Goal: Ask a question: Seek information or help from site administrators or community

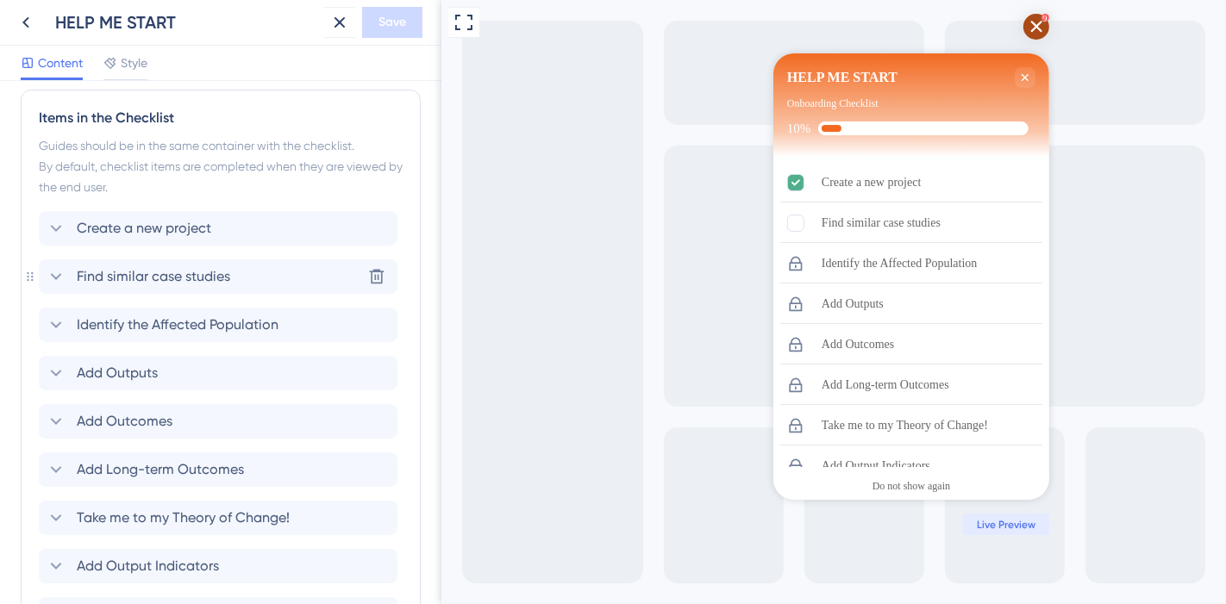
scroll to position [812, 0]
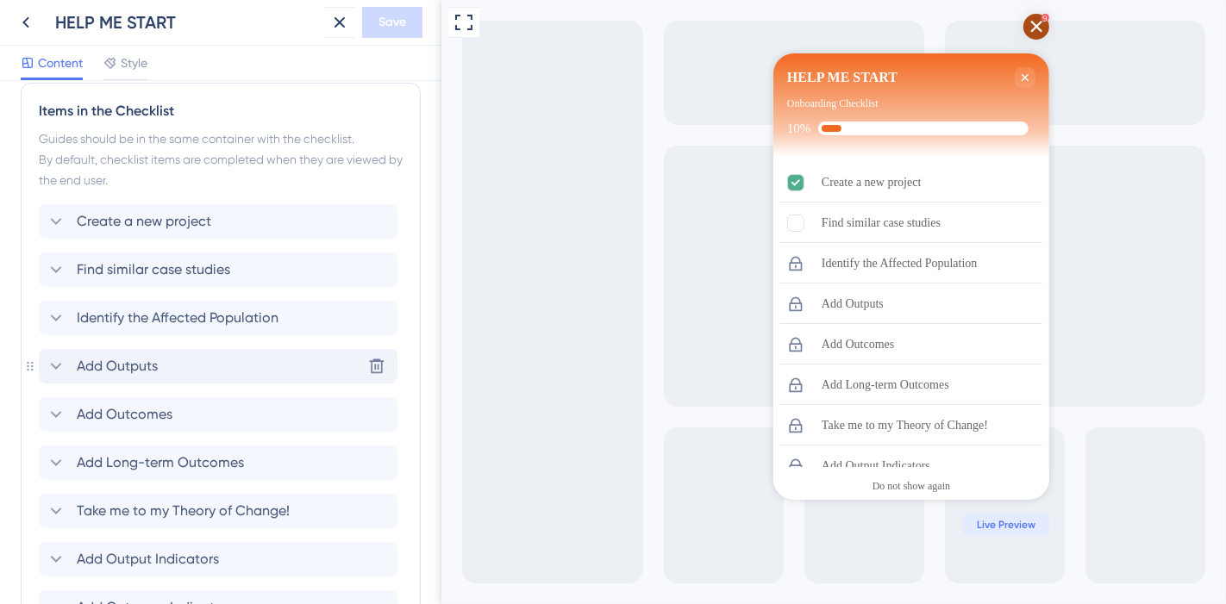
click at [71, 360] on div "Add Outputs" at bounding box center [102, 366] width 112 height 21
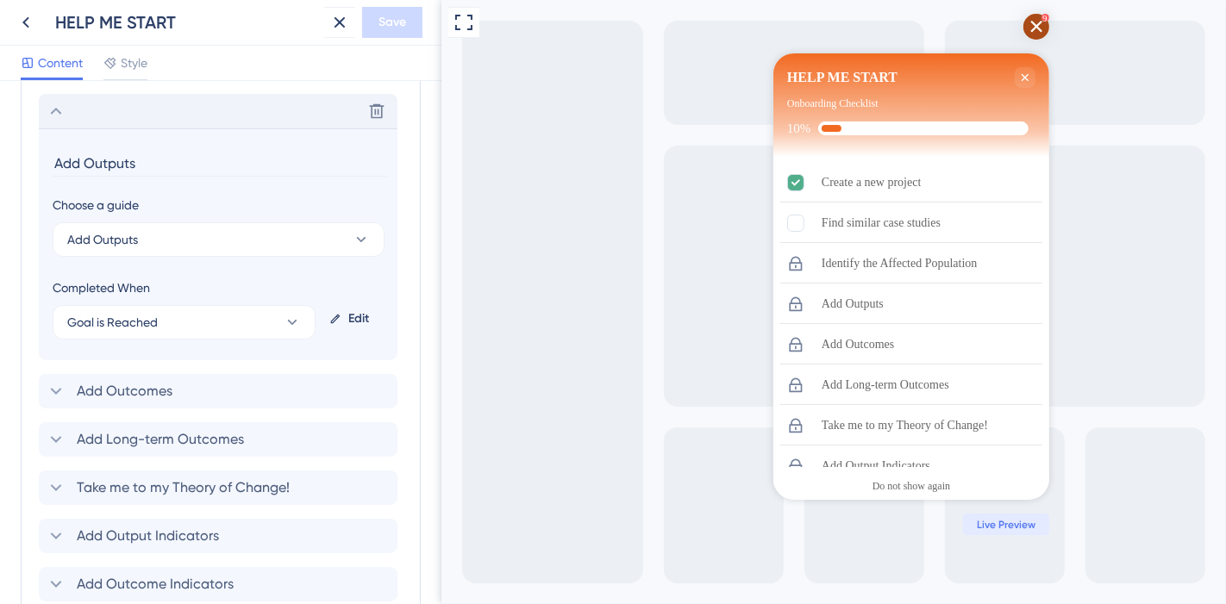
scroll to position [1078, 0]
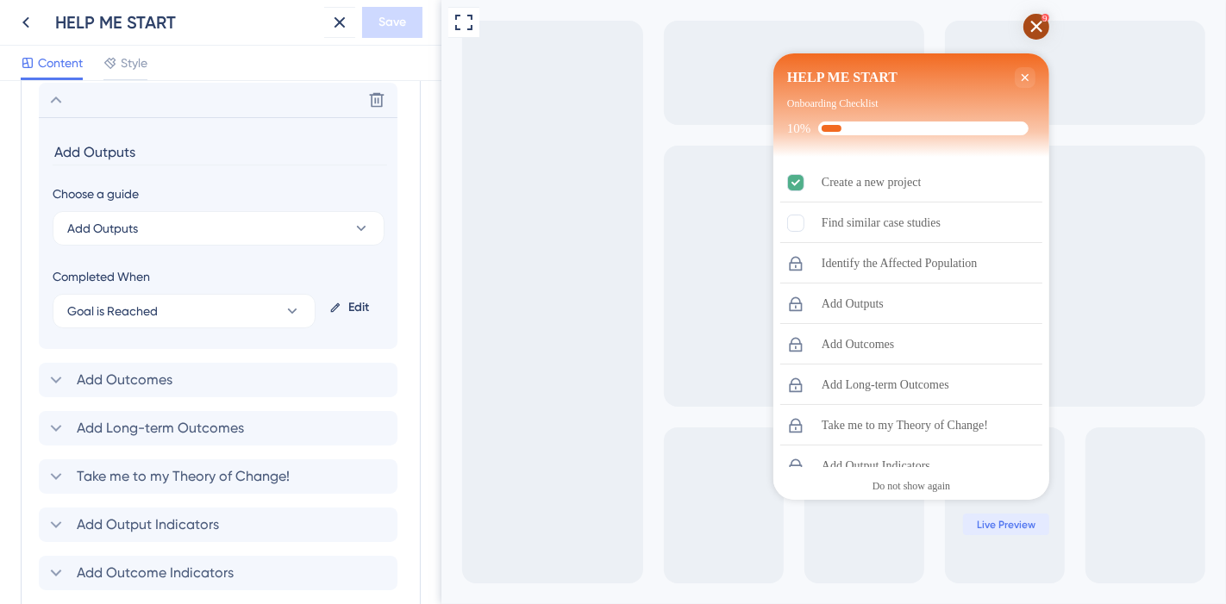
click at [359, 303] on div "Edit" at bounding box center [352, 307] width 61 height 41
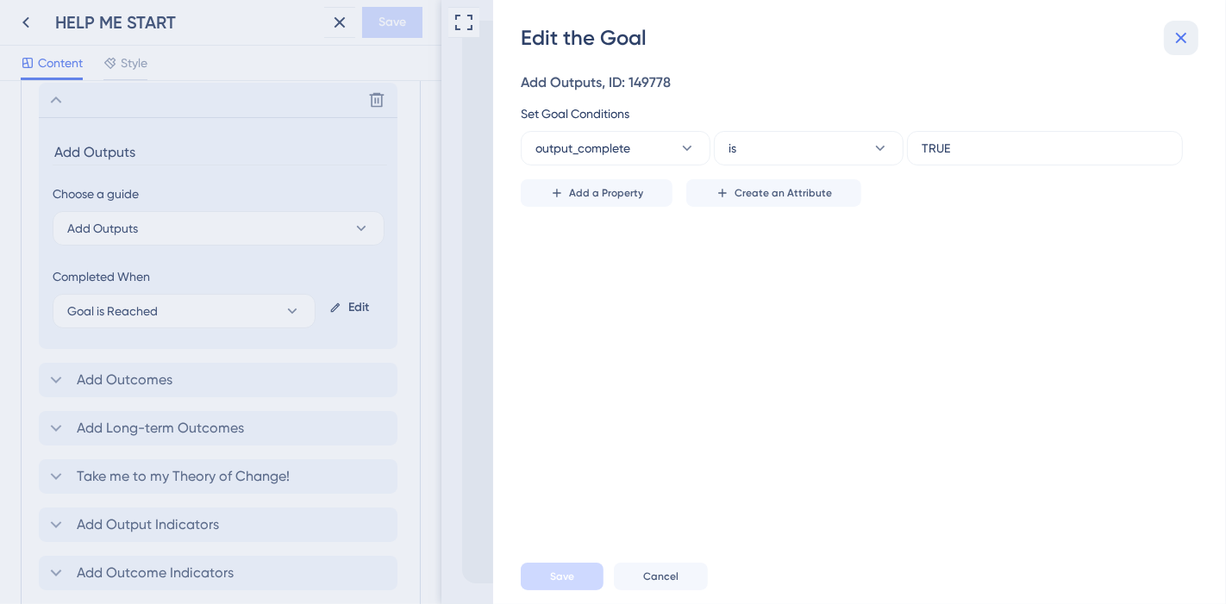
drag, startPoint x: 1178, startPoint y: 37, endPoint x: 320, endPoint y: 266, distance: 888.7
click at [1178, 37] on icon at bounding box center [1181, 38] width 21 height 21
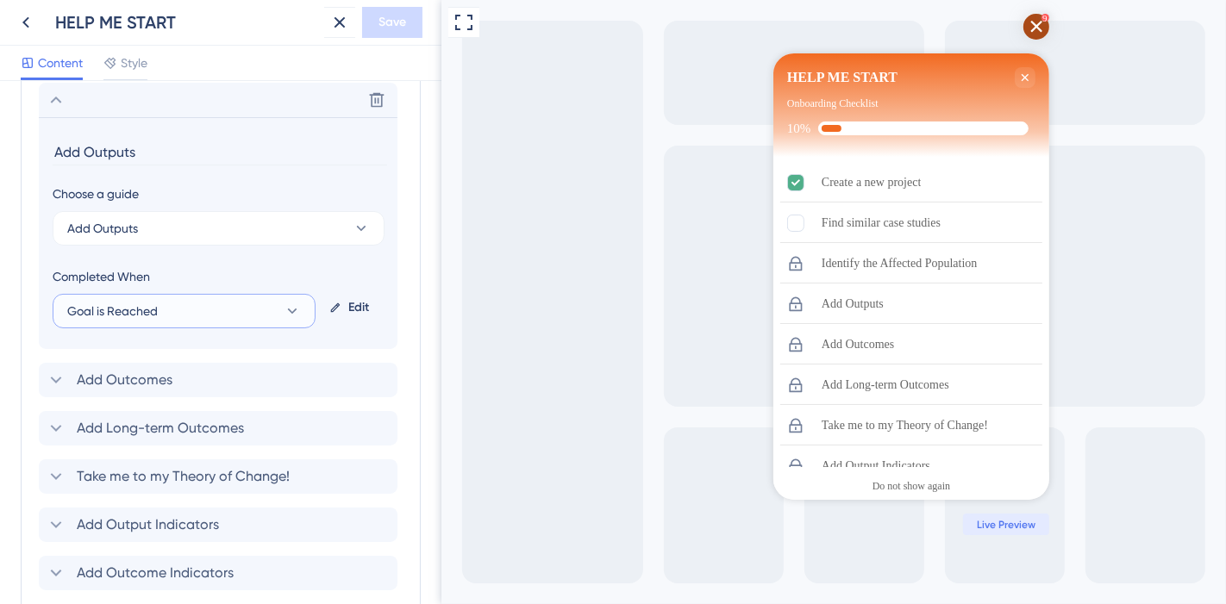
click at [295, 314] on icon at bounding box center [292, 311] width 17 height 17
click at [350, 312] on div "Edit" at bounding box center [352, 307] width 61 height 41
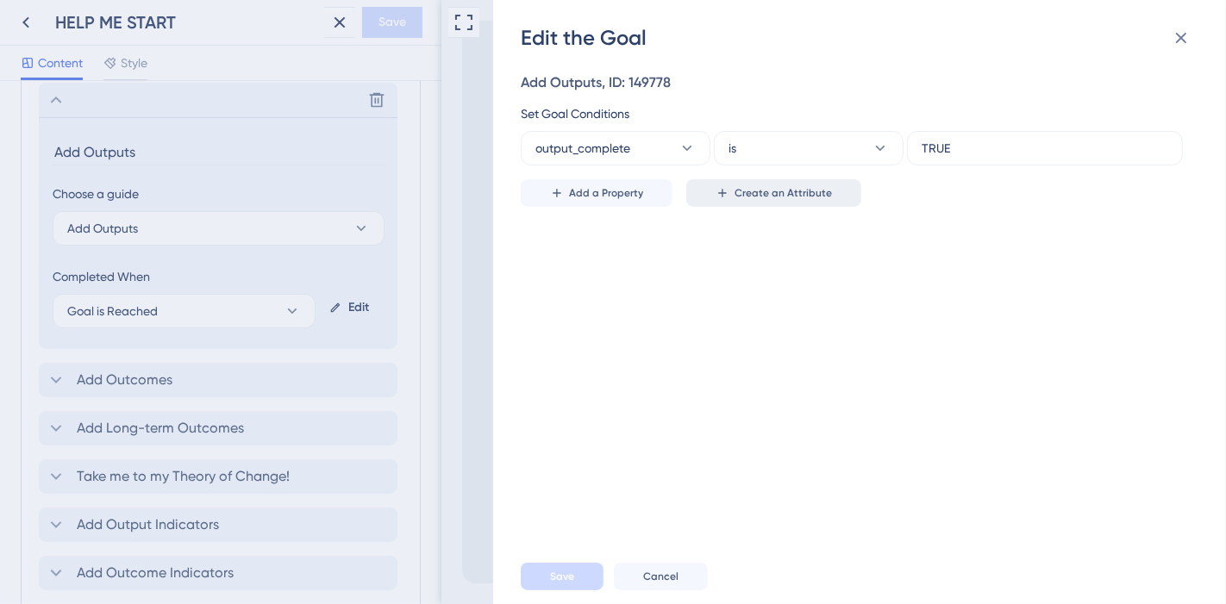
click at [784, 200] on button "Create an Attribute" at bounding box center [773, 193] width 175 height 28
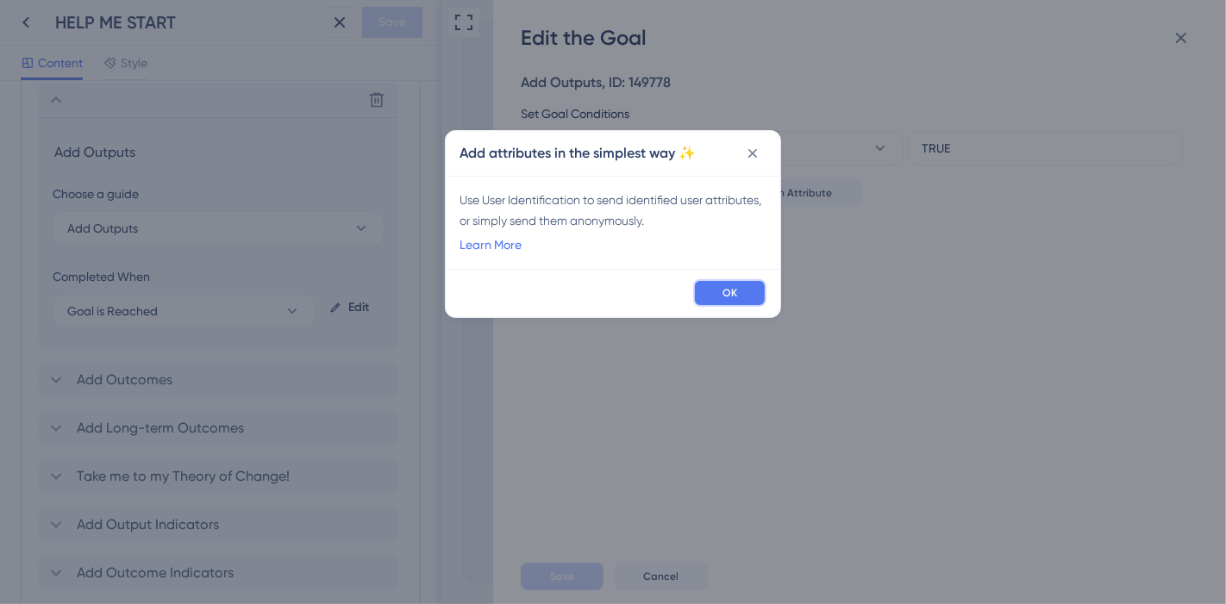
click at [728, 280] on button "OK" at bounding box center [729, 293] width 73 height 28
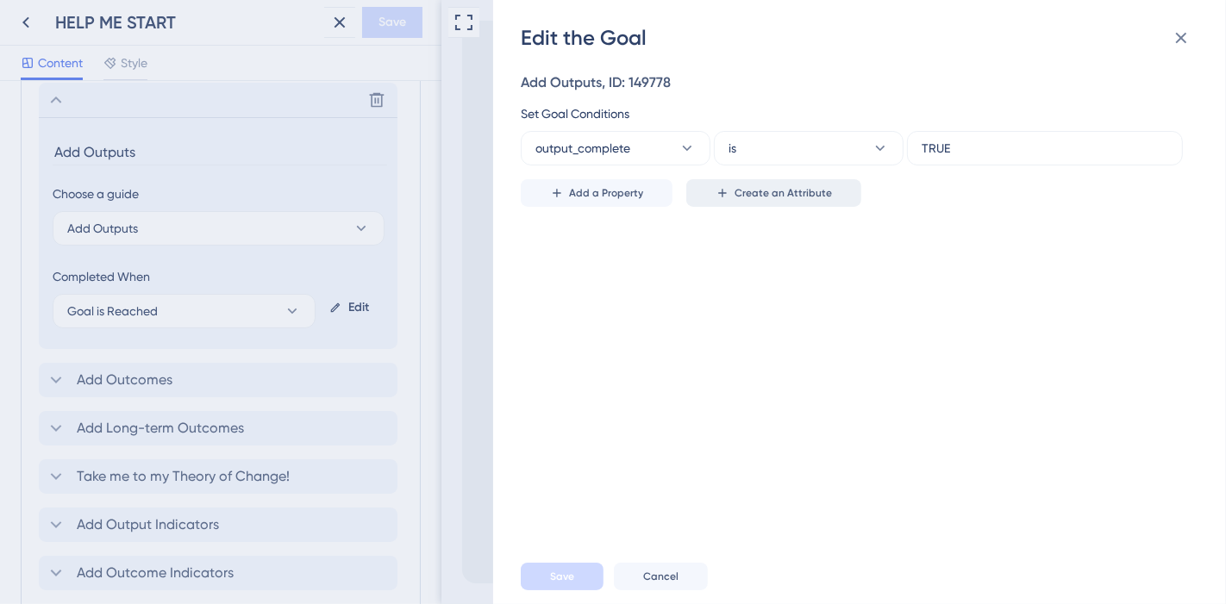
click at [753, 191] on span "Create an Attribute" at bounding box center [782, 193] width 97 height 14
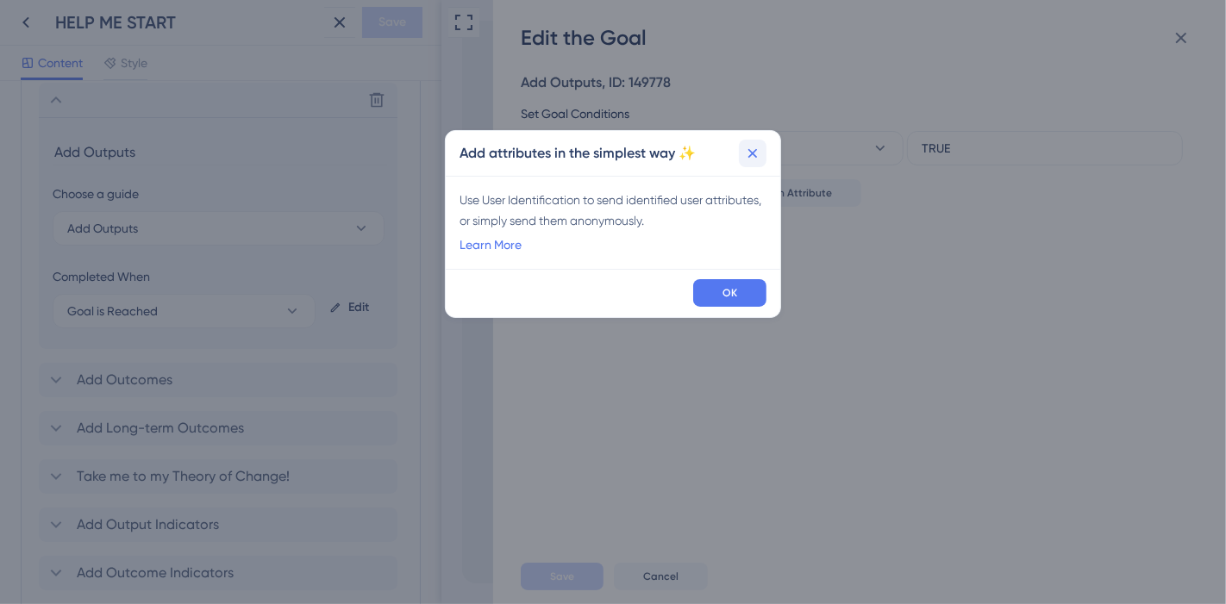
click at [748, 152] on icon at bounding box center [752, 153] width 17 height 17
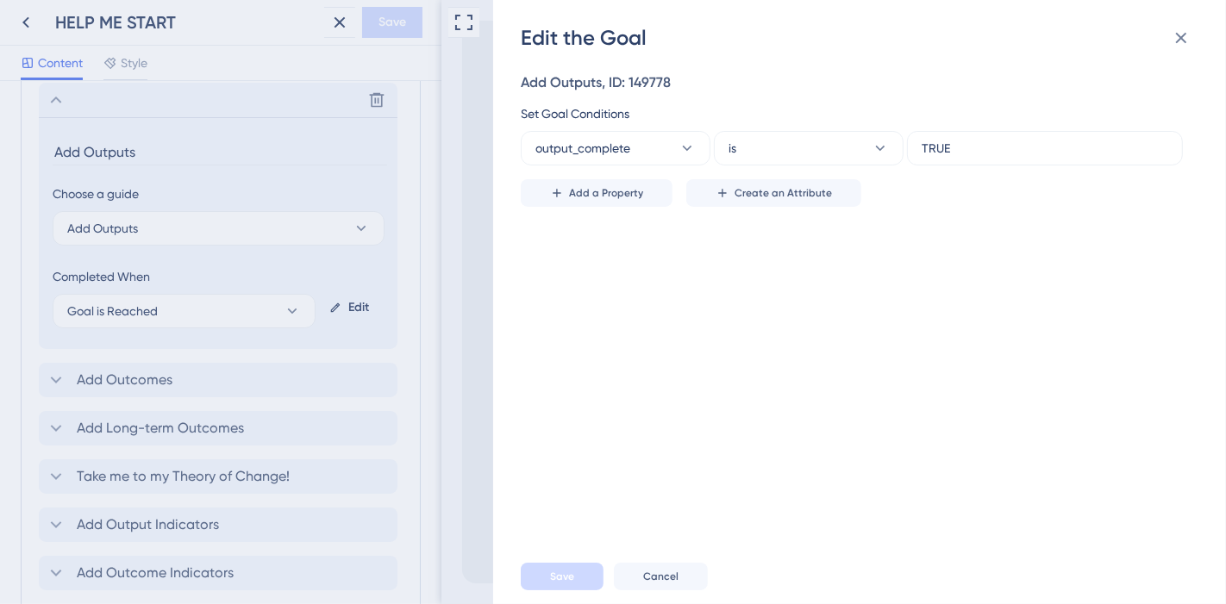
click at [642, 197] on button "Add a Property" at bounding box center [597, 193] width 152 height 28
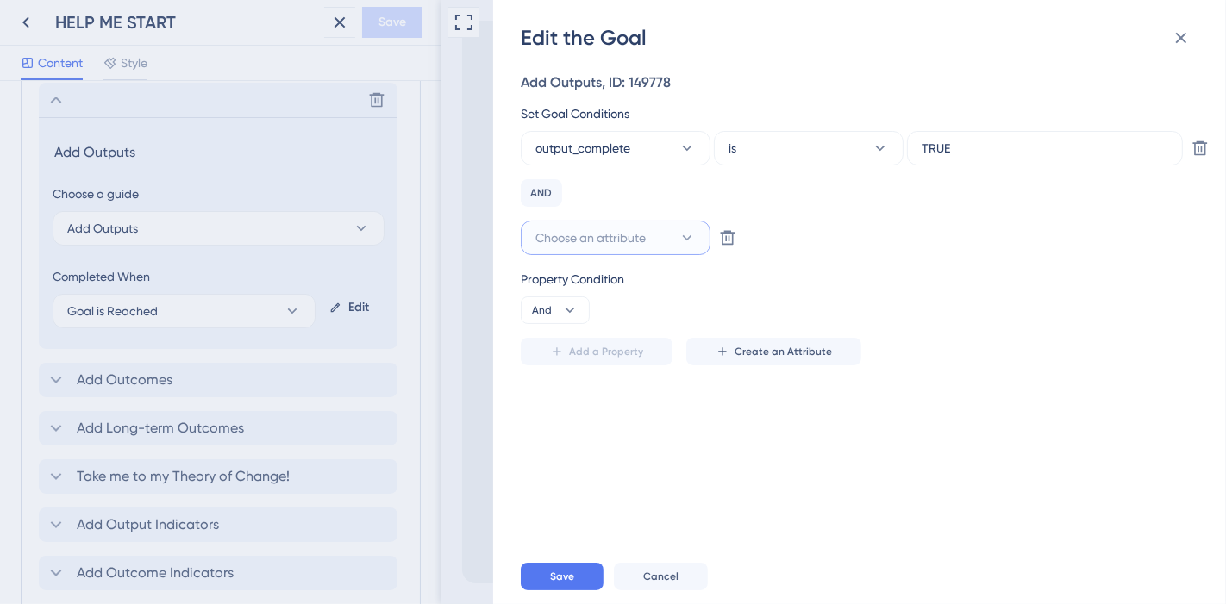
click at [574, 244] on span "Choose an attribute" at bounding box center [590, 238] width 110 height 21
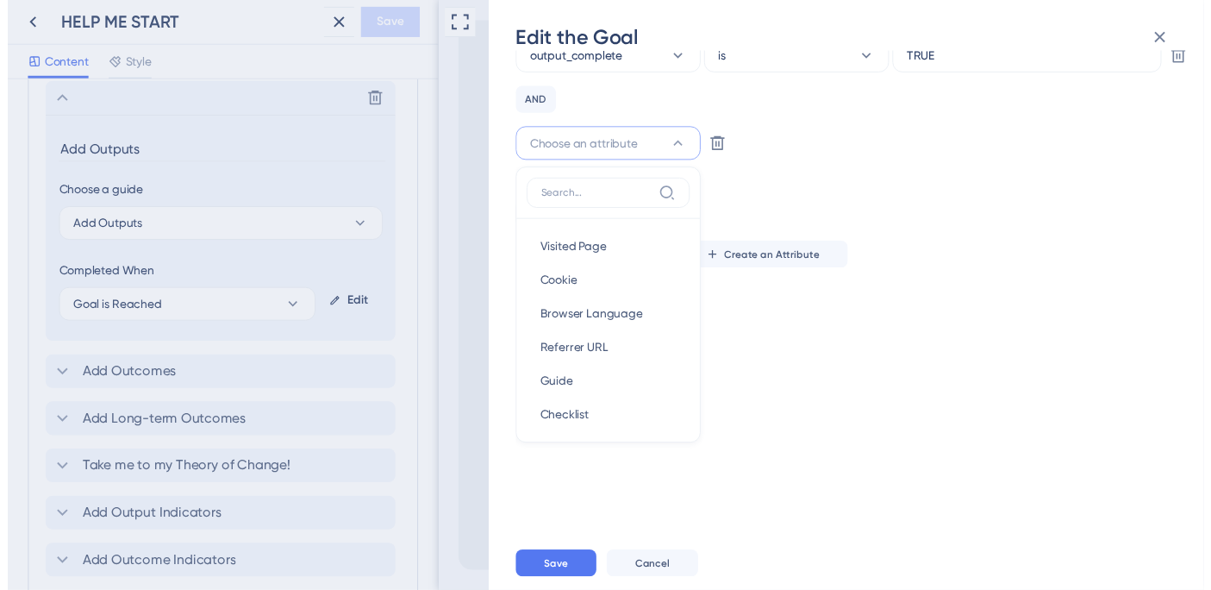
scroll to position [0, 0]
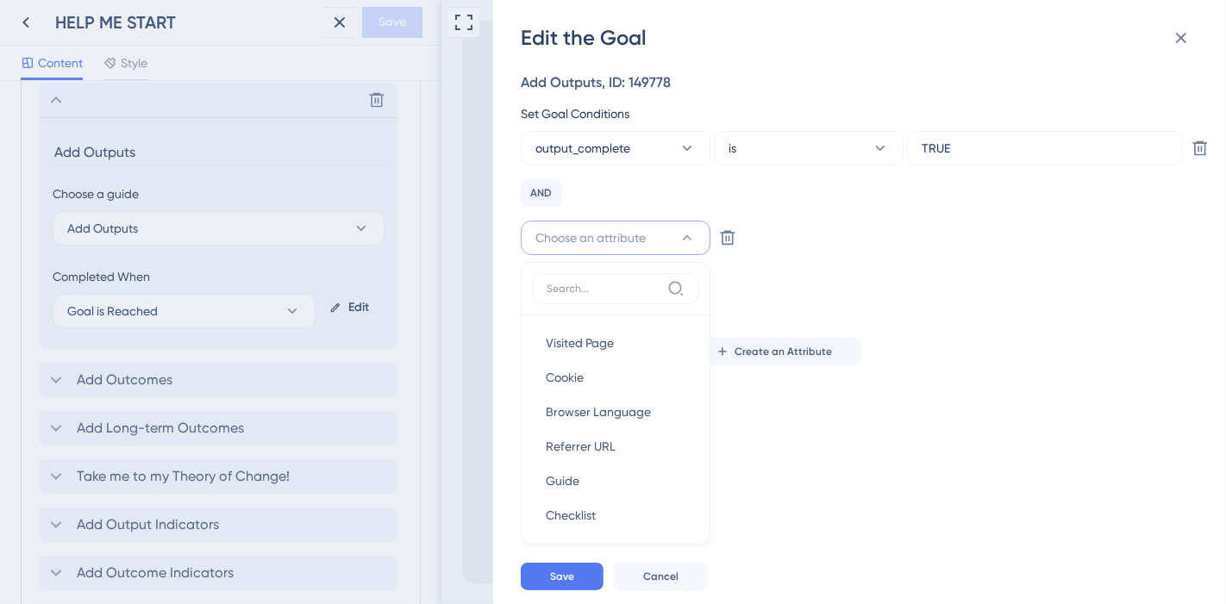
click at [880, 233] on div "Choose an attribute Visited Page Visited Page Cookie Cookie Browser Language Br…" at bounding box center [854, 238] width 667 height 34
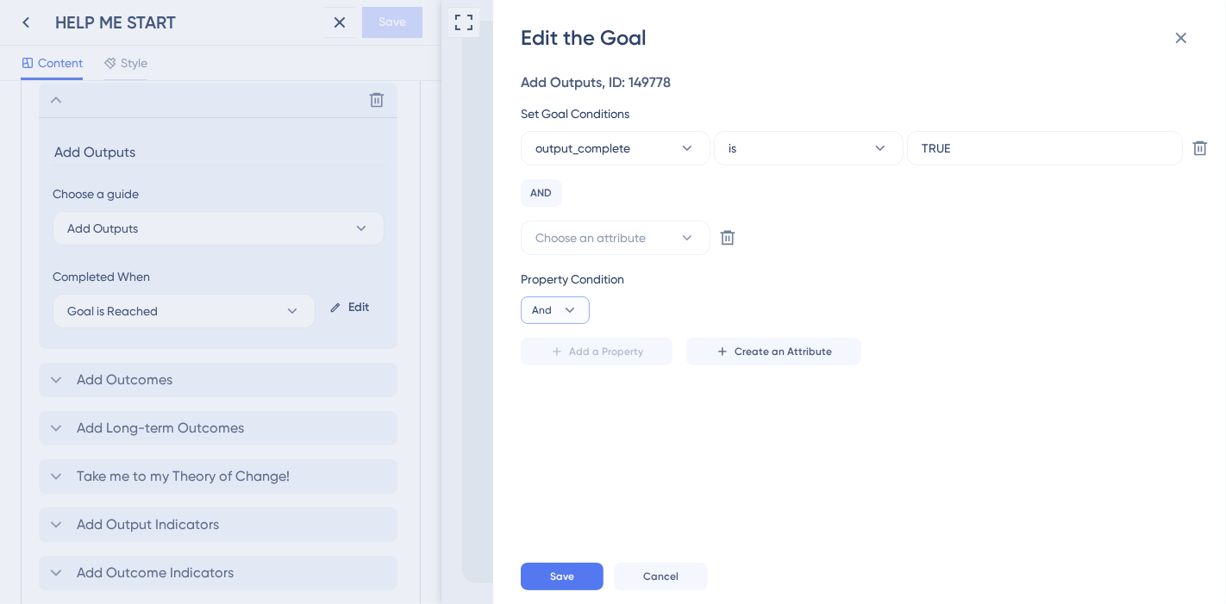
click at [558, 302] on button "And" at bounding box center [555, 311] width 69 height 28
click at [728, 240] on icon at bounding box center [727, 237] width 17 height 17
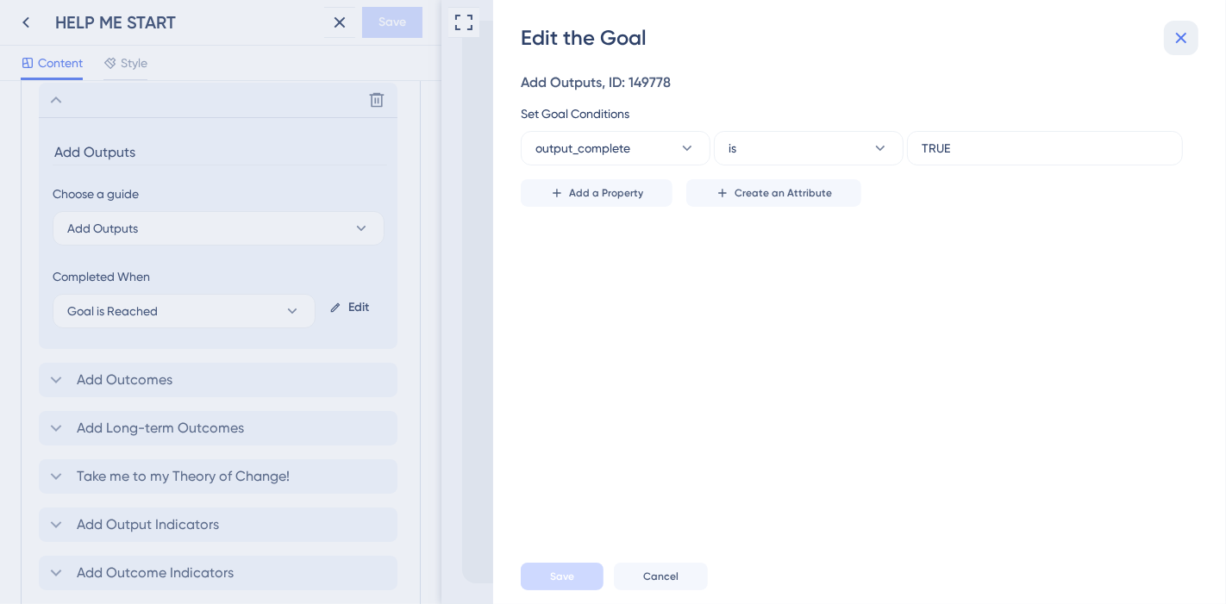
click at [1188, 38] on icon at bounding box center [1181, 38] width 21 height 21
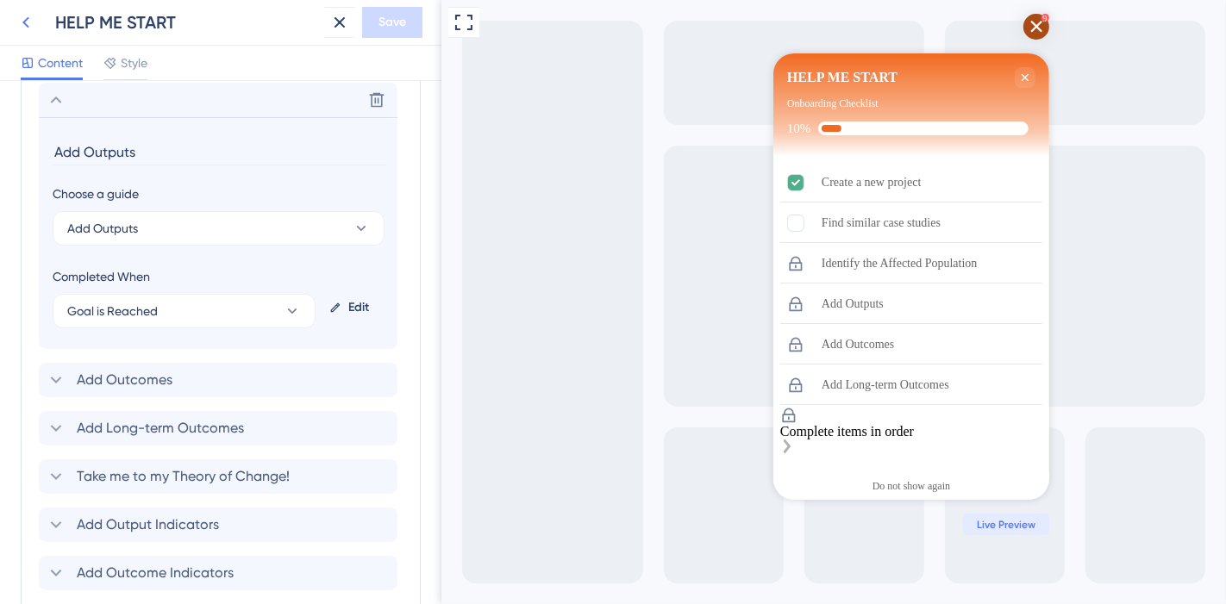
click at [19, 26] on icon at bounding box center [26, 22] width 21 height 21
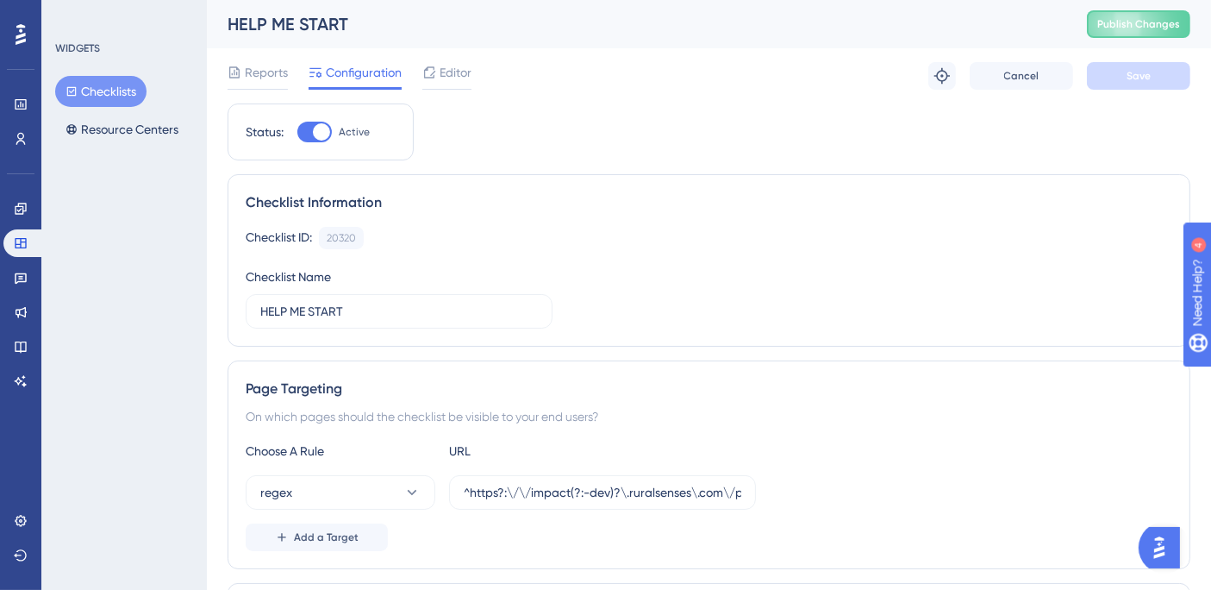
click at [18, 28] on icon at bounding box center [21, 34] width 10 height 21
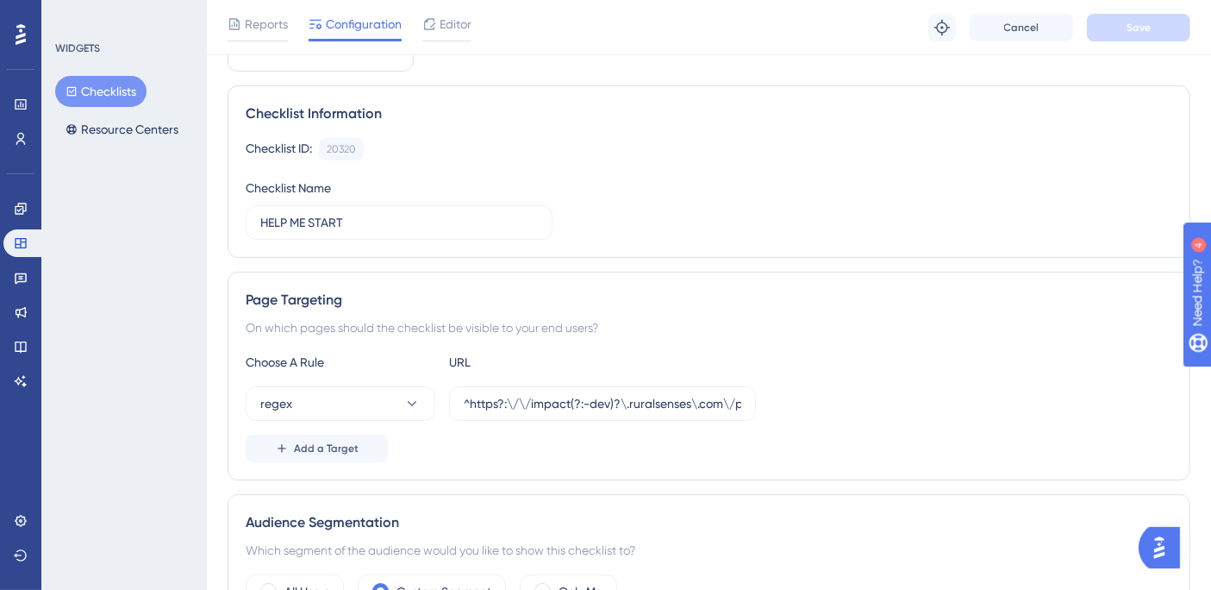
scroll to position [611, 0]
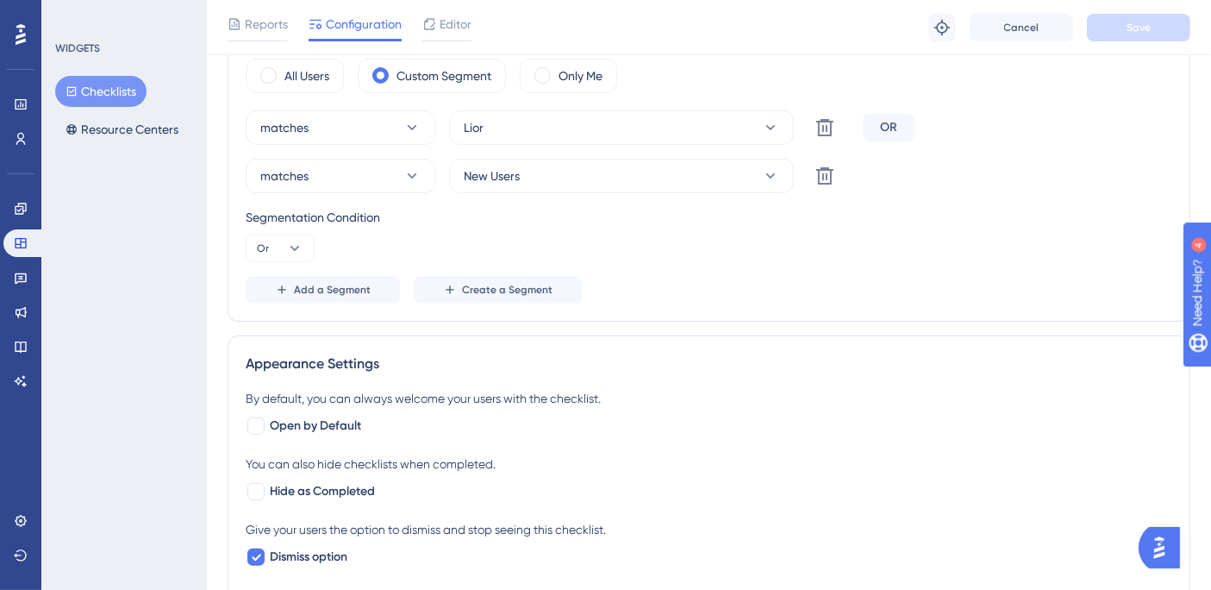
drag, startPoint x: 1218, startPoint y: 288, endPoint x: 72, endPoint y: 22, distance: 1177.1
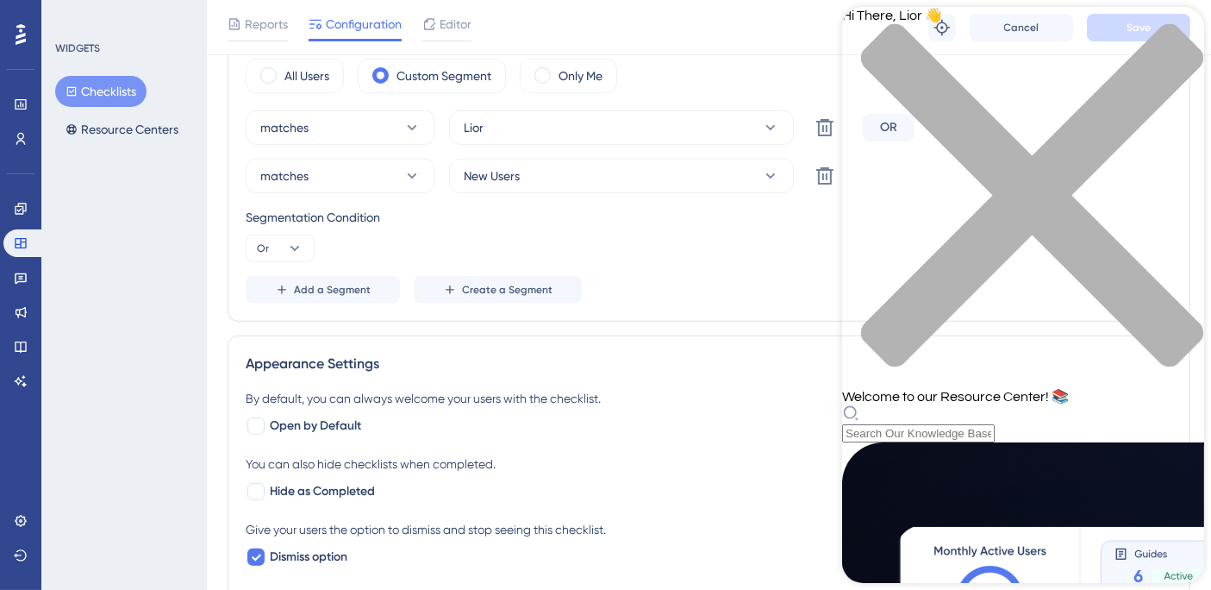
click at [1178, 45] on div "close resource center" at bounding box center [1022, 205] width 362 height 365
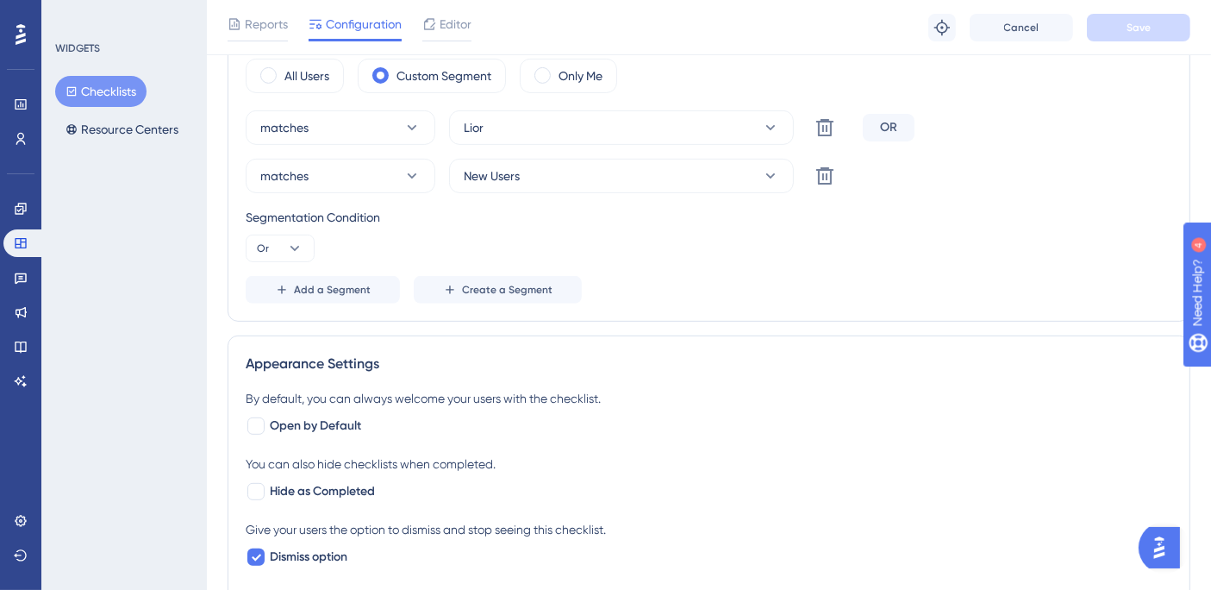
click at [1163, 543] on img "Open AI Assistant Launcher" at bounding box center [1158, 546] width 31 height 31
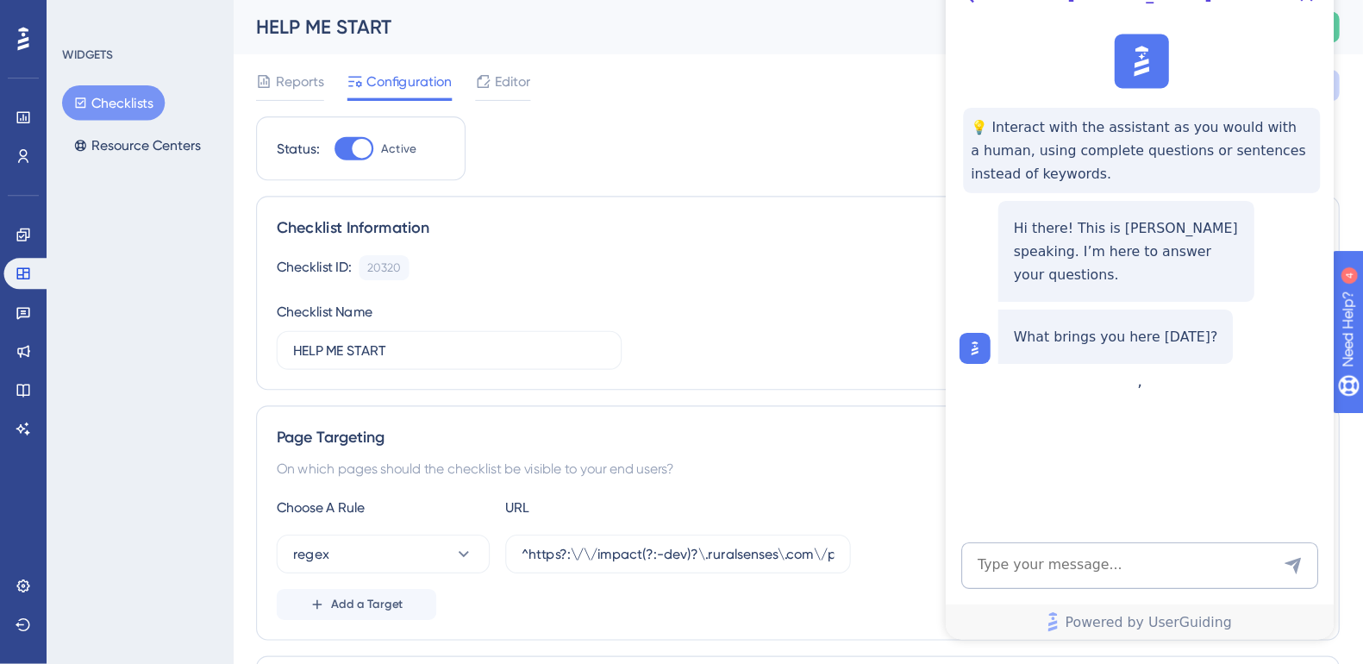
scroll to position [0, 0]
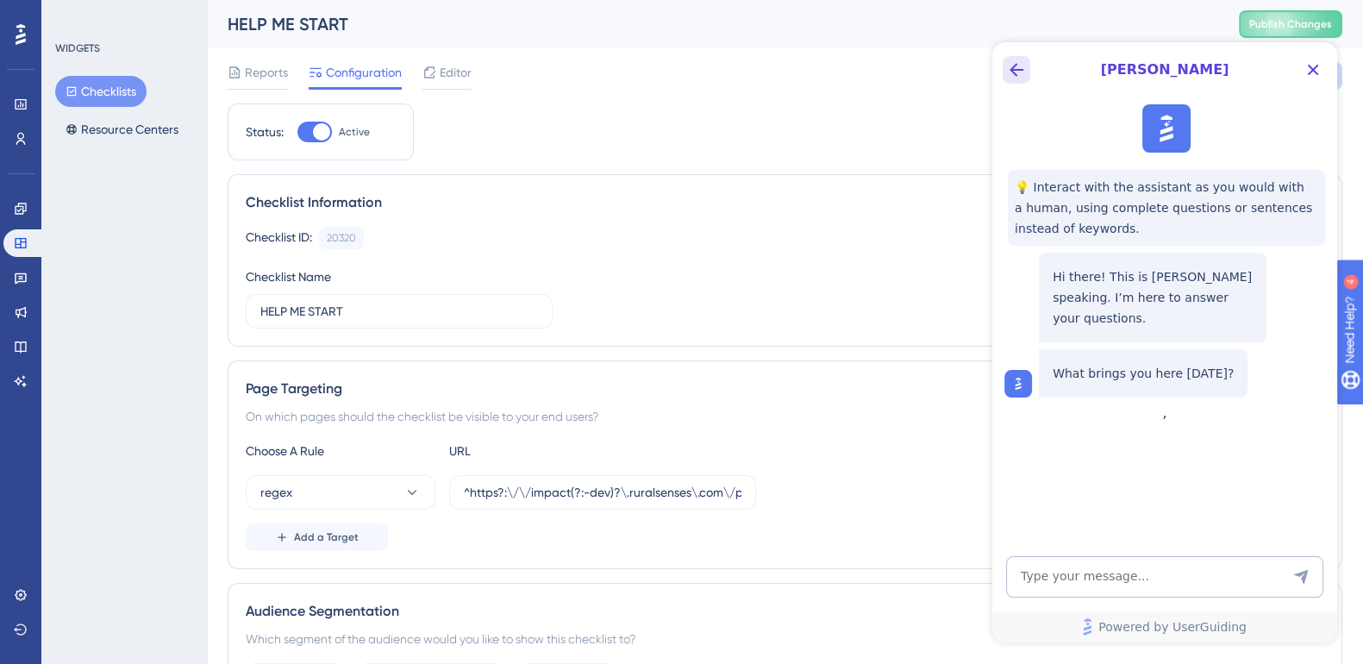
click at [1027, 66] on button "Back Button" at bounding box center [1017, 70] width 28 height 28
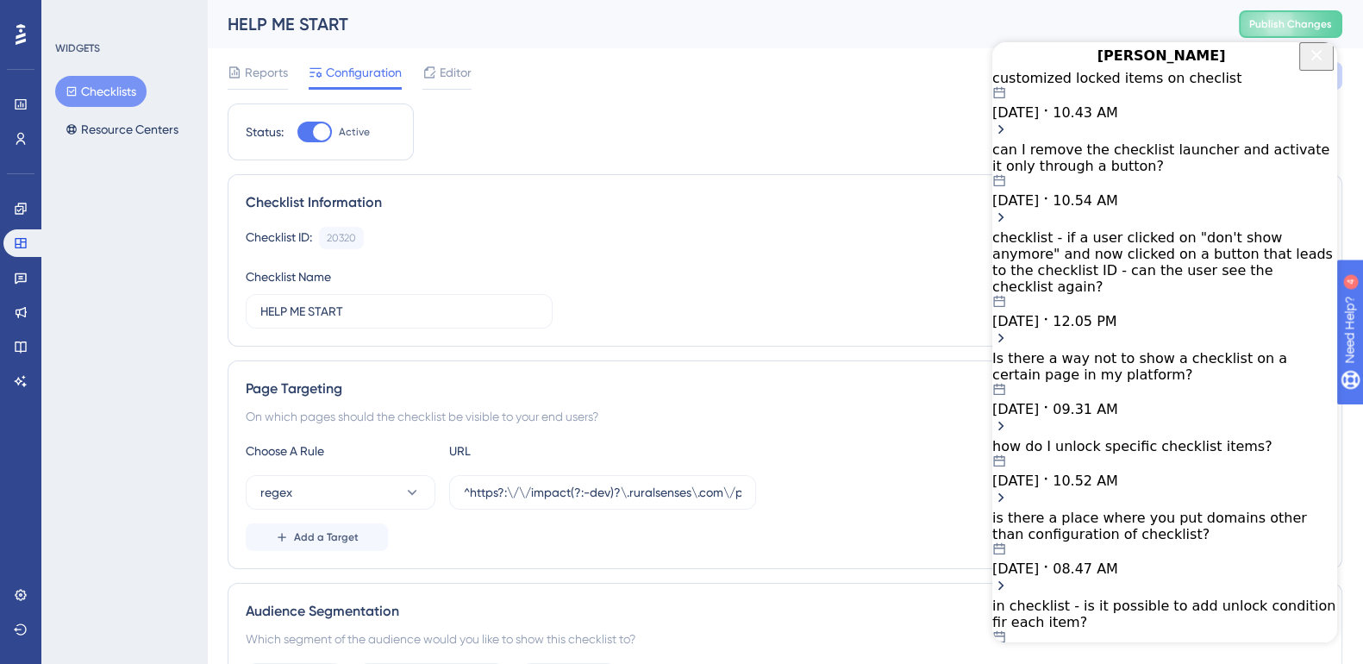
click at [1094, 86] on div "customized locked items on checlist" at bounding box center [1164, 78] width 345 height 16
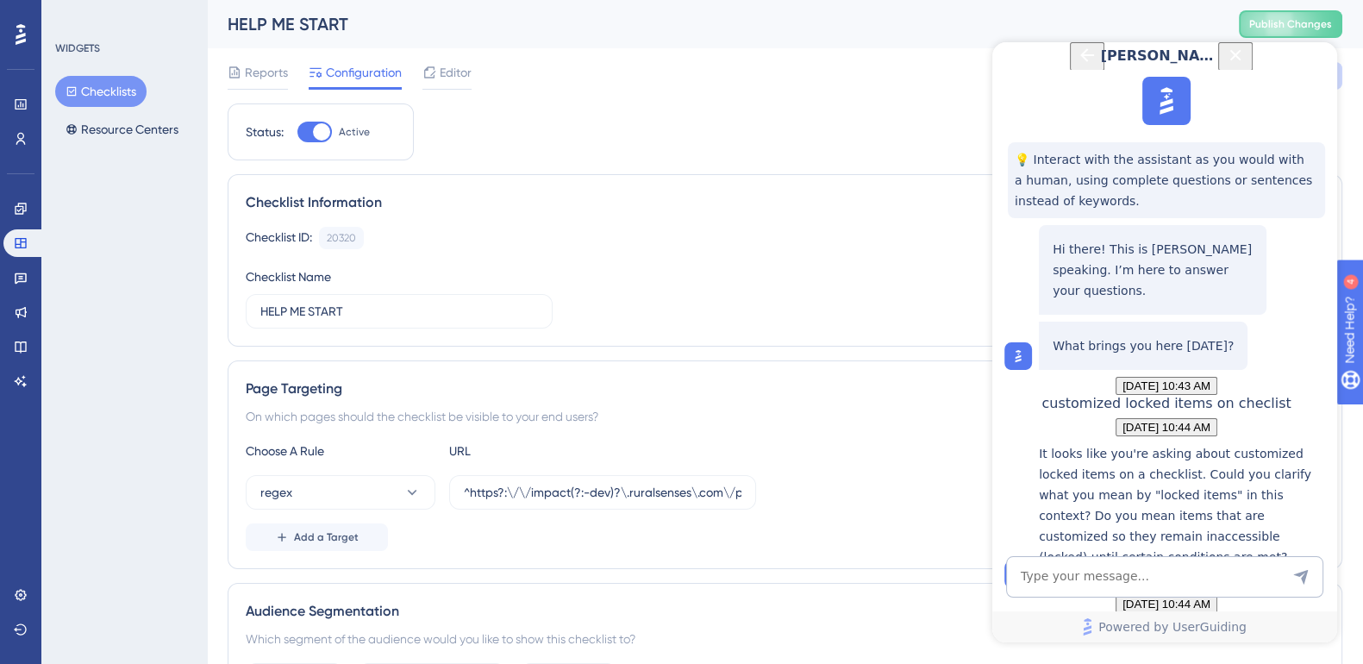
scroll to position [530, 0]
click at [1126, 577] on textarea "AI Assistant Text Input" at bounding box center [1164, 576] width 317 height 41
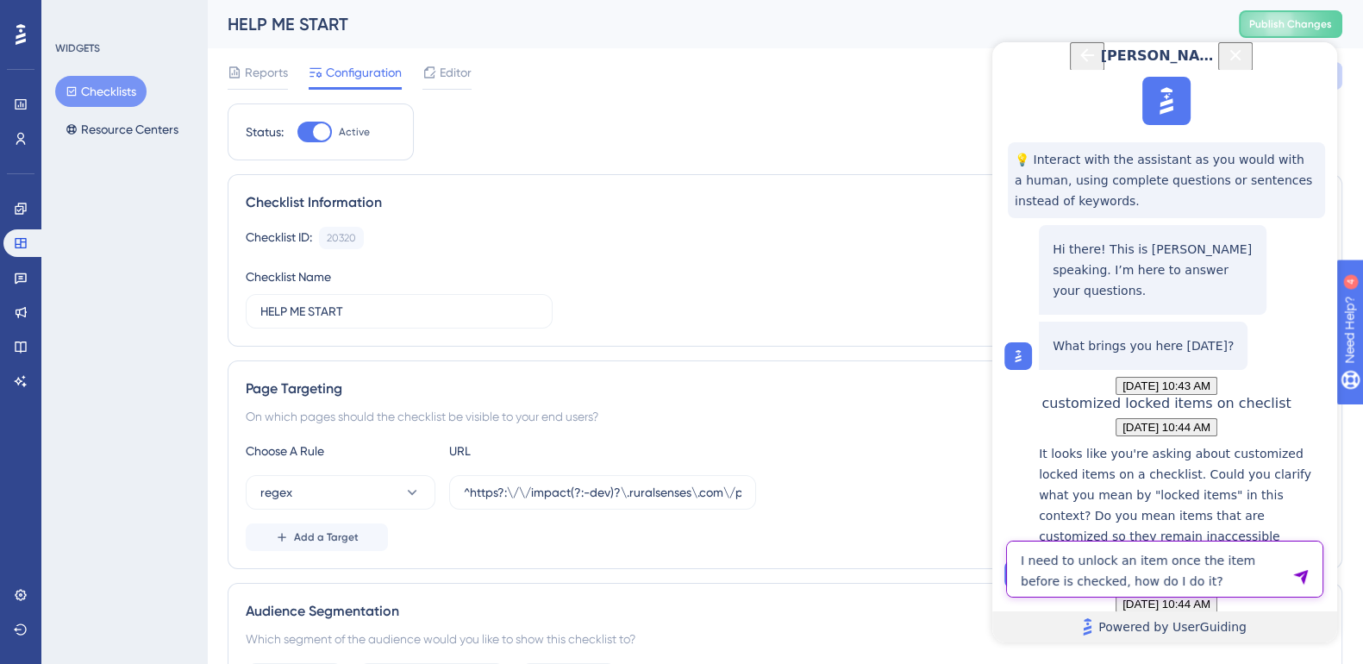
type textarea "I need to unlock an item once the item before is checked, how do I do it?"
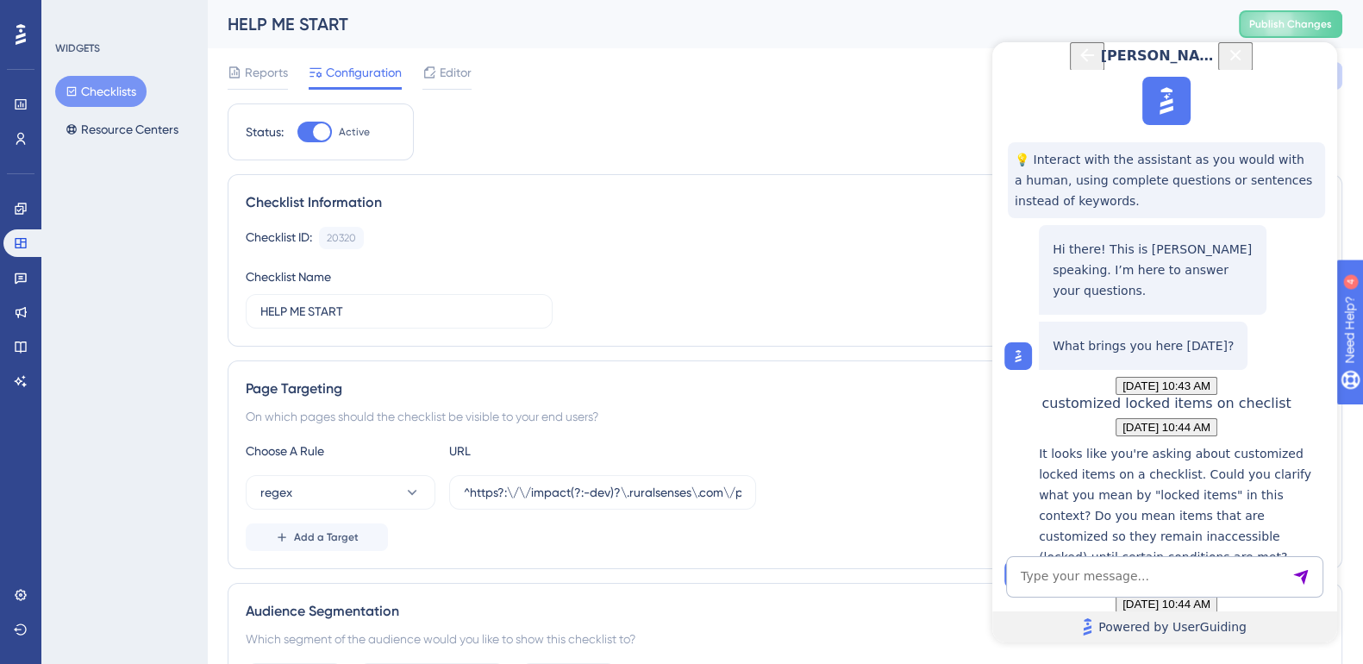
scroll to position [946, 0]
click at [1121, 574] on textarea "AI Assistant Text Input" at bounding box center [1164, 576] width 317 height 41
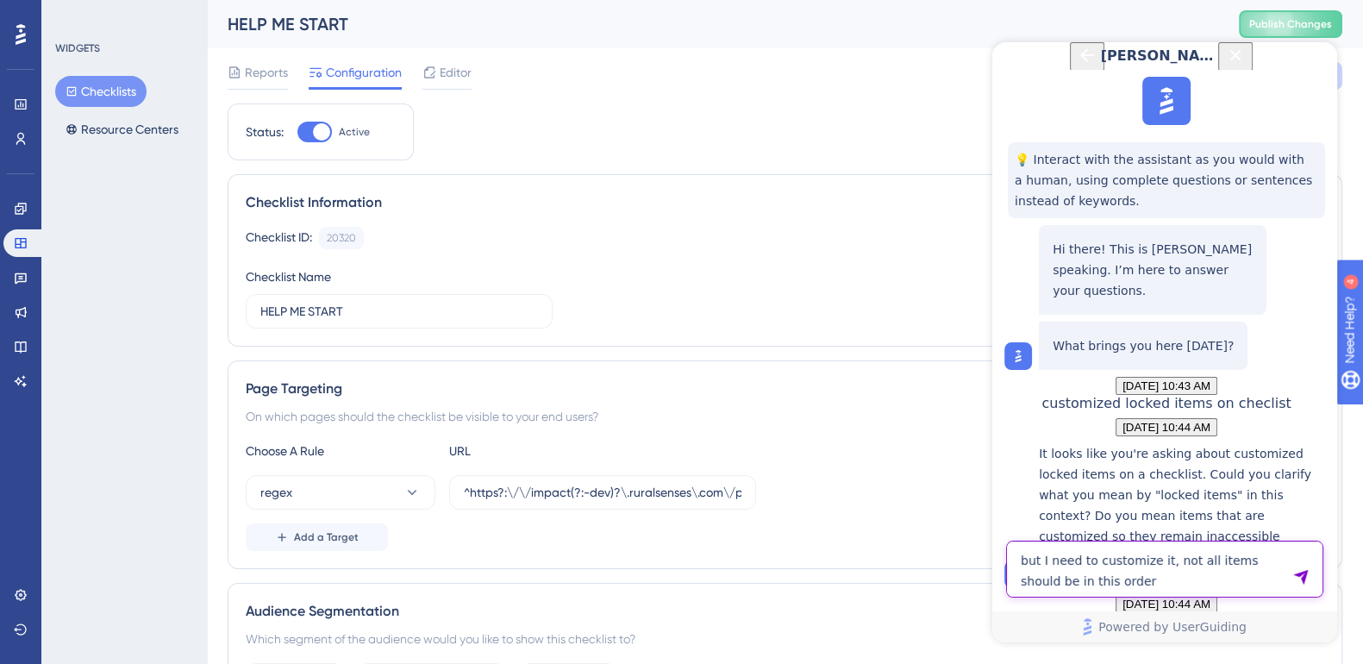
type textarea "but I need to customize it, not all items should be in this order"
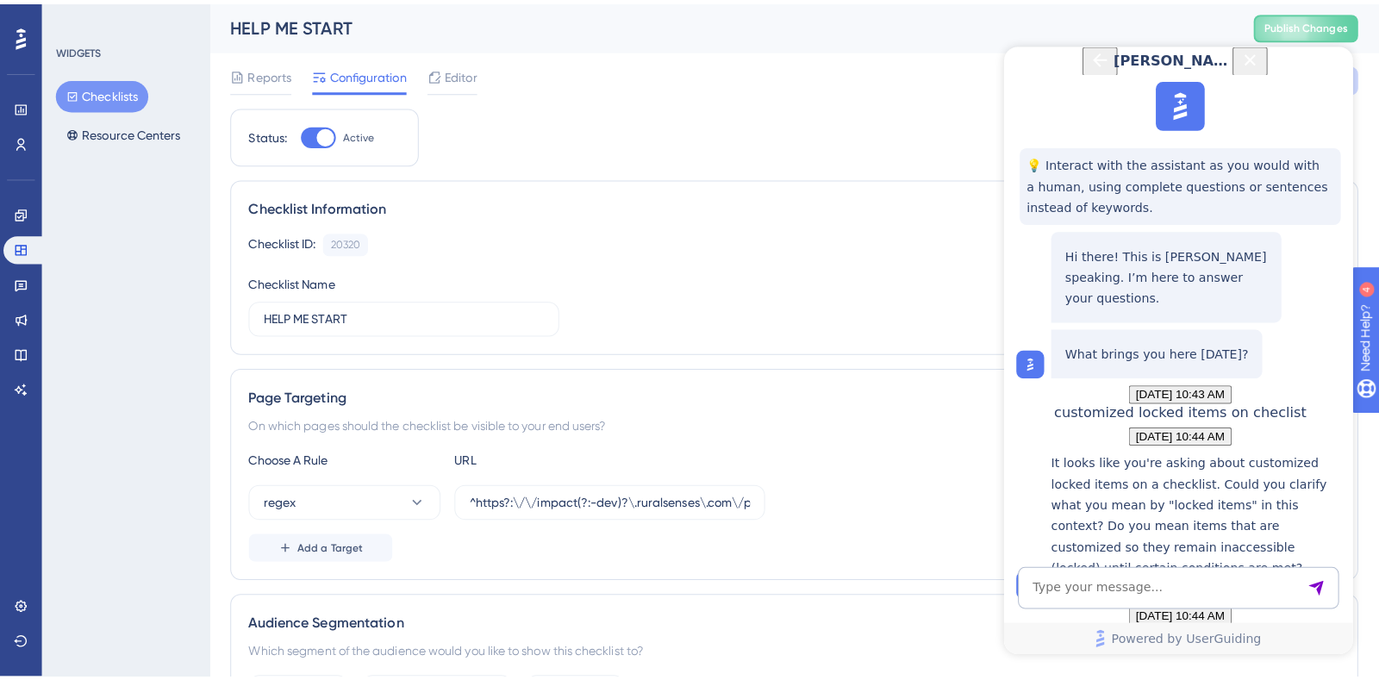
scroll to position [1361, 0]
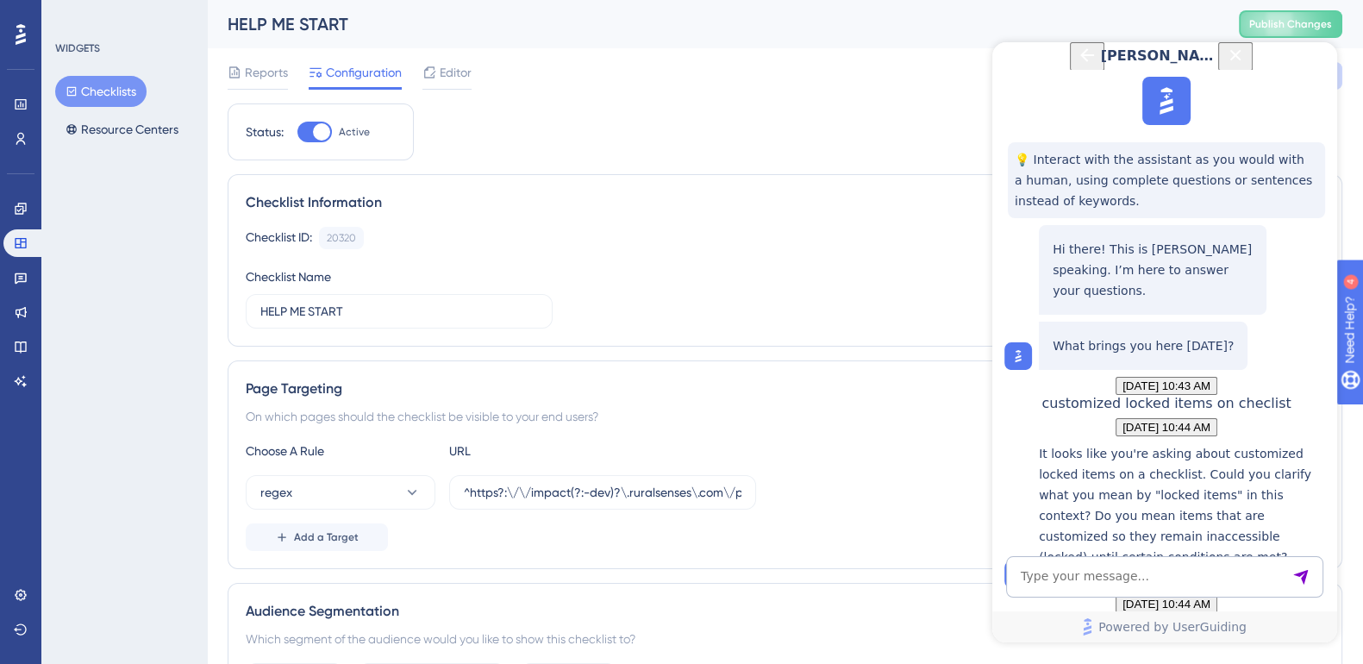
drag, startPoint x: 1099, startPoint y: 278, endPoint x: 1163, endPoint y: 283, distance: 64.0
drag, startPoint x: 1096, startPoint y: 300, endPoint x: 1113, endPoint y: 302, distance: 17.3
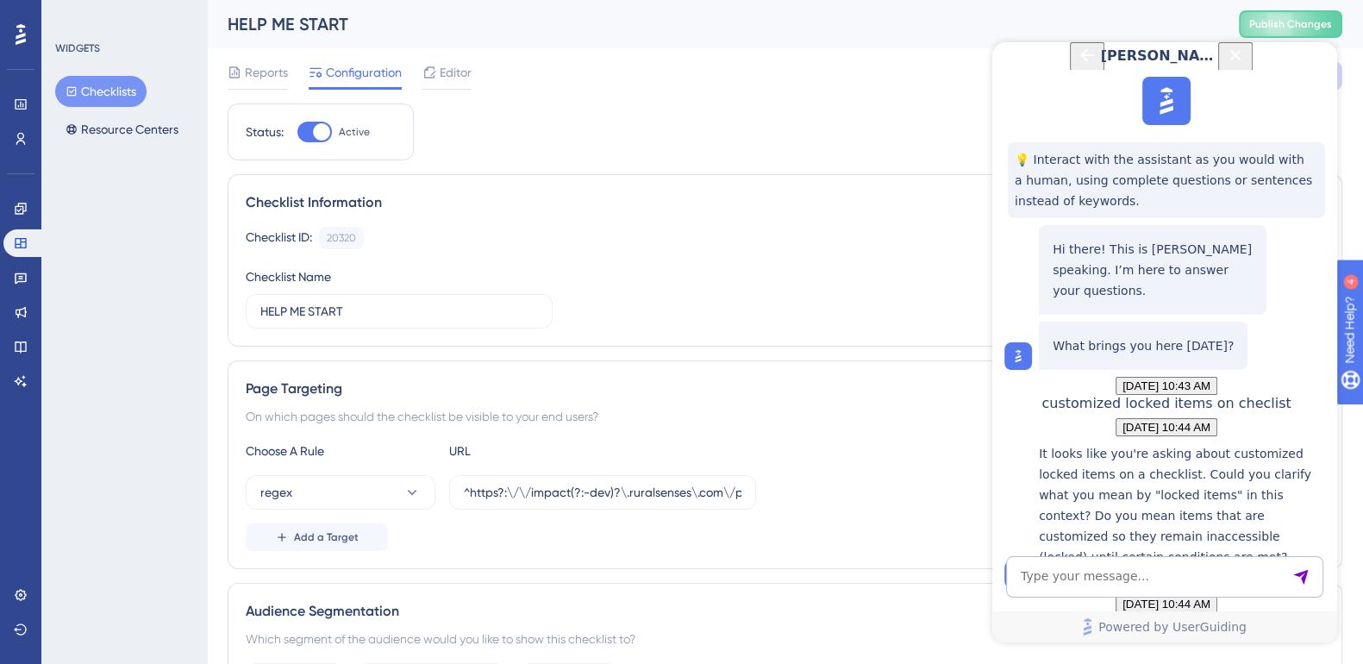
drag, startPoint x: 1088, startPoint y: 313, endPoint x: 1108, endPoint y: 316, distance: 20.1
click at [453, 74] on span "Editor" at bounding box center [456, 72] width 32 height 21
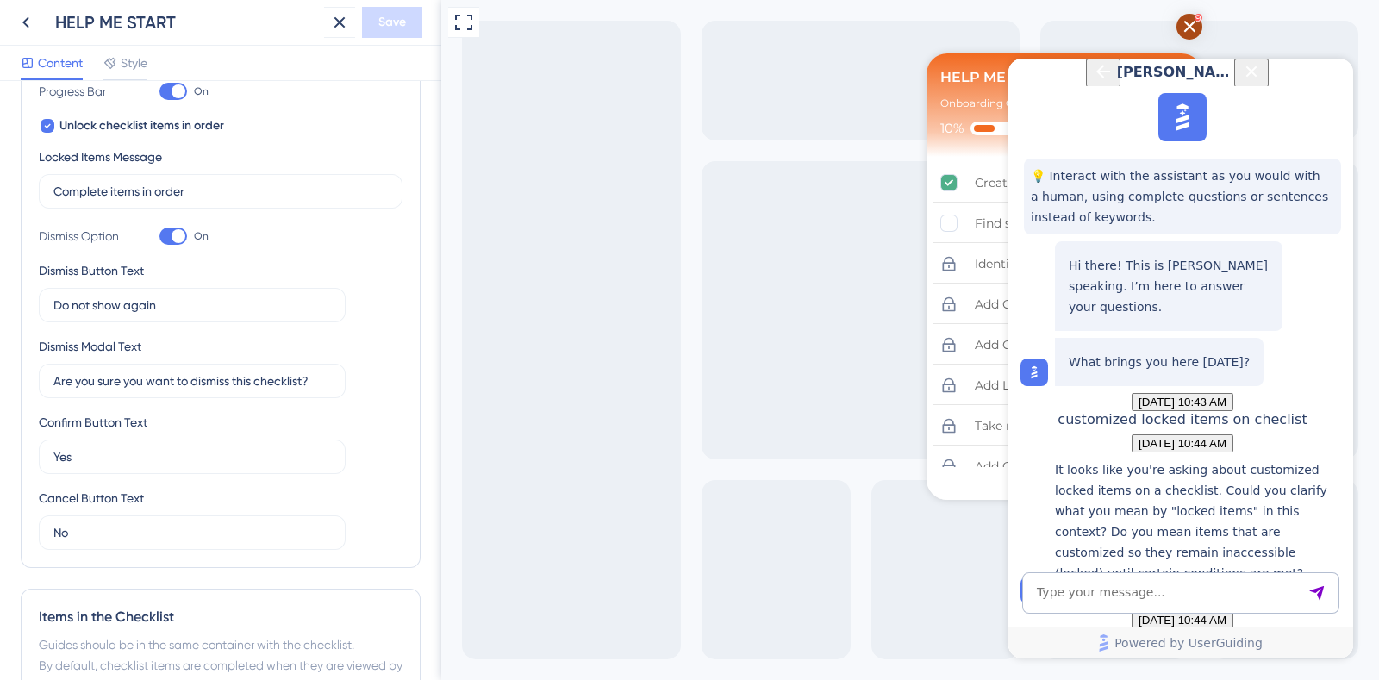
scroll to position [753, 0]
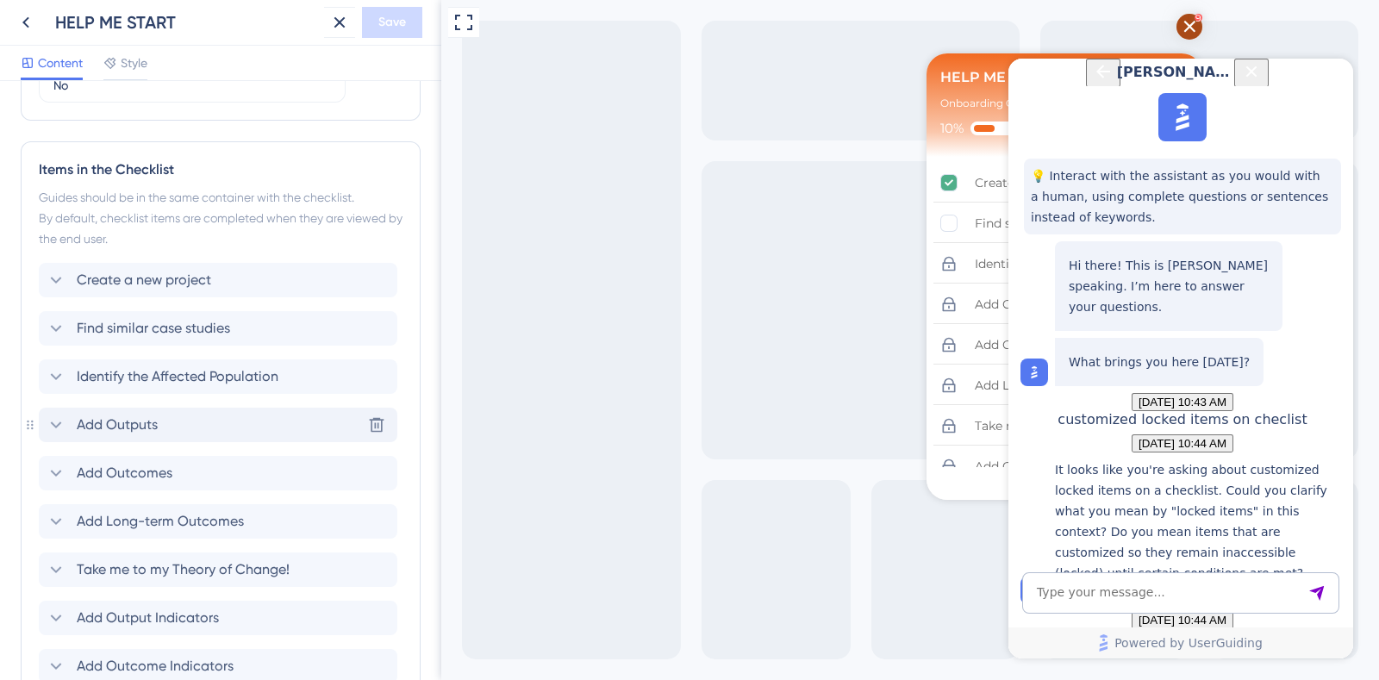
click at [57, 428] on icon at bounding box center [56, 425] width 21 height 21
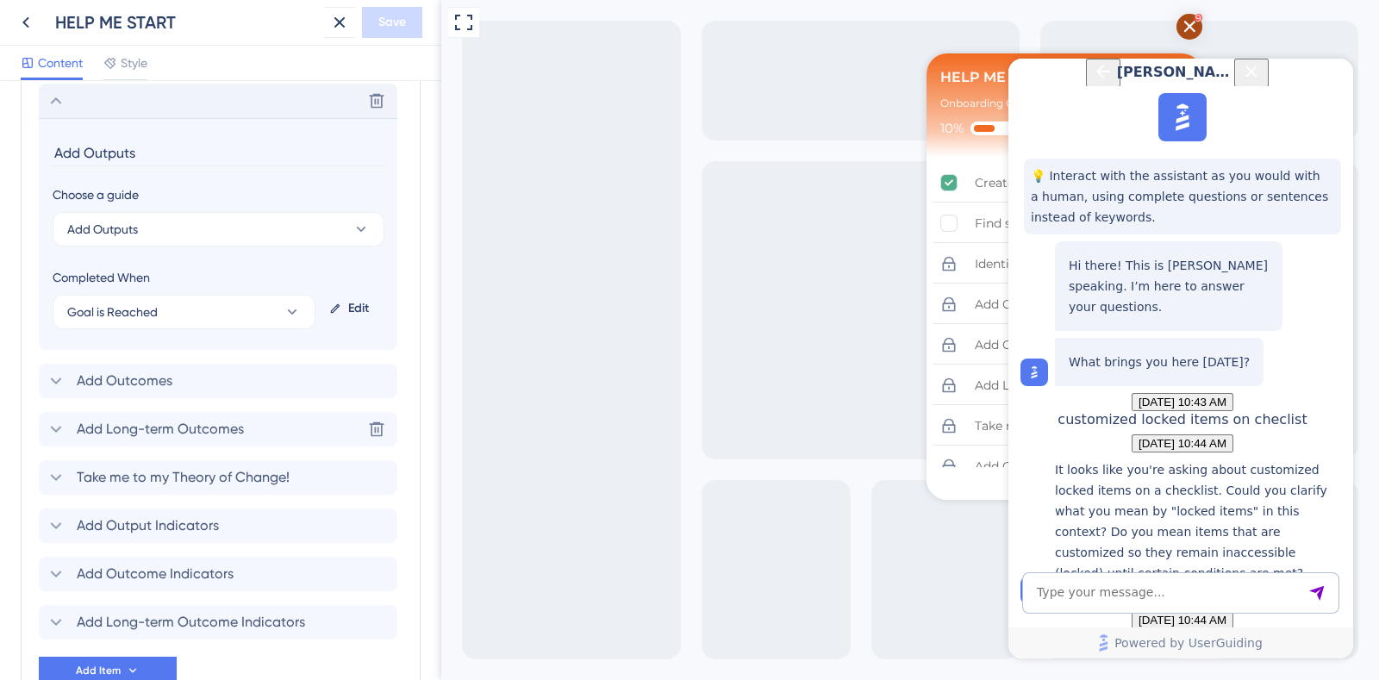
scroll to position [1078, 0]
click at [354, 309] on div "Edit" at bounding box center [352, 307] width 61 height 41
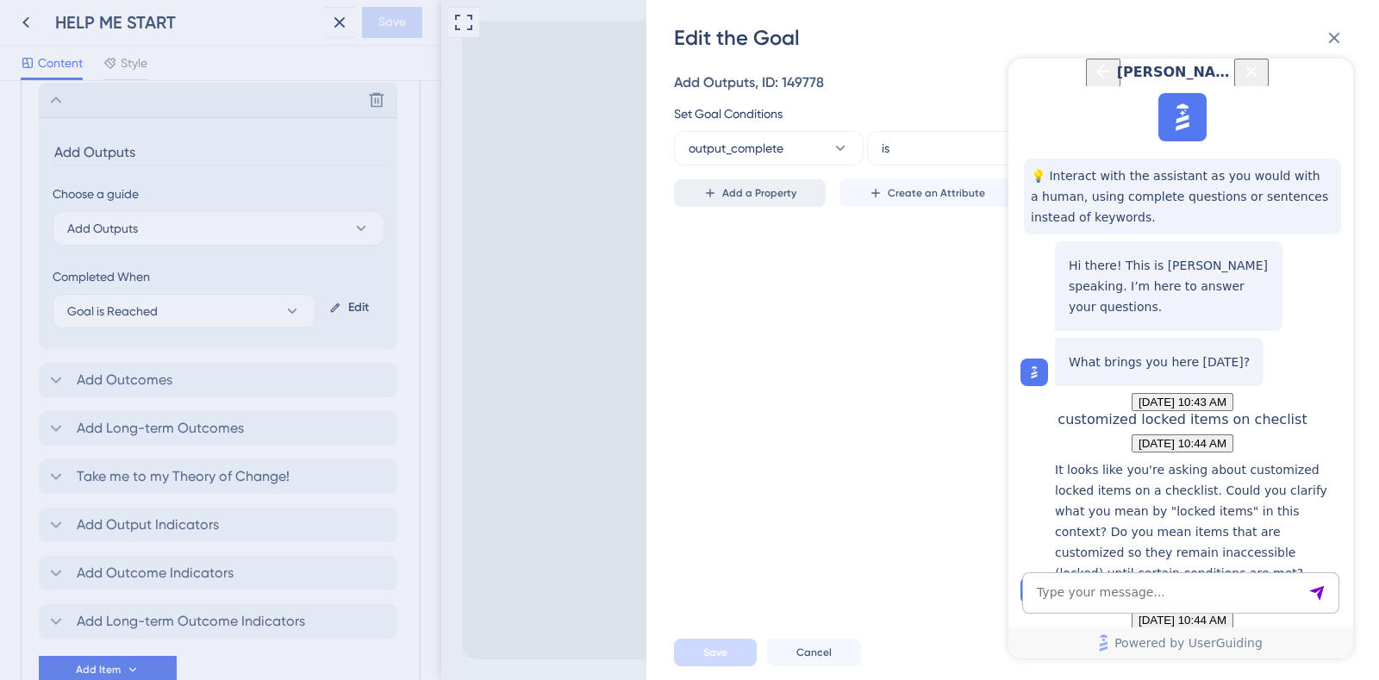
click at [770, 197] on span "Add a Property" at bounding box center [759, 193] width 74 height 14
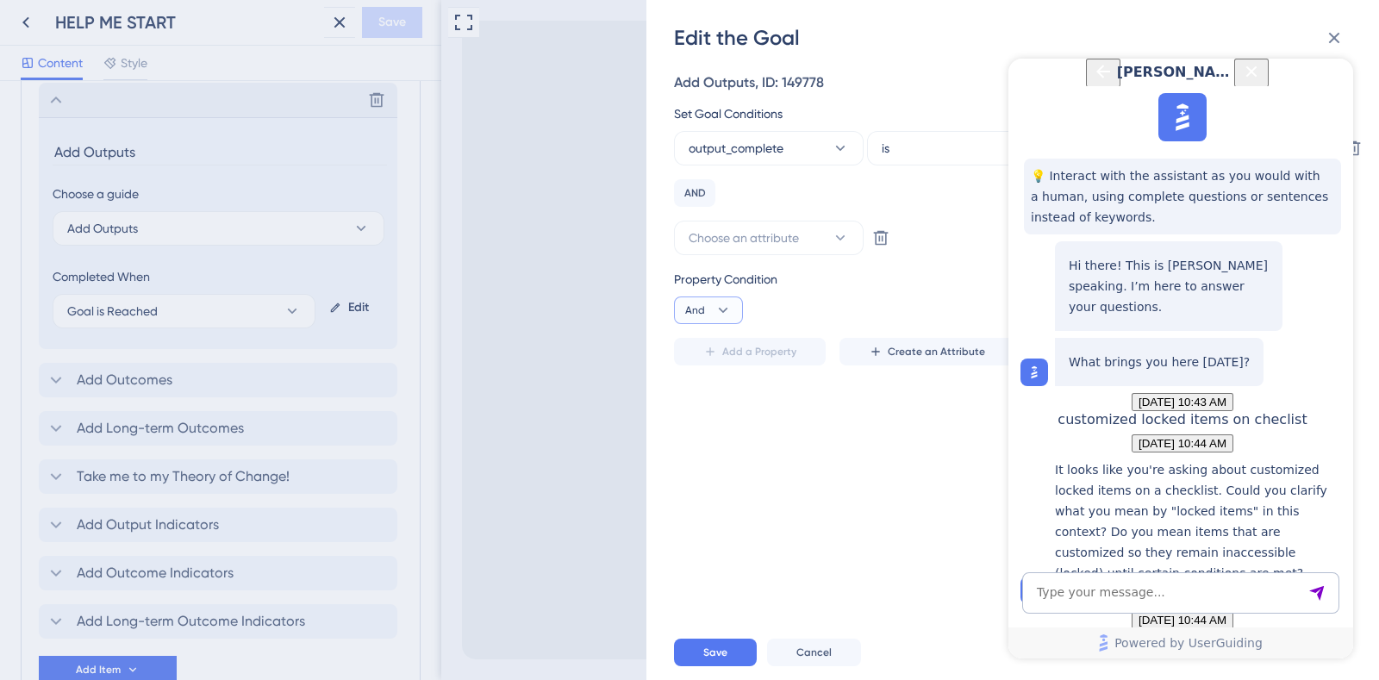
click at [714, 306] on button "And" at bounding box center [708, 311] width 69 height 28
click at [714, 389] on div "Or Or" at bounding box center [708, 394] width 33 height 34
click at [779, 246] on span "Choose an attribute" at bounding box center [744, 238] width 110 height 21
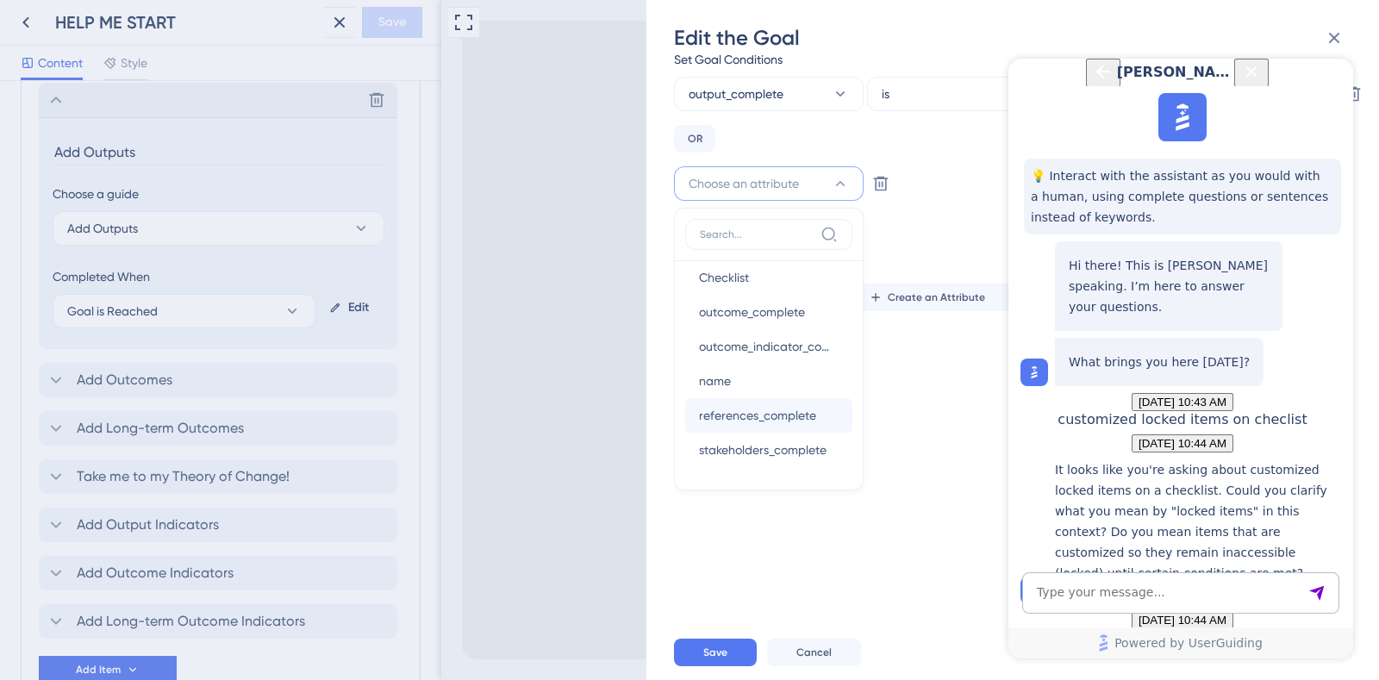
scroll to position [215, 0]
click at [780, 418] on span "stakeholders_complete" at bounding box center [763, 419] width 128 height 21
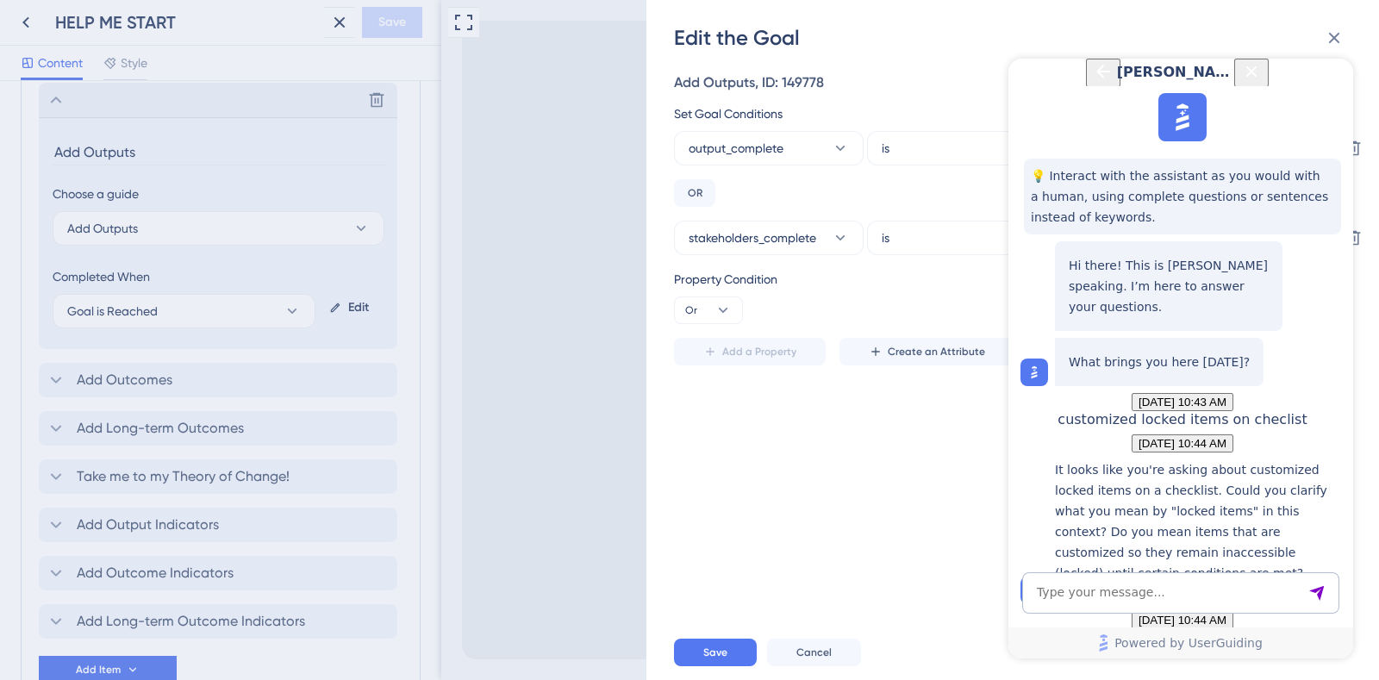
drag, startPoint x: 434, startPoint y: 498, endPoint x: 457, endPoint y: 316, distance: 183.4
click at [457, 316] on div "Edit the Goal Add Outputs, ID: 149778 Set Goal Conditions output_complete is TR…" at bounding box center [689, 340] width 1379 height 680
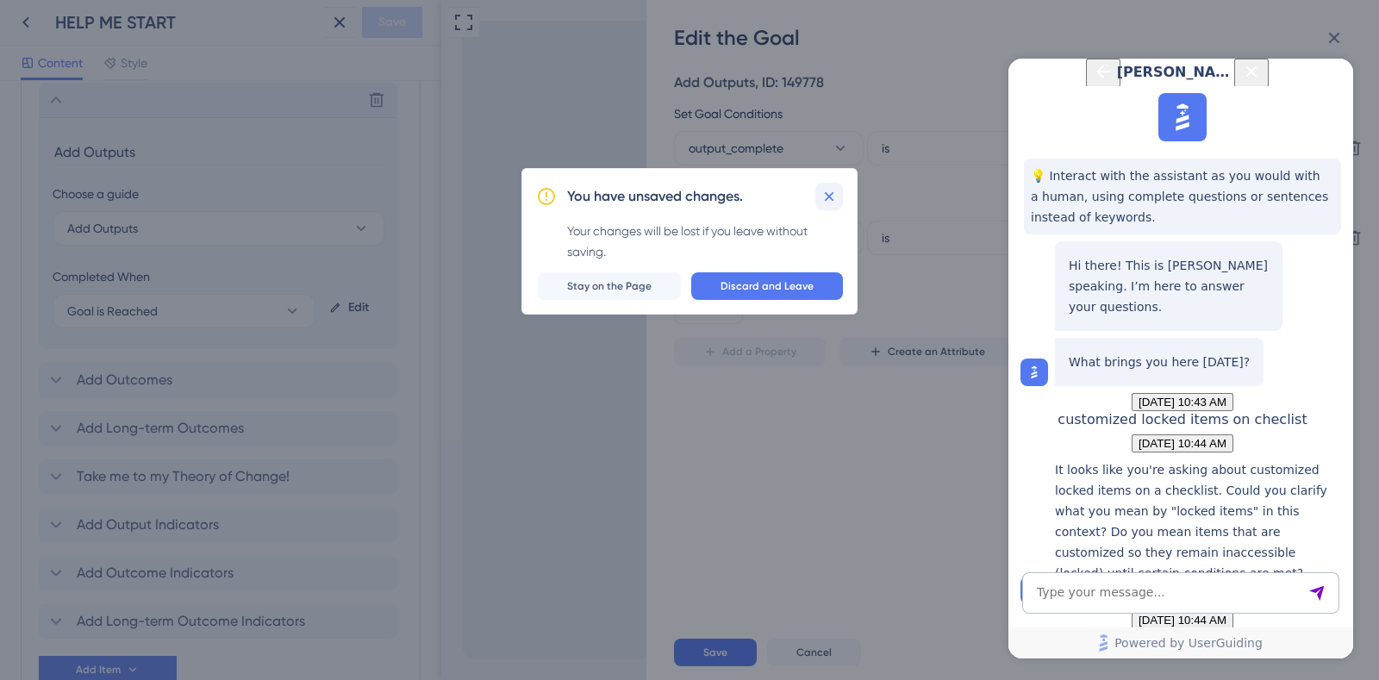
click at [828, 197] on icon at bounding box center [829, 195] width 9 height 9
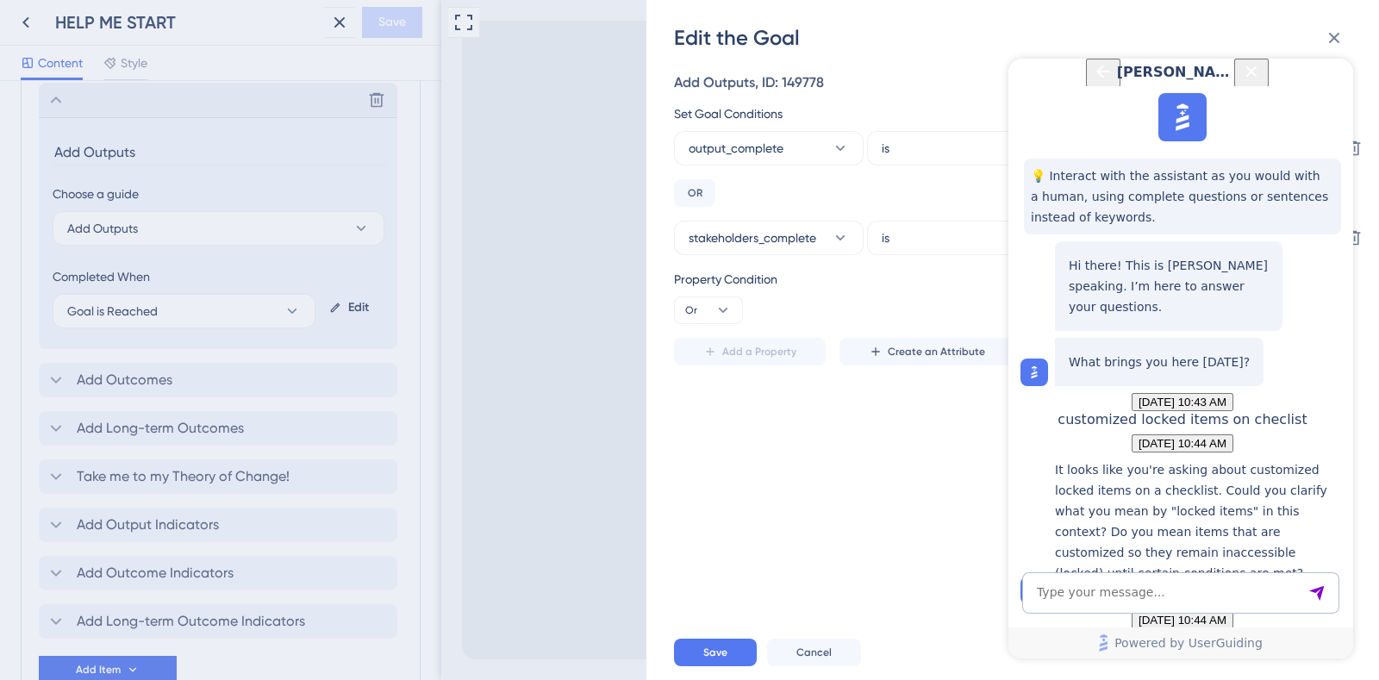
click at [1225, 82] on icon "Close Button" at bounding box center [1251, 71] width 21 height 21
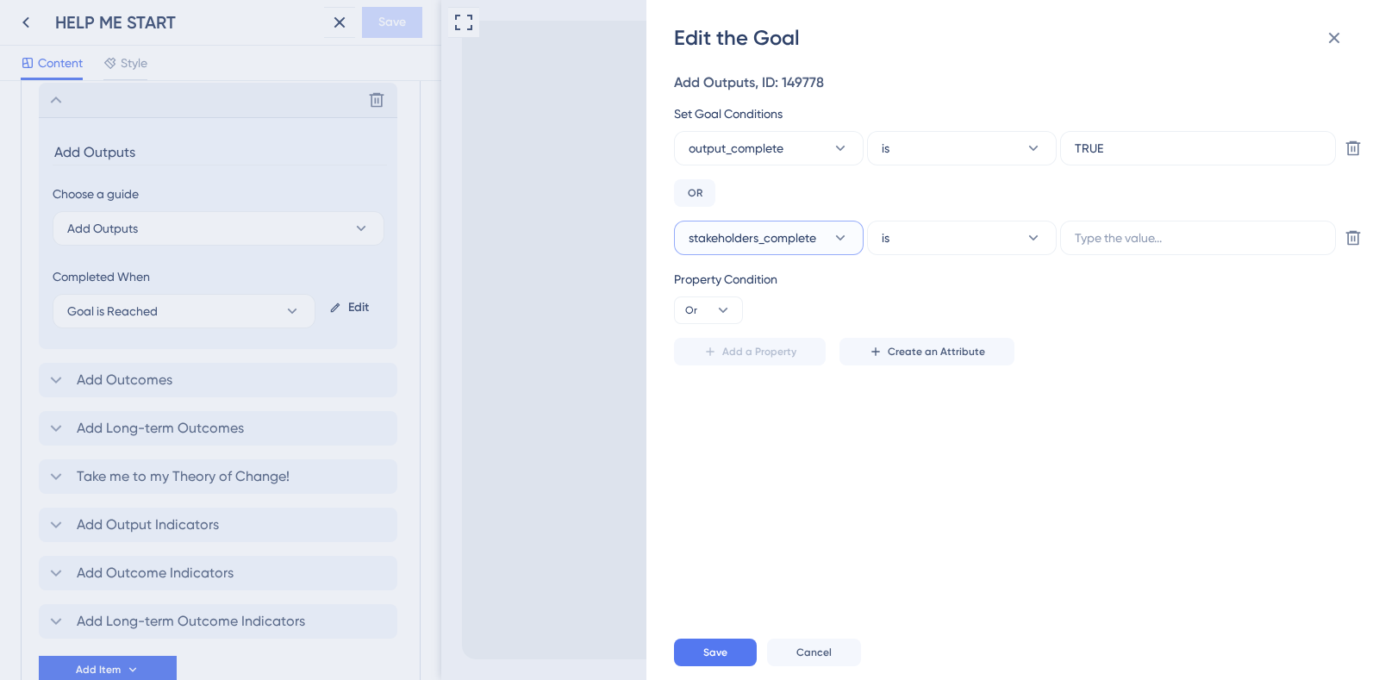
click at [836, 234] on icon at bounding box center [840, 237] width 17 height 17
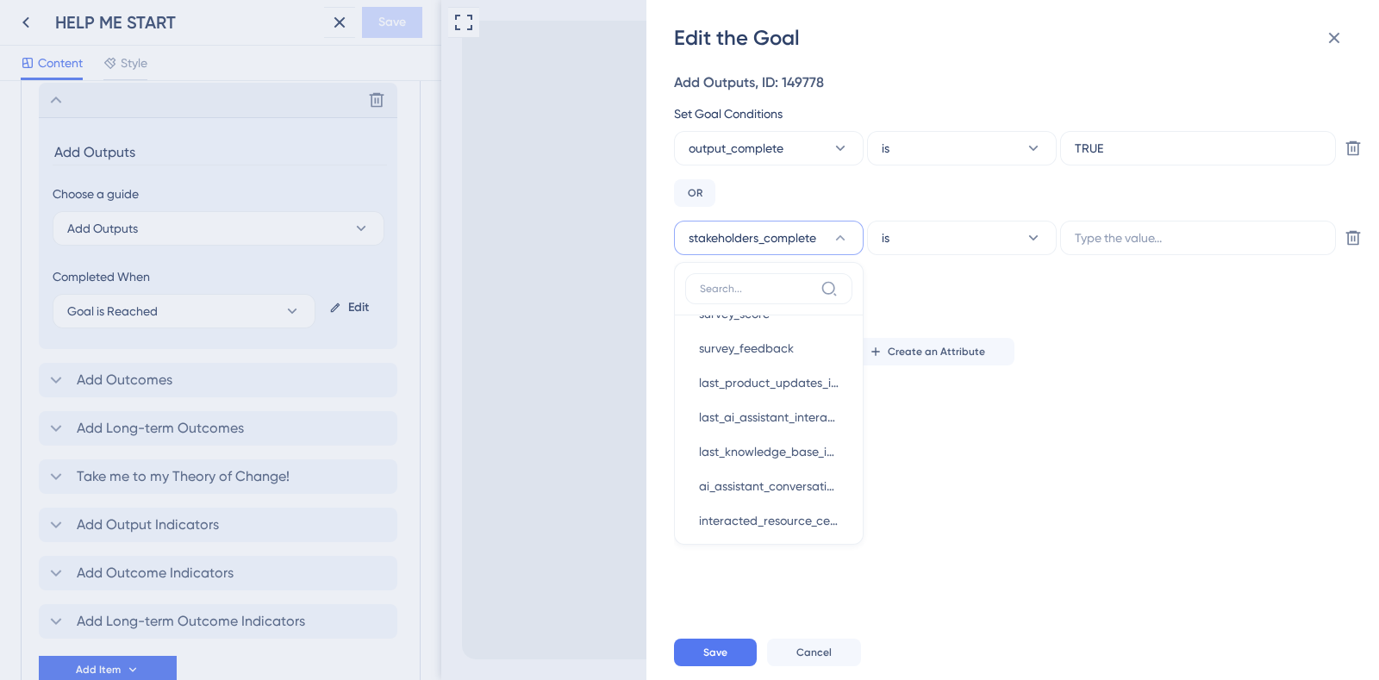
click at [1103, 424] on div "Add Outputs, ID: 149778 Set Goal Conditions output_complete is TRUE Delete OR s…" at bounding box center [1021, 338] width 695 height 573
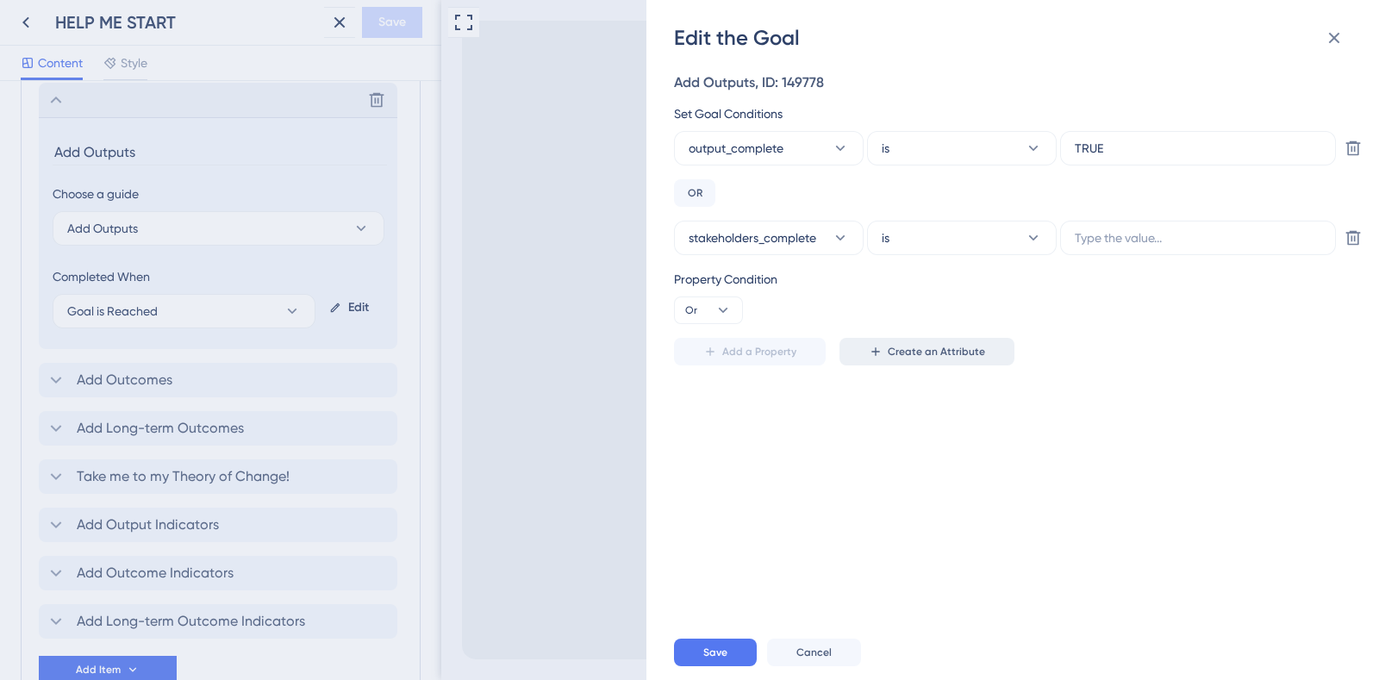
click at [974, 354] on span "Create an Attribute" at bounding box center [936, 352] width 97 height 14
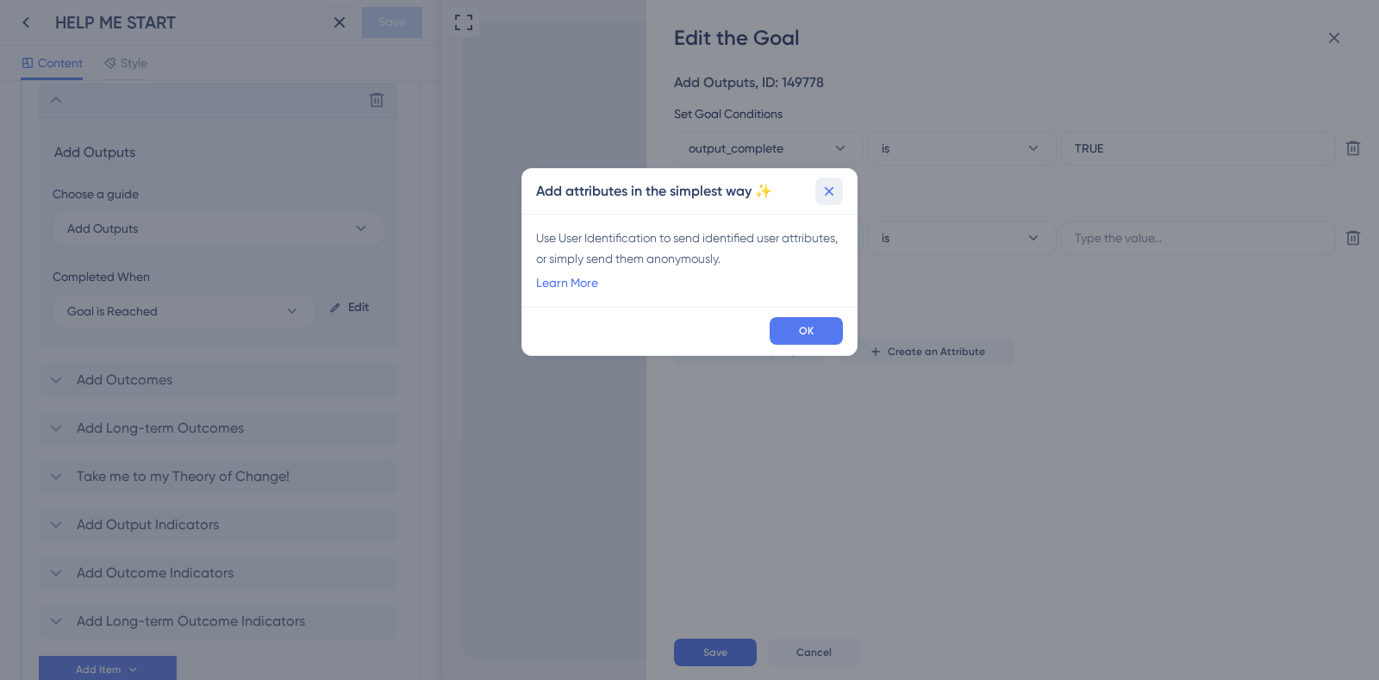
drag, startPoint x: 828, startPoint y: 191, endPoint x: 806, endPoint y: 209, distance: 28.3
click at [828, 191] on icon at bounding box center [829, 190] width 9 height 9
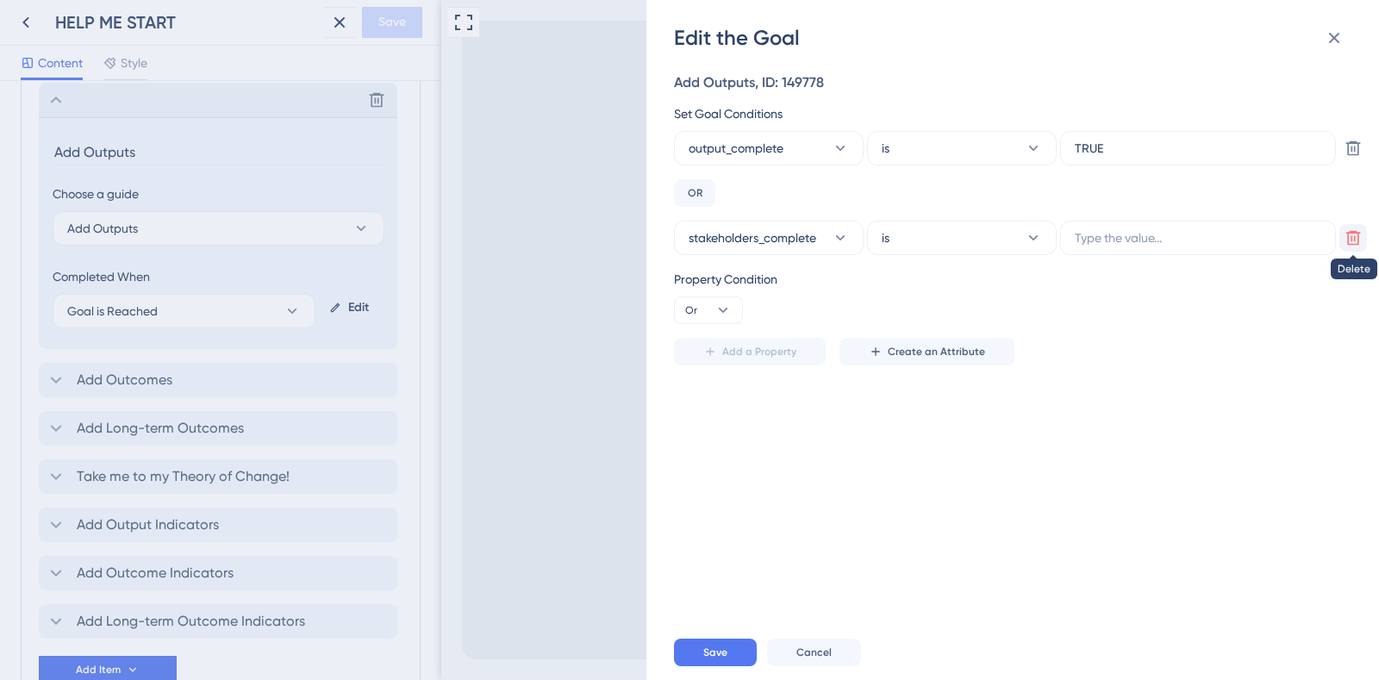
click at [1225, 237] on icon at bounding box center [1353, 237] width 17 height 17
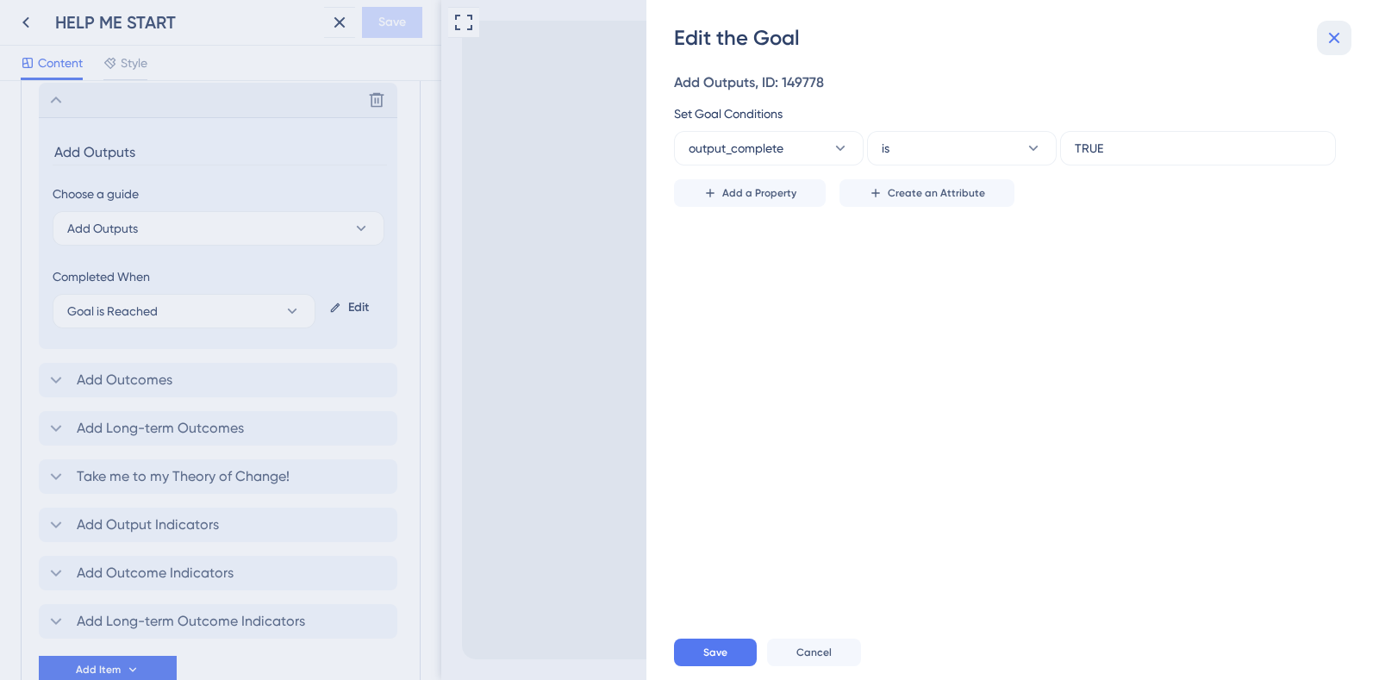
click at [1225, 49] on button at bounding box center [1334, 38] width 34 height 34
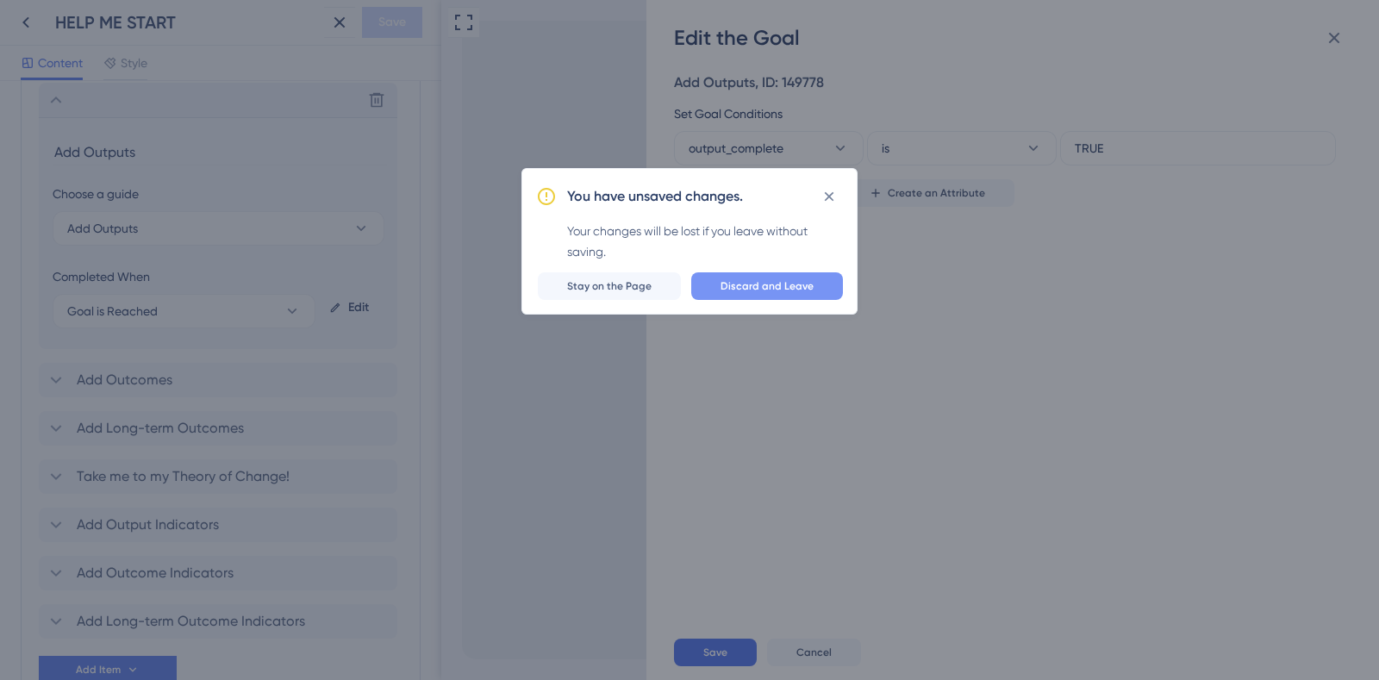
click at [784, 282] on span "Discard and Leave" at bounding box center [767, 286] width 93 height 14
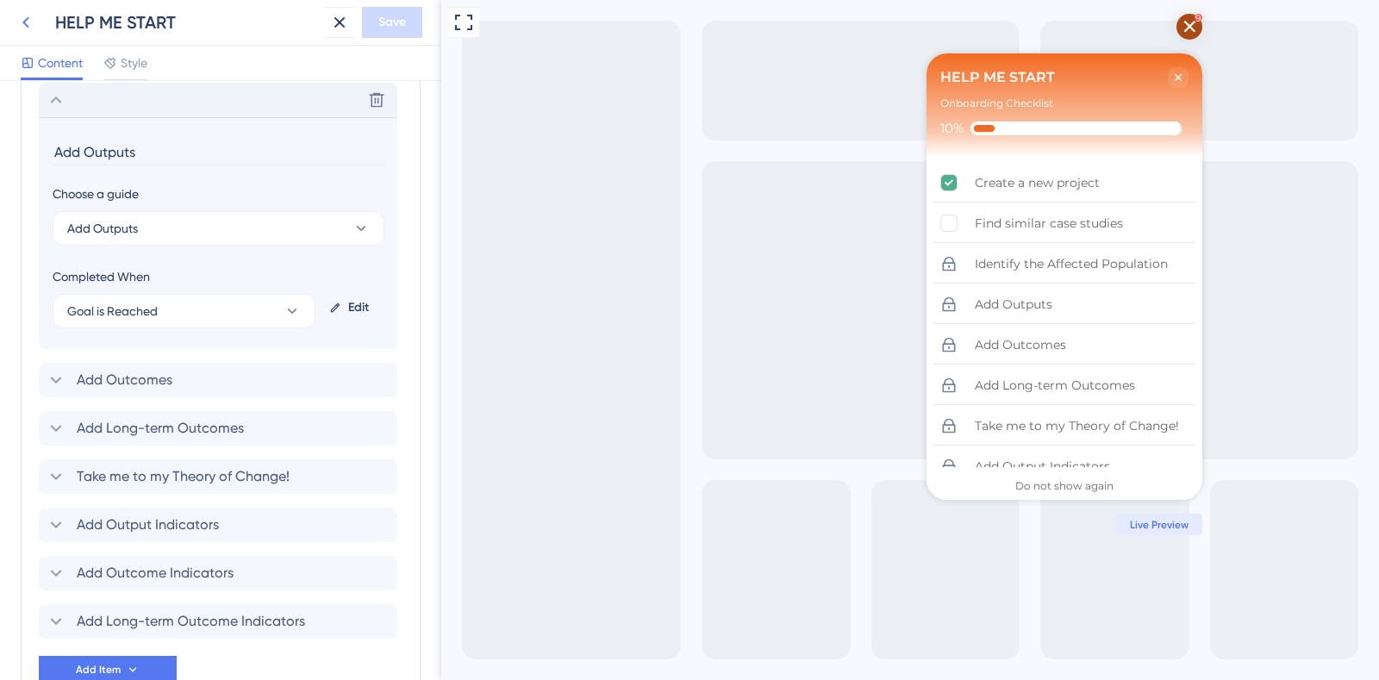
click at [26, 29] on icon at bounding box center [26, 22] width 21 height 21
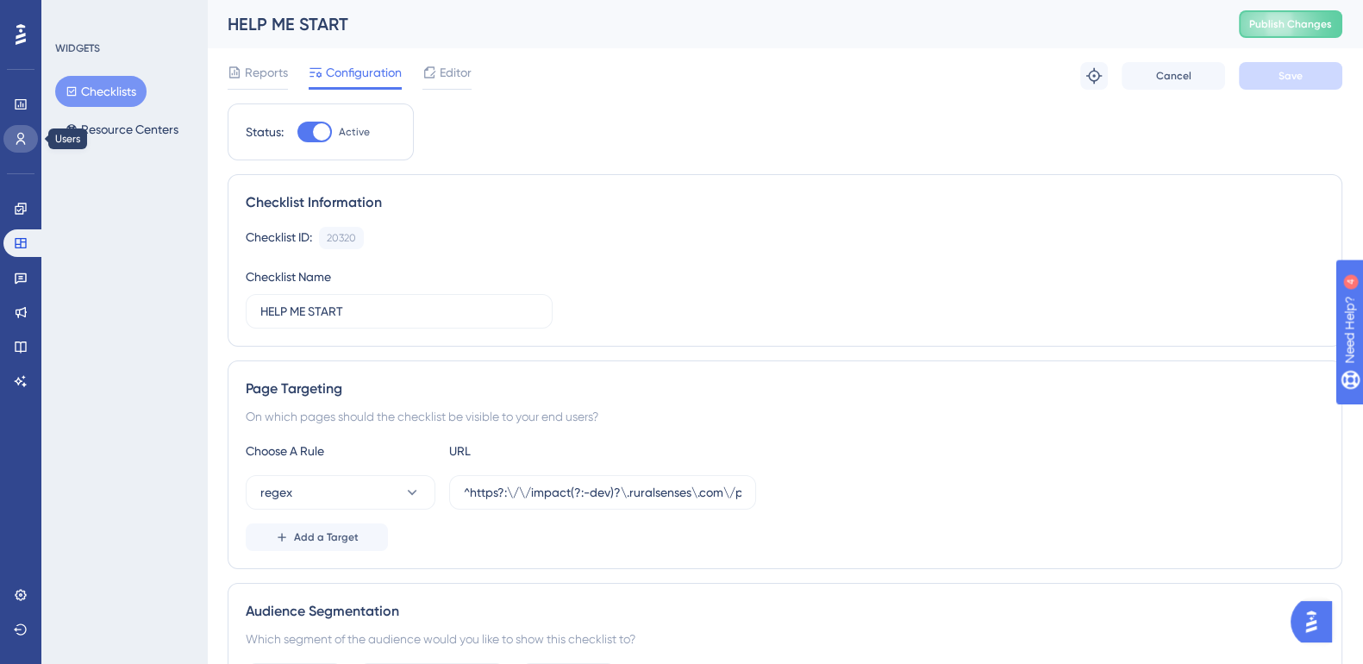
click at [22, 134] on icon at bounding box center [20, 139] width 9 height 12
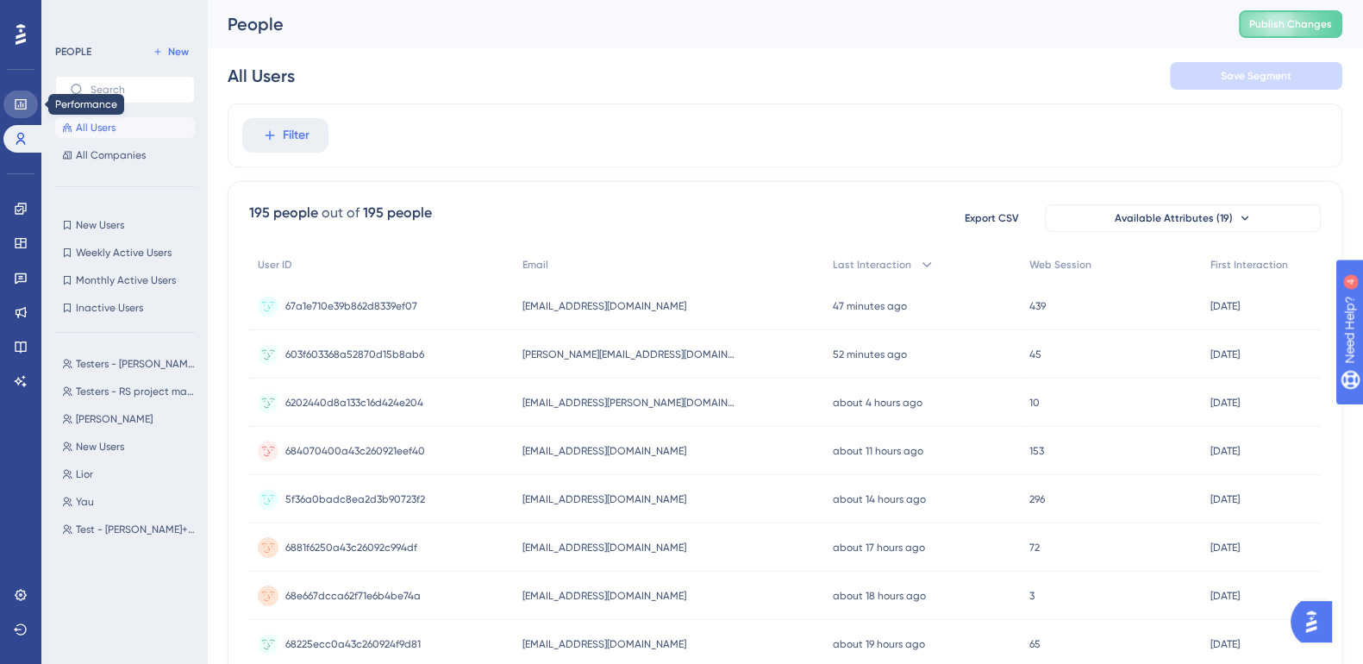
click at [19, 106] on icon at bounding box center [21, 104] width 14 height 14
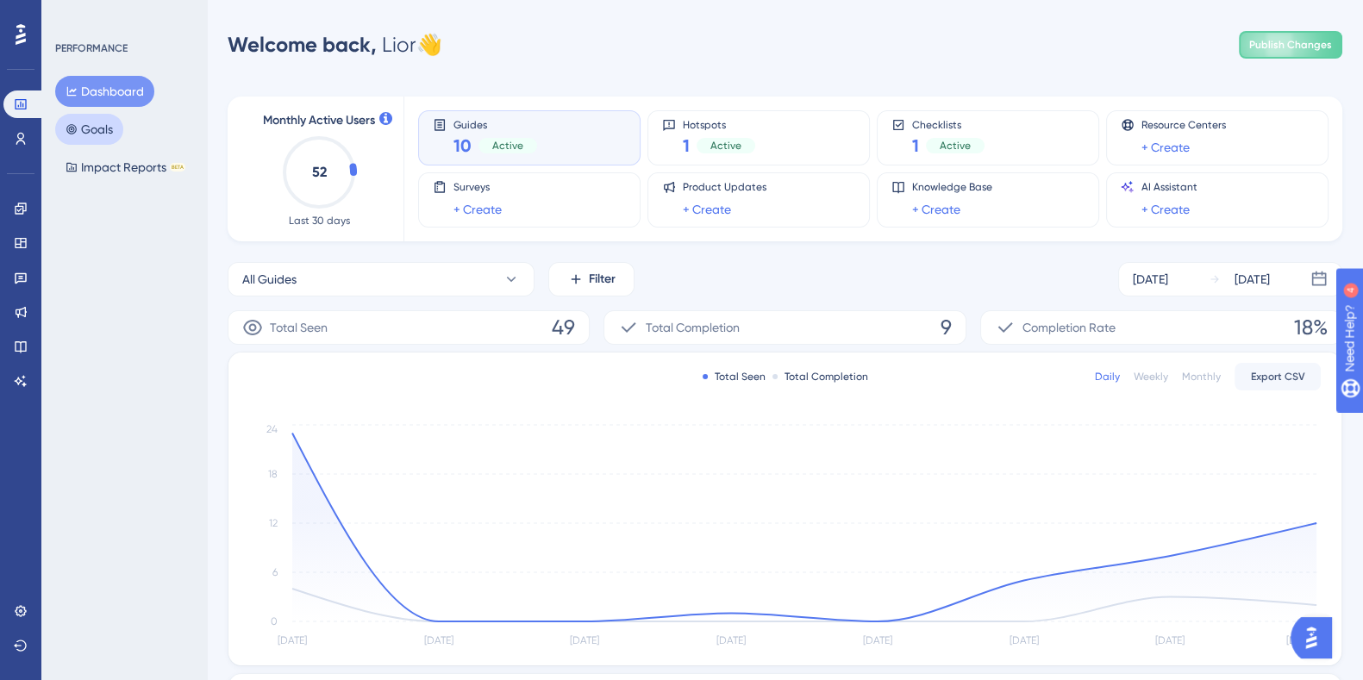
click at [91, 135] on button "Goals" at bounding box center [89, 129] width 68 height 31
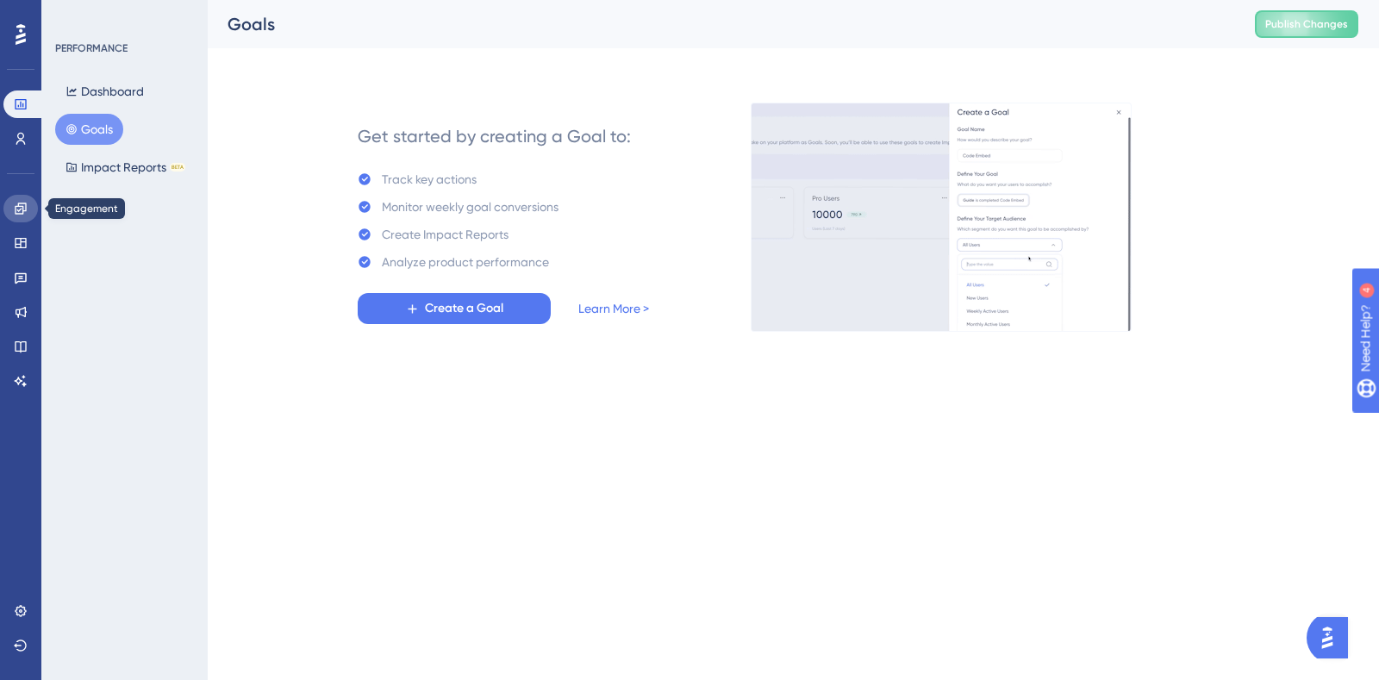
click at [17, 205] on icon at bounding box center [20, 208] width 11 height 11
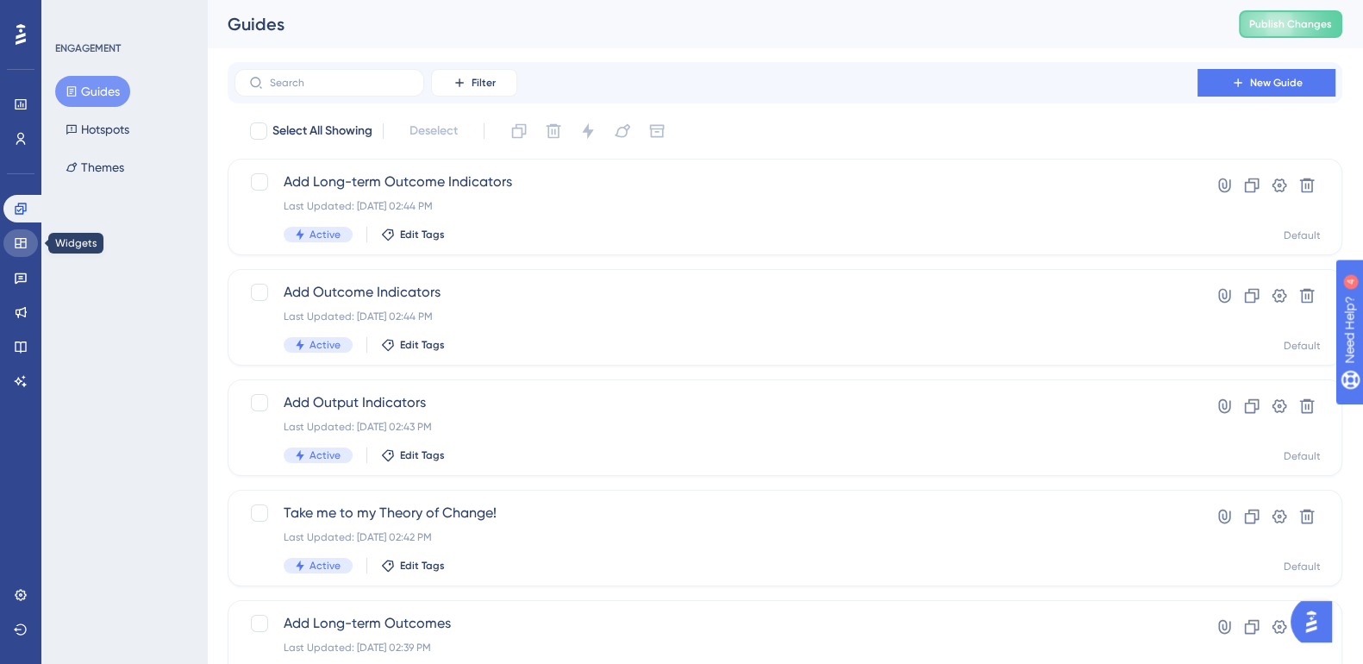
click at [19, 244] on icon at bounding box center [20, 243] width 11 height 10
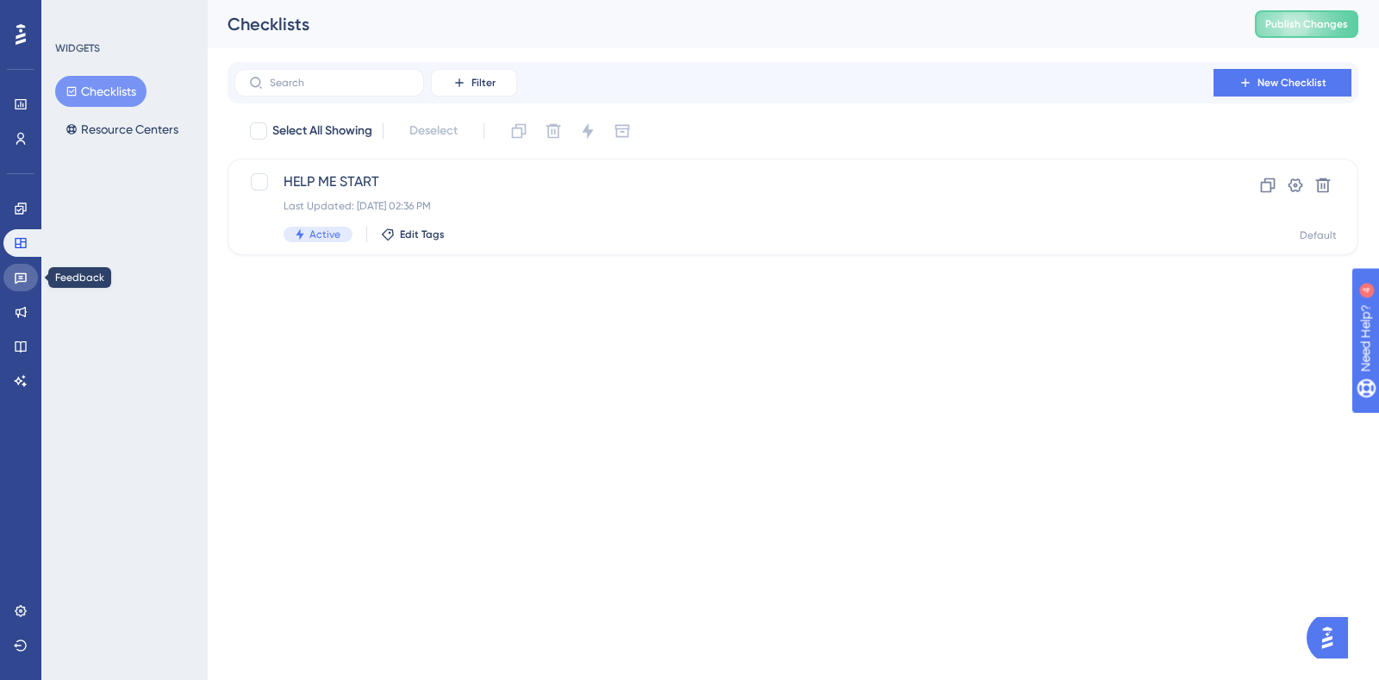
click at [26, 286] on link at bounding box center [20, 278] width 34 height 28
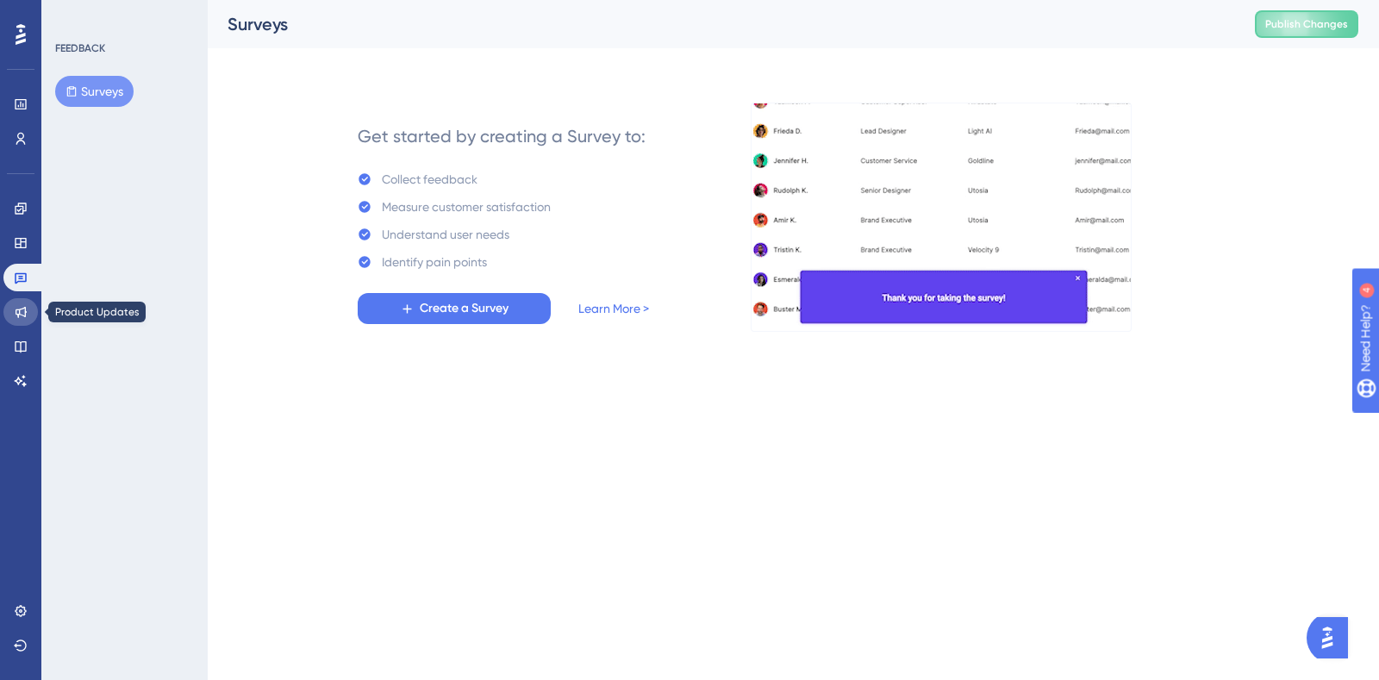
click at [26, 316] on icon at bounding box center [21, 312] width 14 height 14
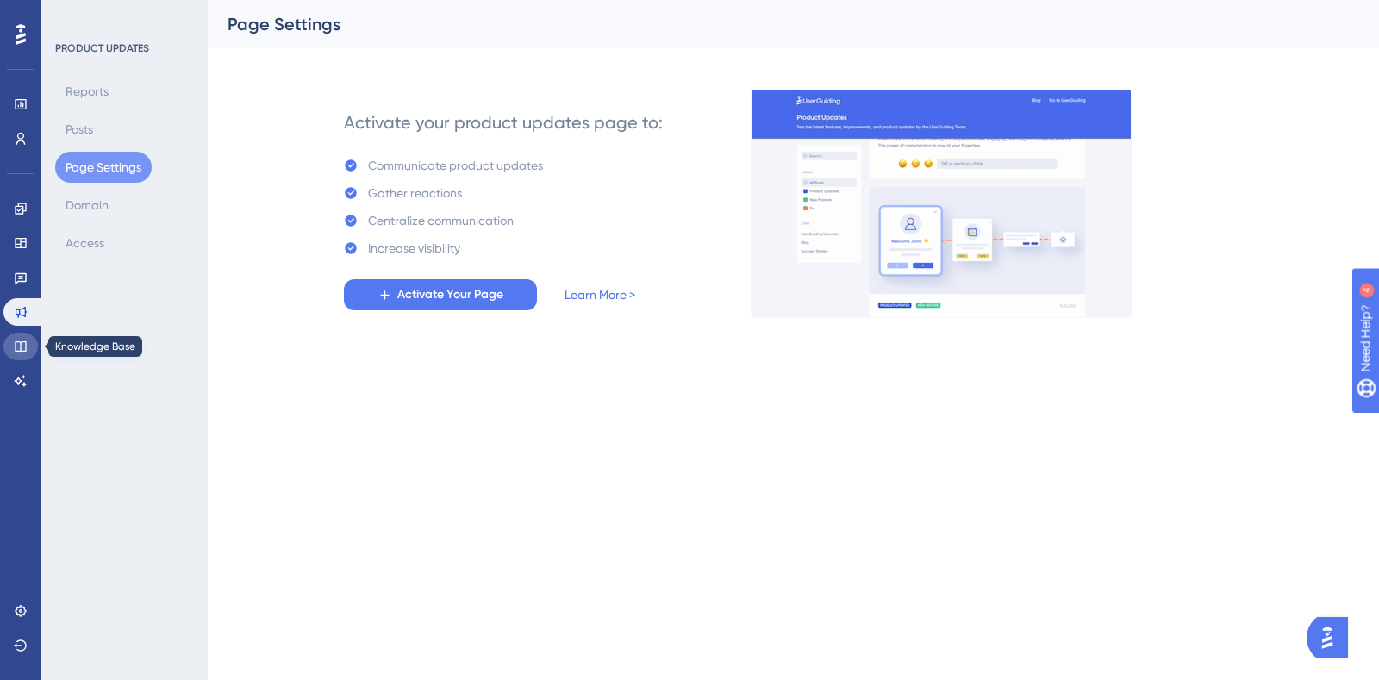
click at [26, 345] on icon at bounding box center [21, 347] width 14 height 14
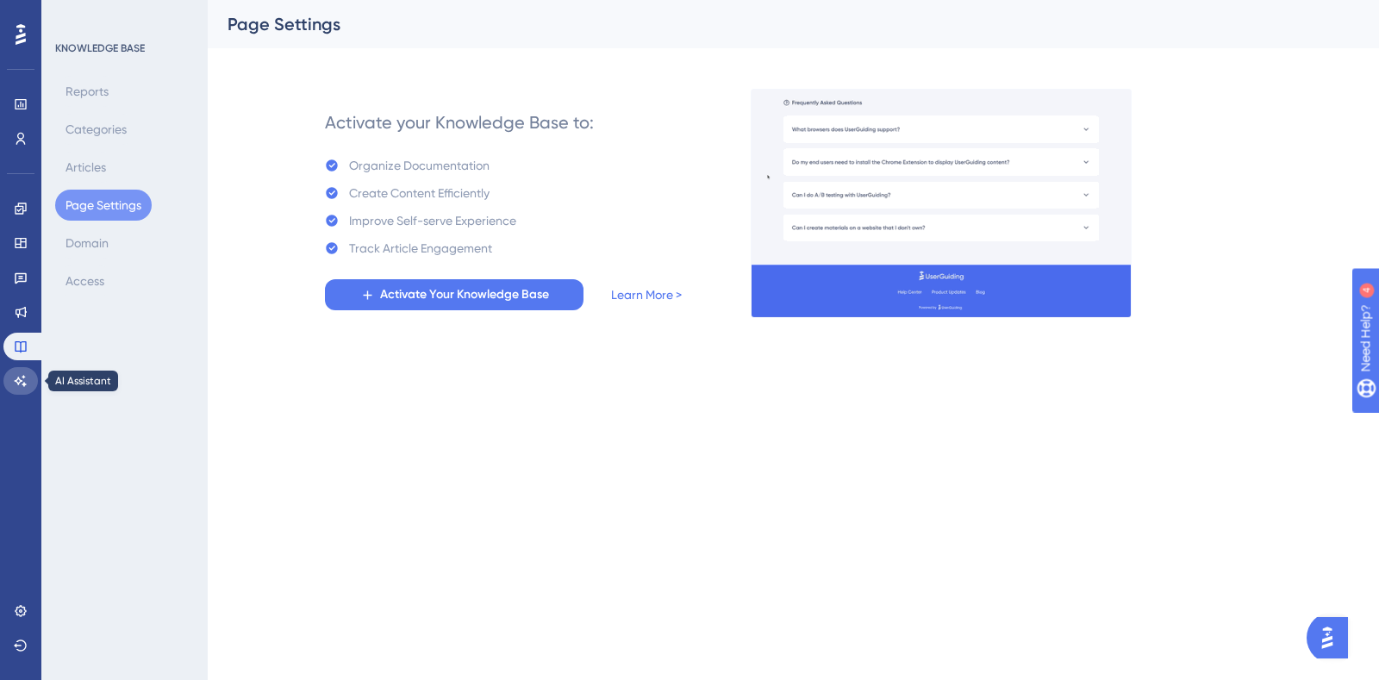
click at [26, 377] on icon at bounding box center [21, 381] width 14 height 14
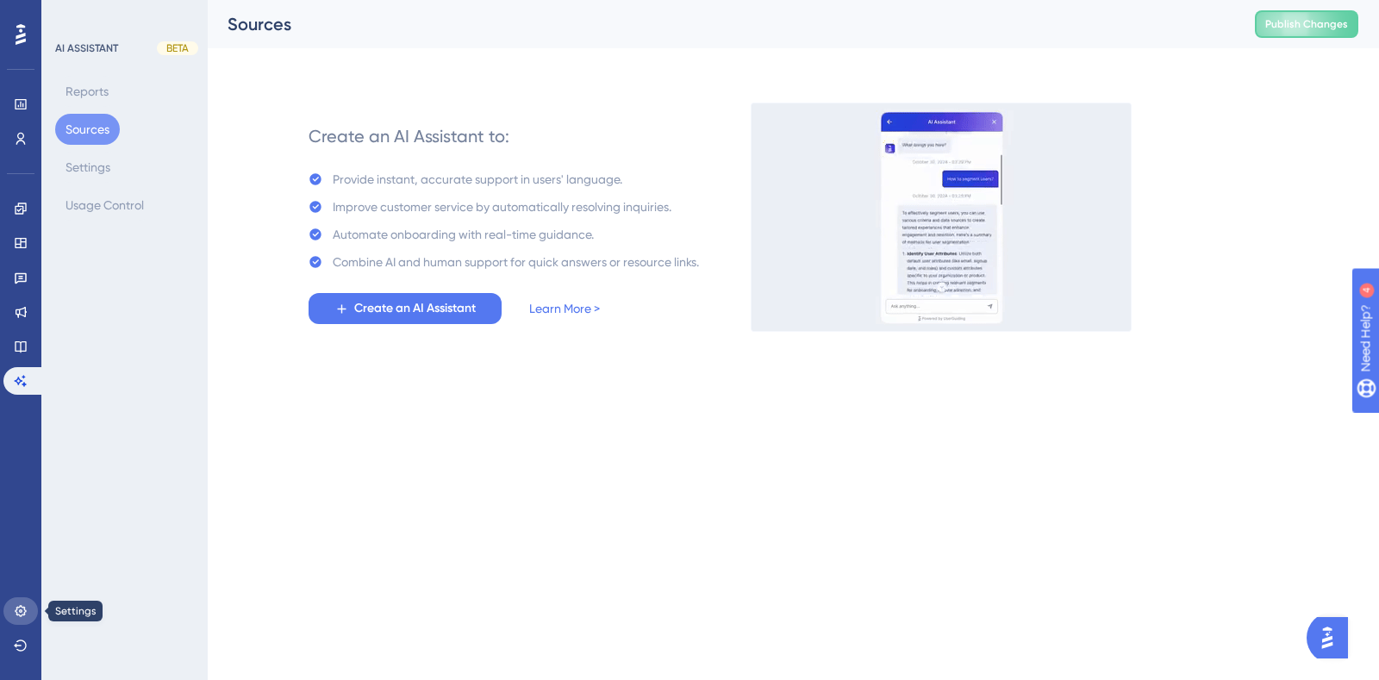
click at [21, 603] on icon at bounding box center [21, 611] width 14 height 14
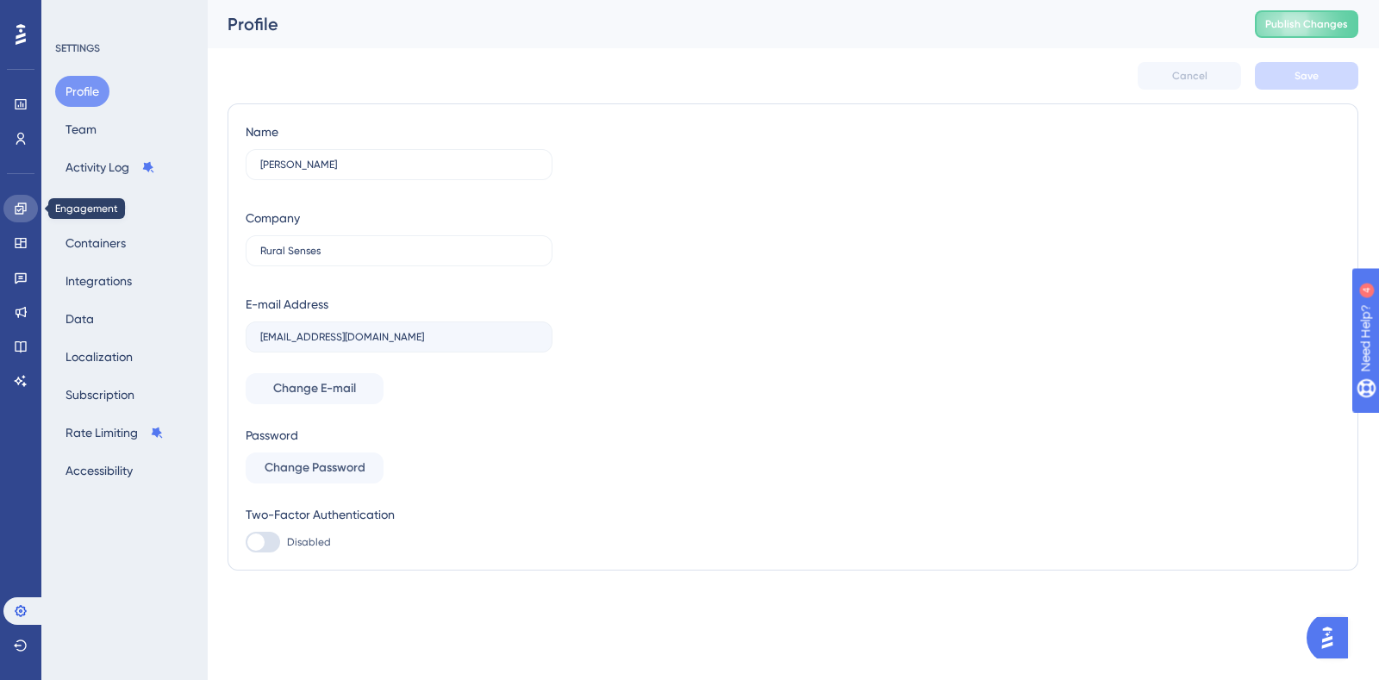
click at [17, 210] on icon at bounding box center [21, 209] width 14 height 14
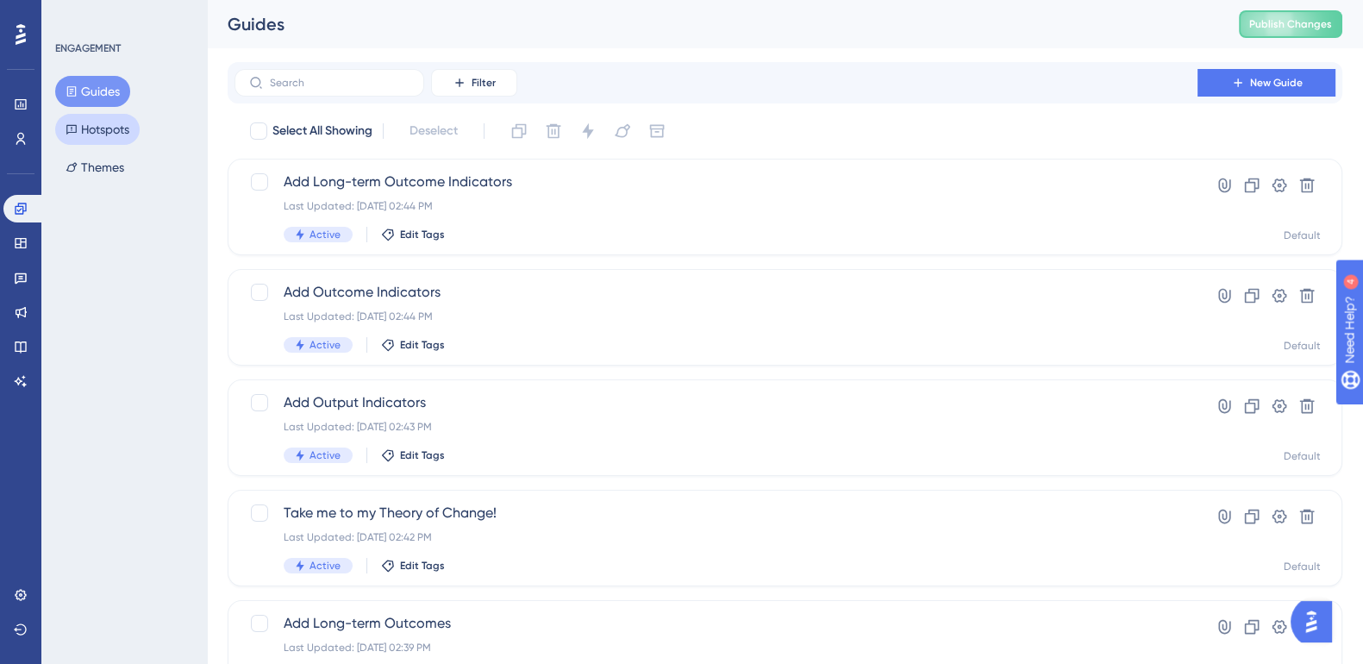
click at [103, 127] on button "Hotspots" at bounding box center [97, 129] width 84 height 31
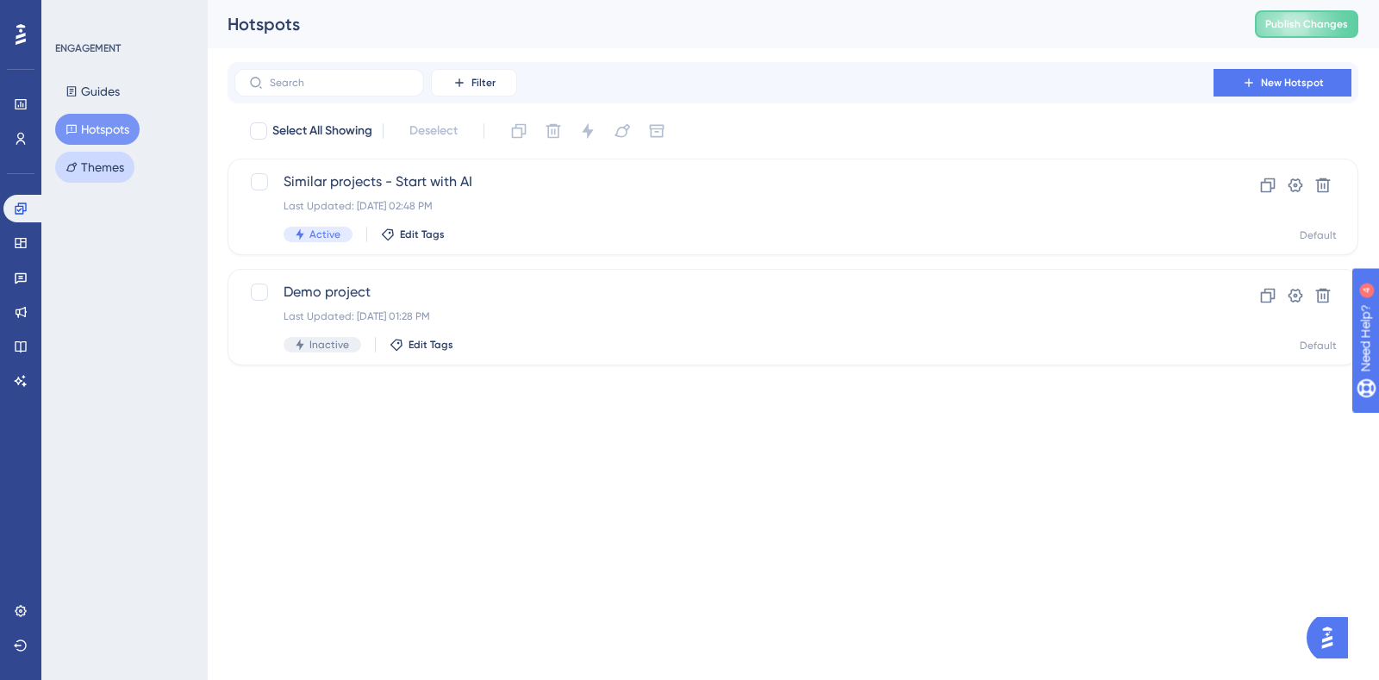
click at [103, 166] on button "Themes" at bounding box center [94, 167] width 79 height 31
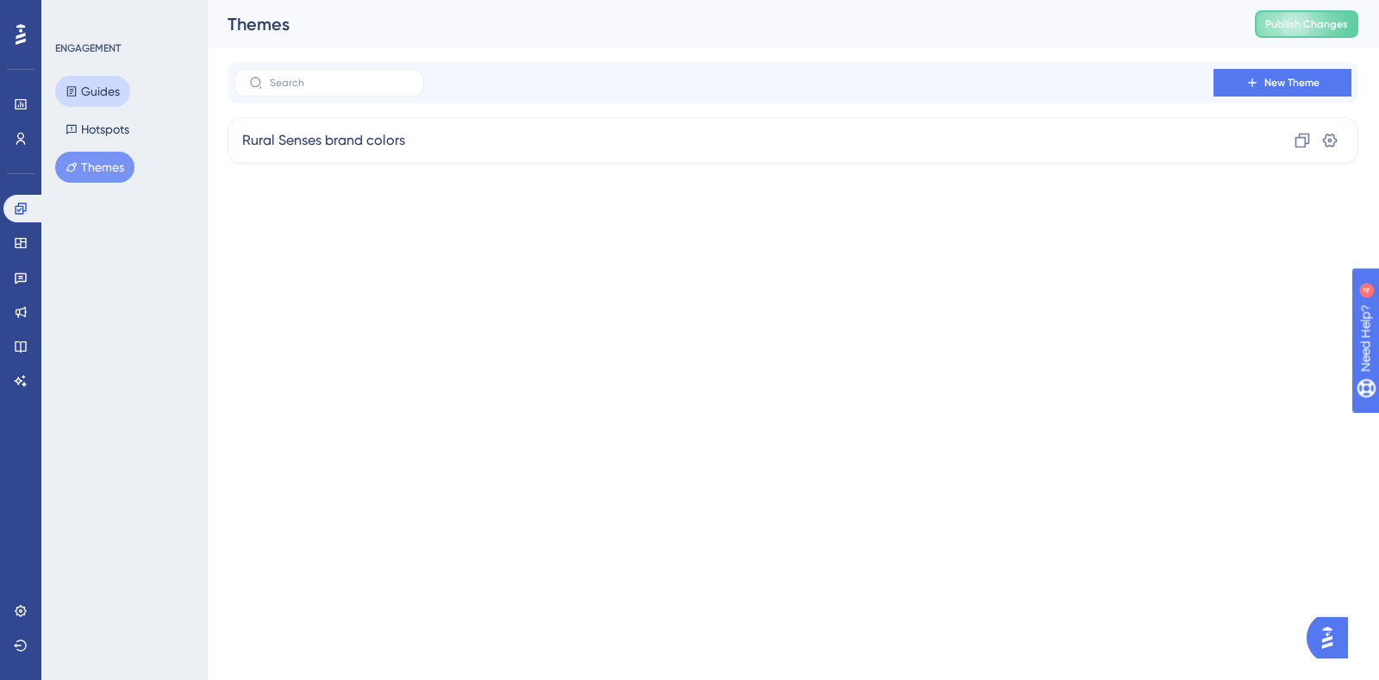
click at [91, 90] on button "Guides" at bounding box center [92, 91] width 75 height 31
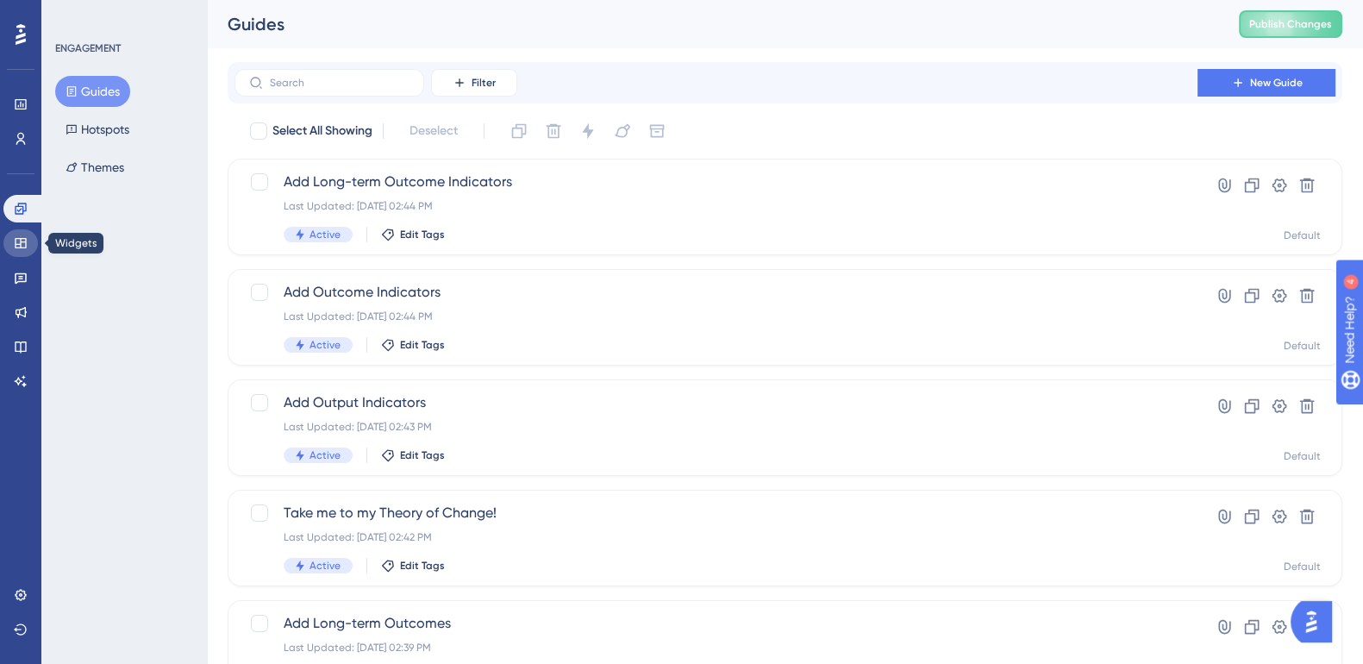
click at [25, 239] on icon at bounding box center [21, 243] width 14 height 14
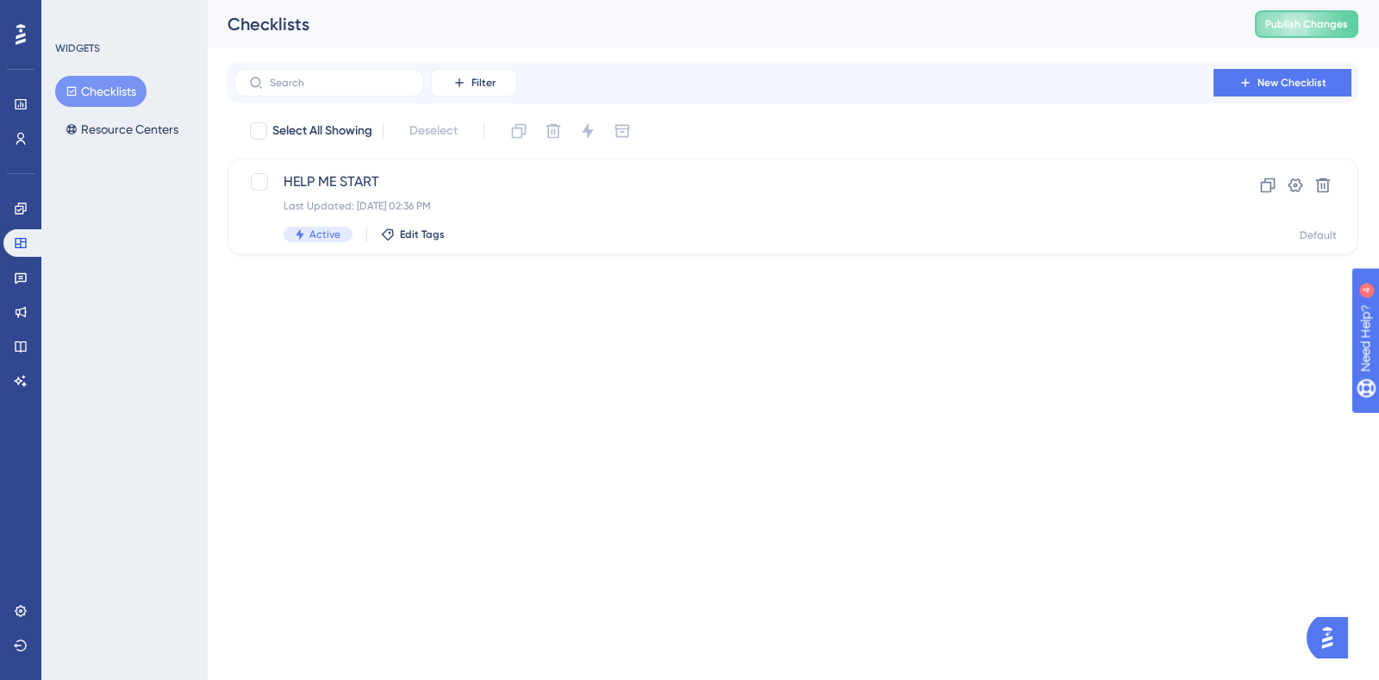
click at [128, 80] on button "Checklists" at bounding box center [100, 91] width 91 height 31
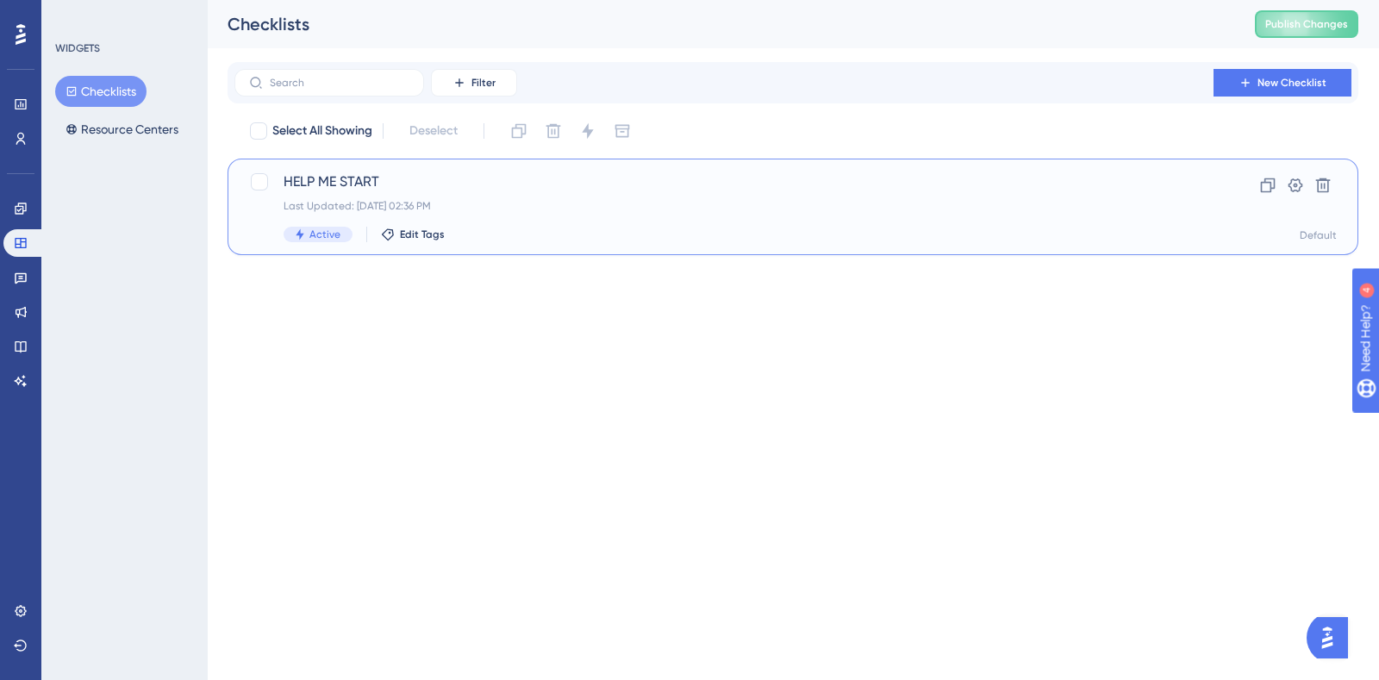
click at [346, 184] on span "HELP ME START" at bounding box center [724, 182] width 881 height 21
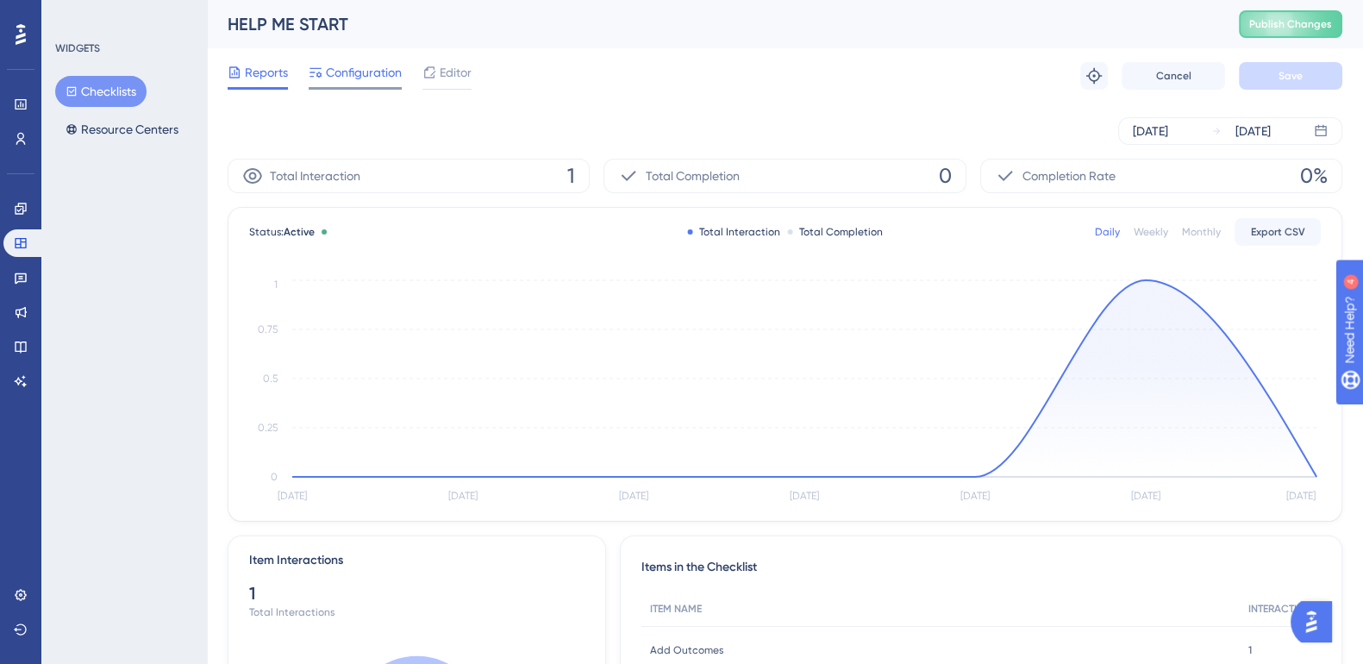
click at [371, 83] on div "Configuration" at bounding box center [355, 76] width 93 height 28
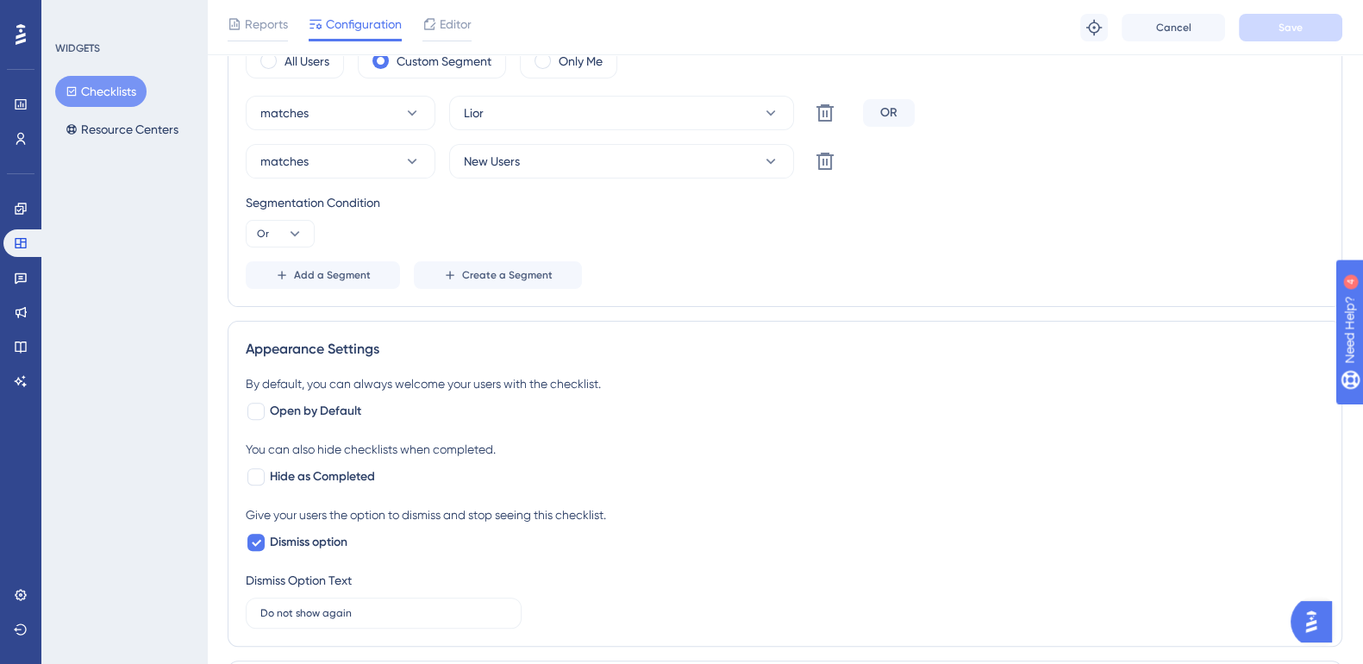
scroll to position [36, 0]
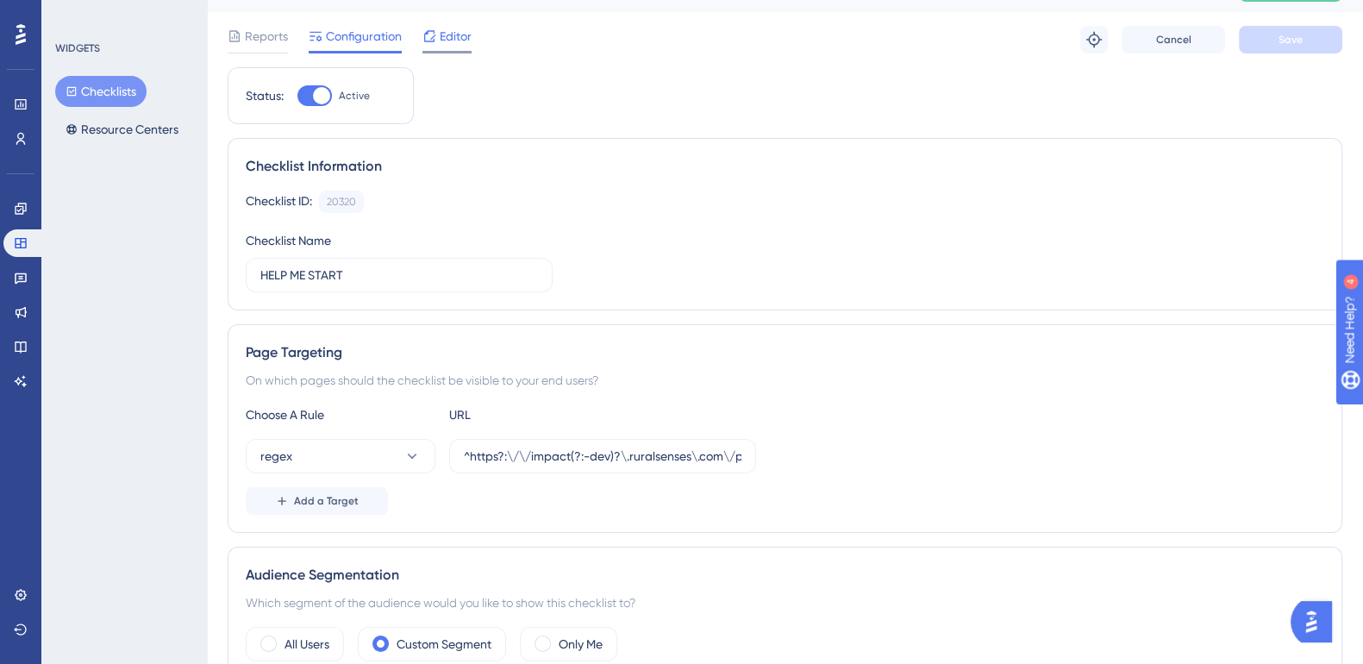
click at [441, 30] on span "Editor" at bounding box center [456, 36] width 32 height 21
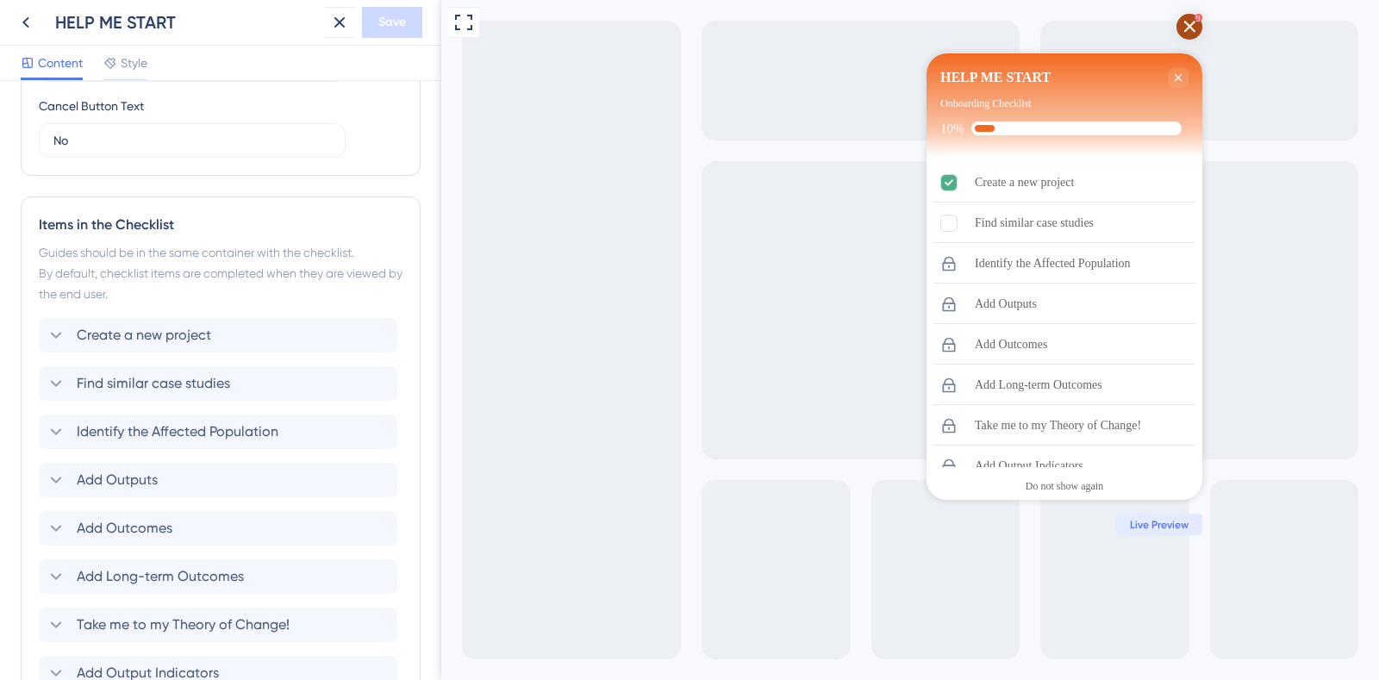
scroll to position [753, 0]
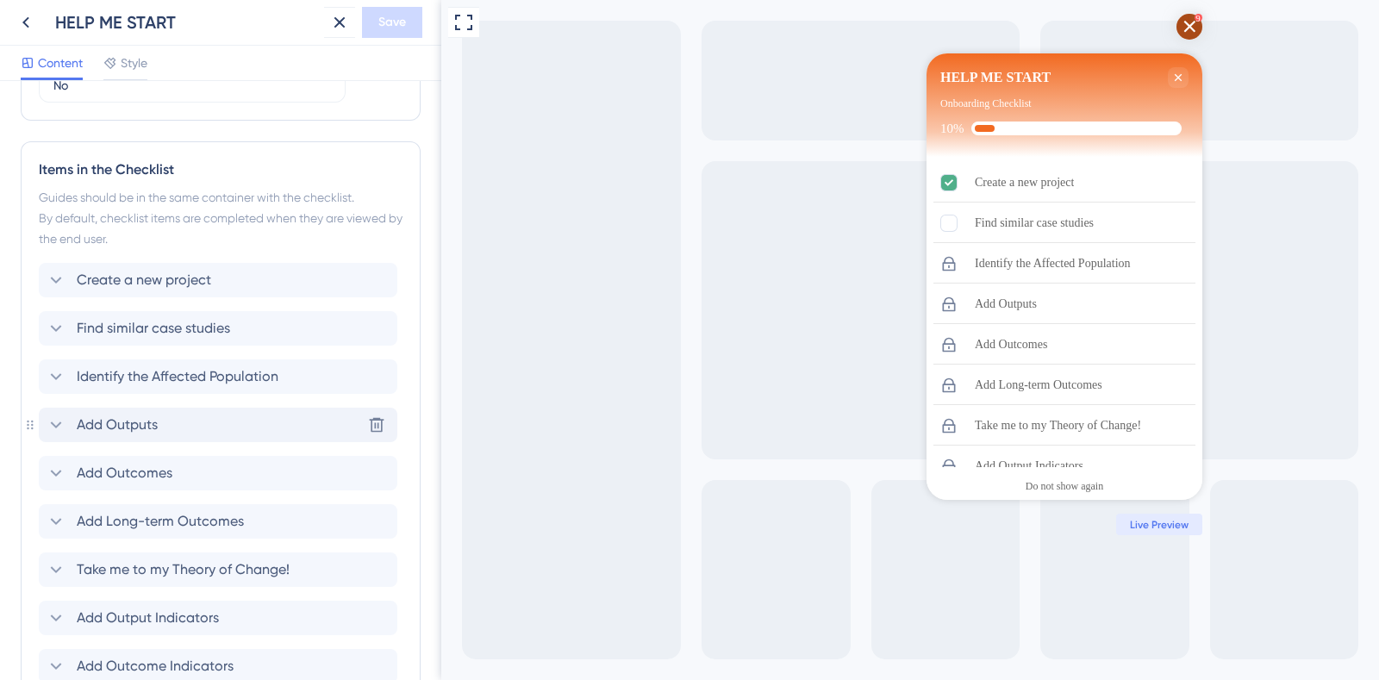
click at [58, 424] on icon at bounding box center [56, 425] width 21 height 21
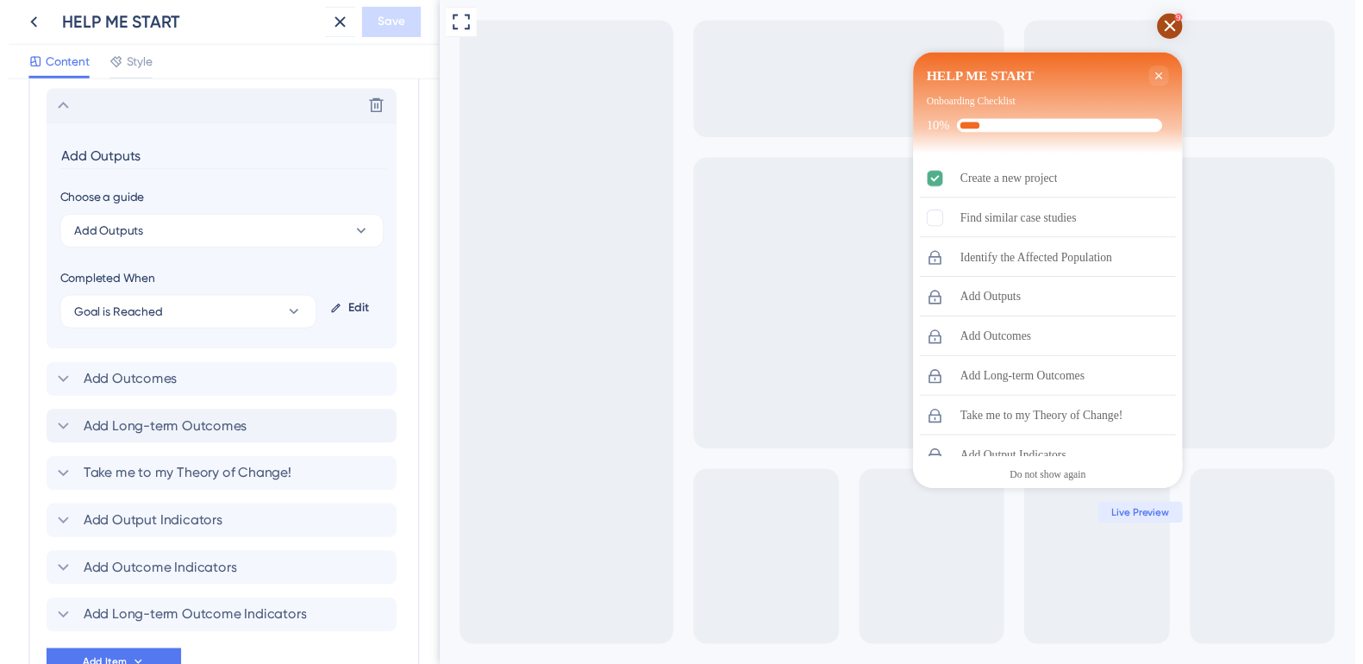
scroll to position [1078, 0]
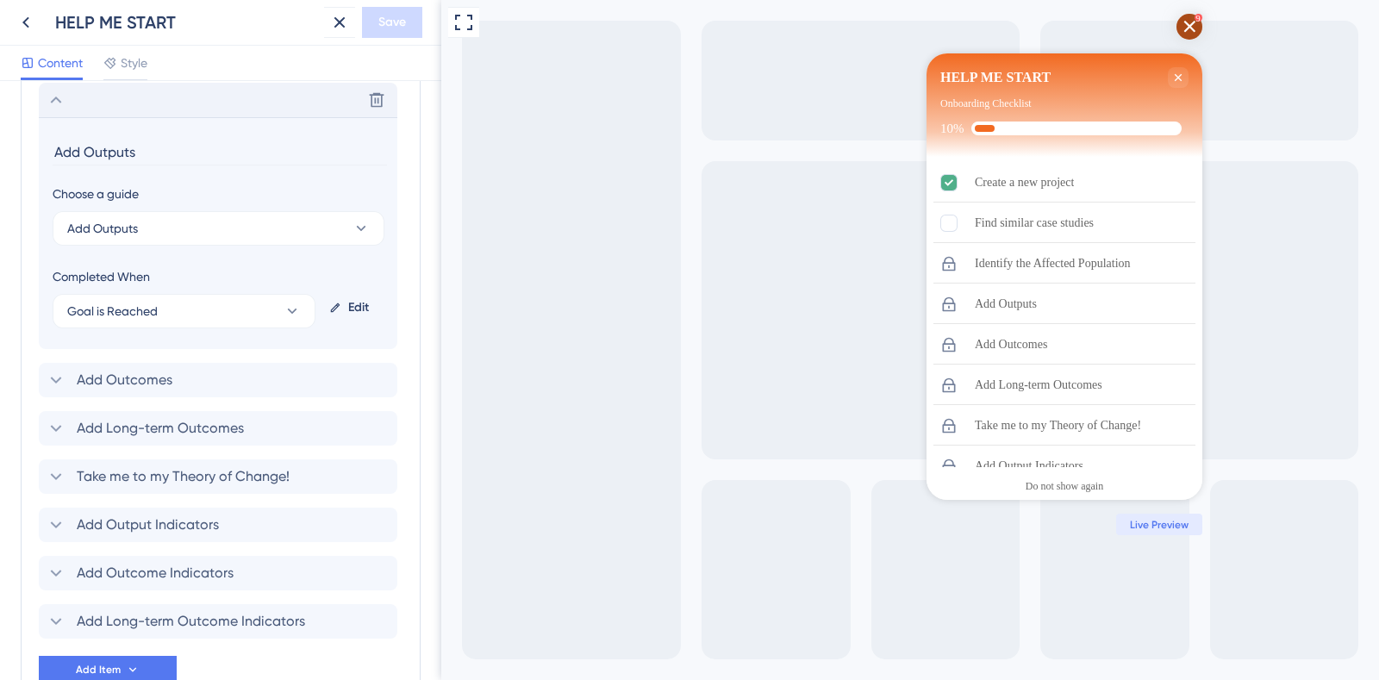
click at [347, 302] on div "Edit" at bounding box center [352, 307] width 61 height 41
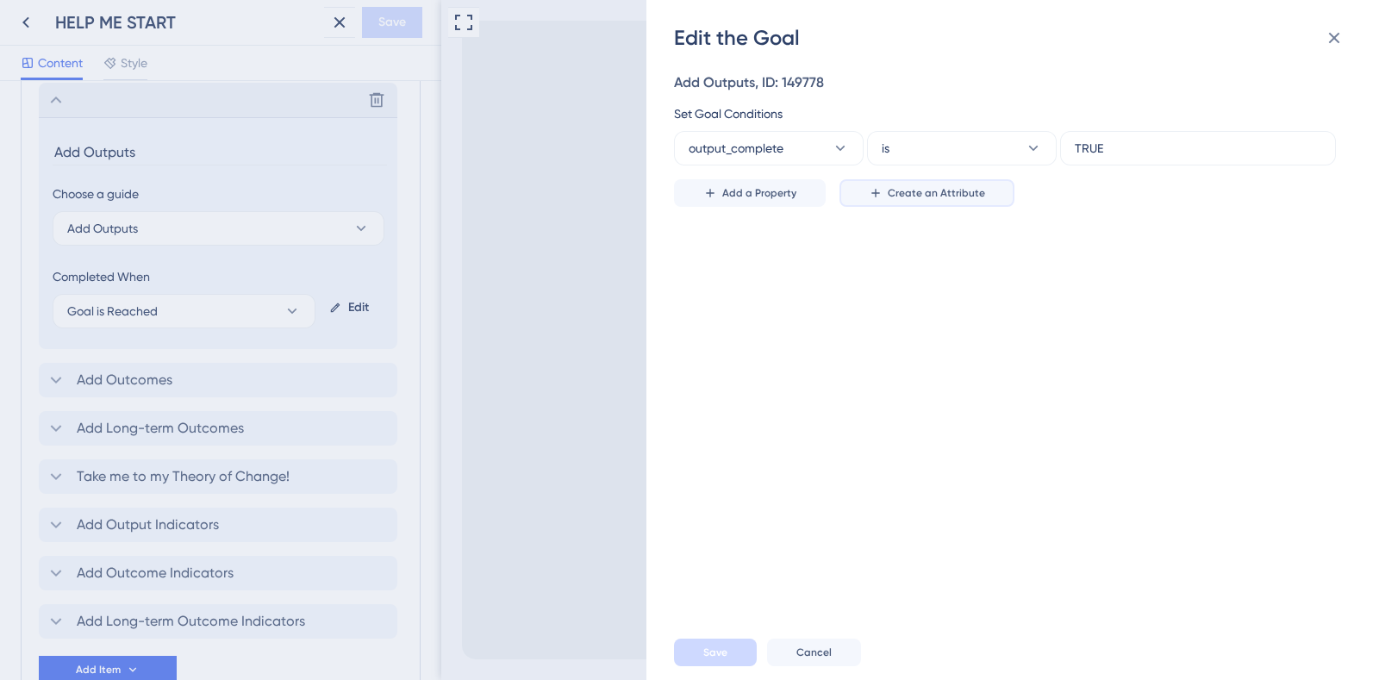
click at [895, 201] on button "Create an Attribute" at bounding box center [927, 193] width 175 height 28
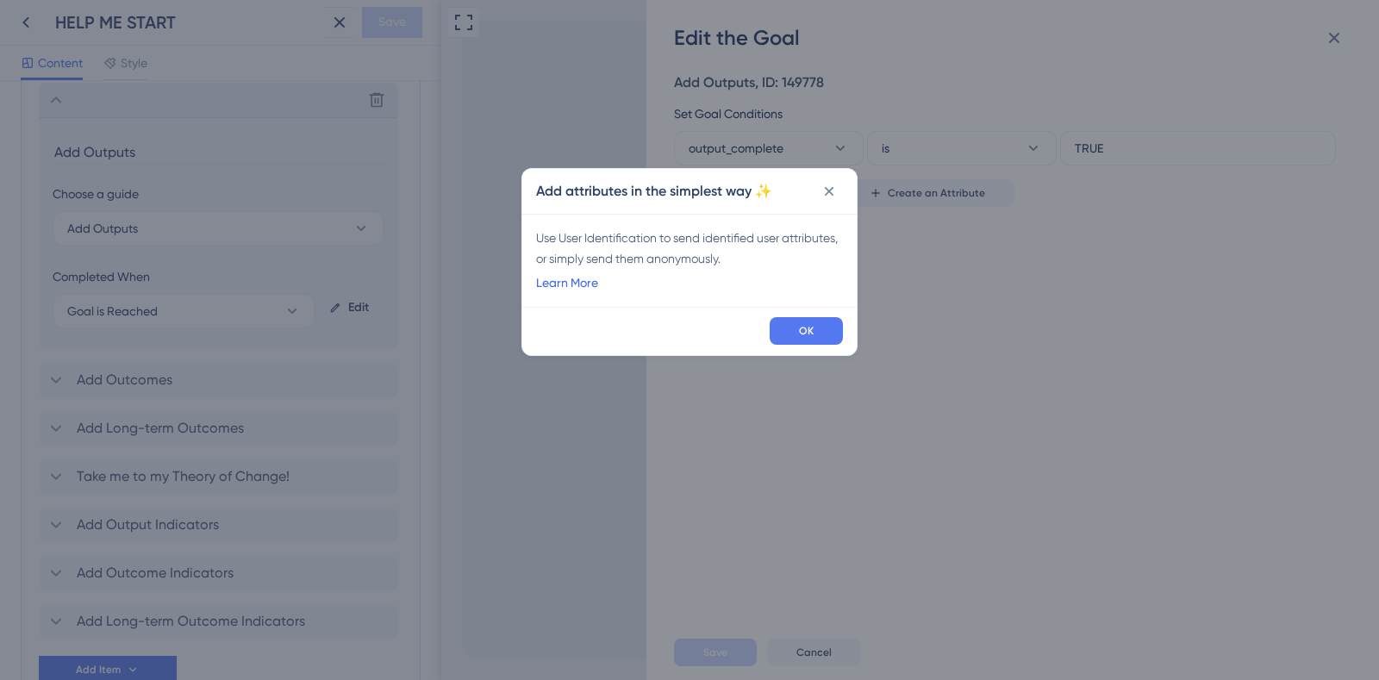
click at [581, 278] on link "Learn More" at bounding box center [567, 282] width 62 height 21
click at [823, 195] on icon at bounding box center [829, 191] width 17 height 17
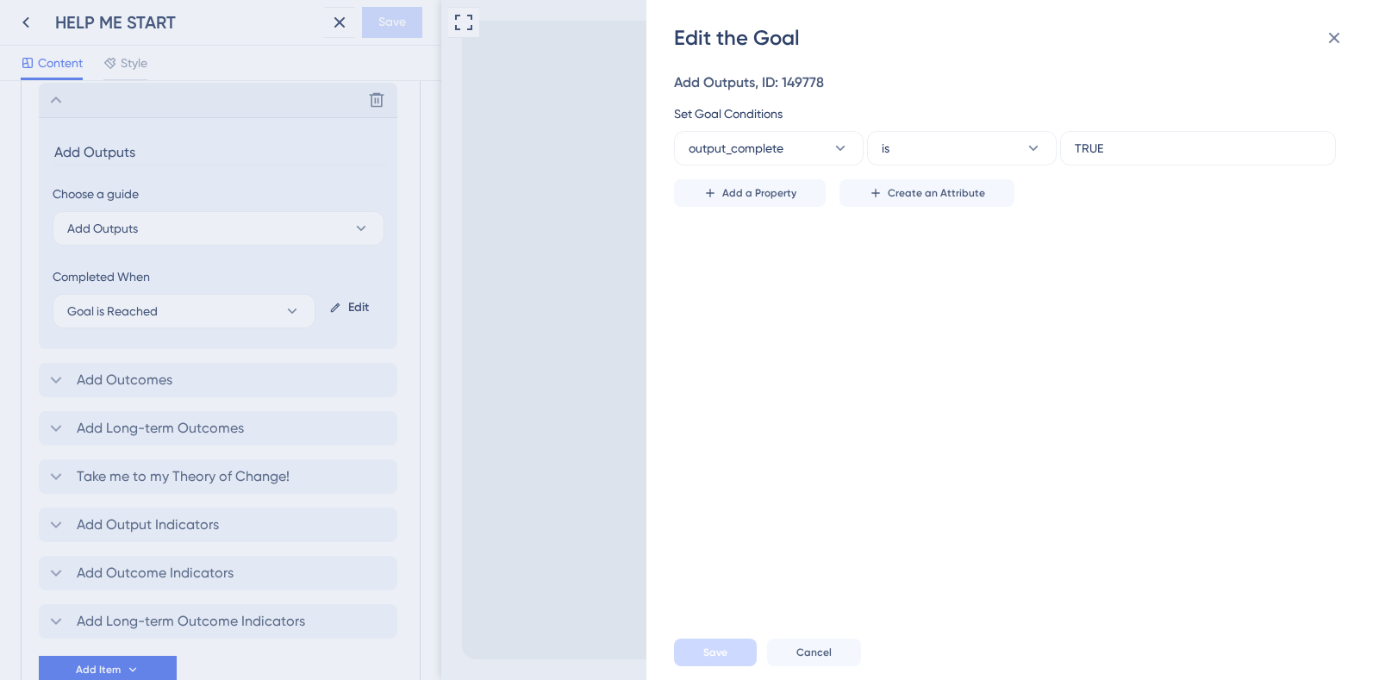
click at [28, 28] on div "Edit the Goal Add Outputs, ID: 149778 Set Goal Conditions output_complete is TR…" at bounding box center [689, 340] width 1379 height 680
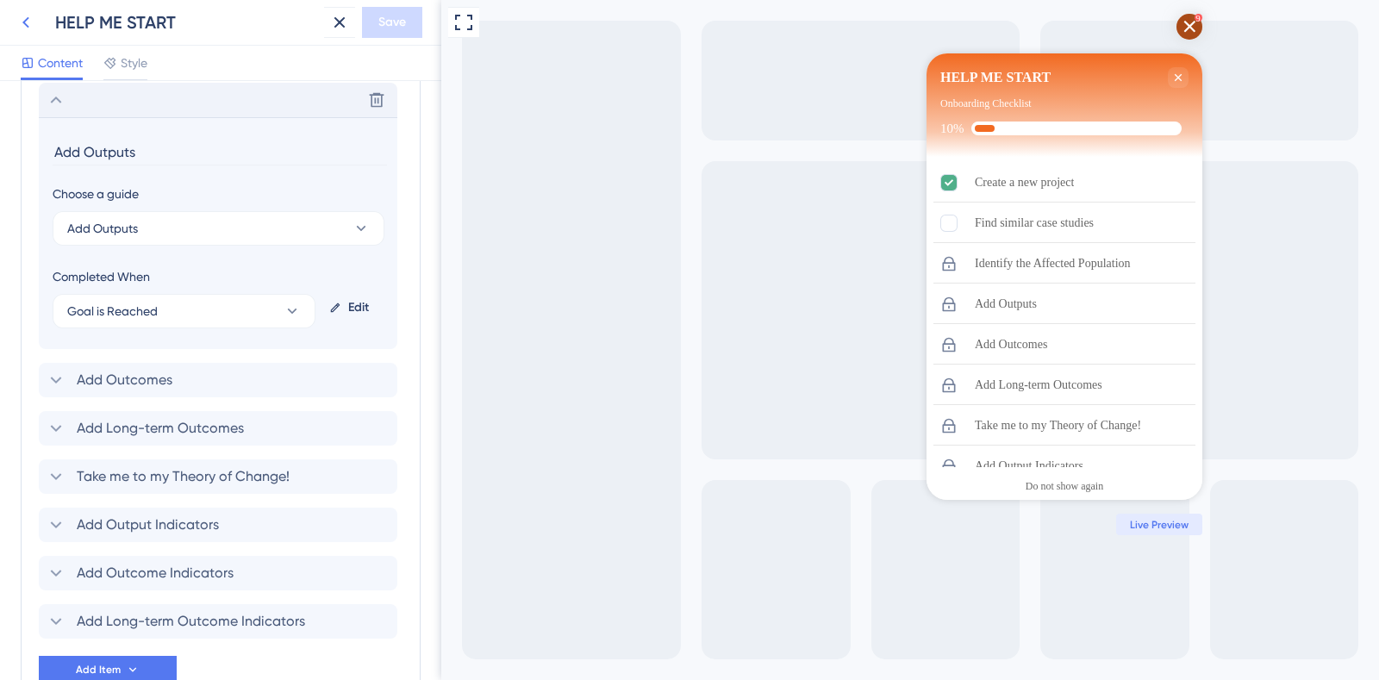
click at [34, 20] on icon at bounding box center [26, 22] width 21 height 21
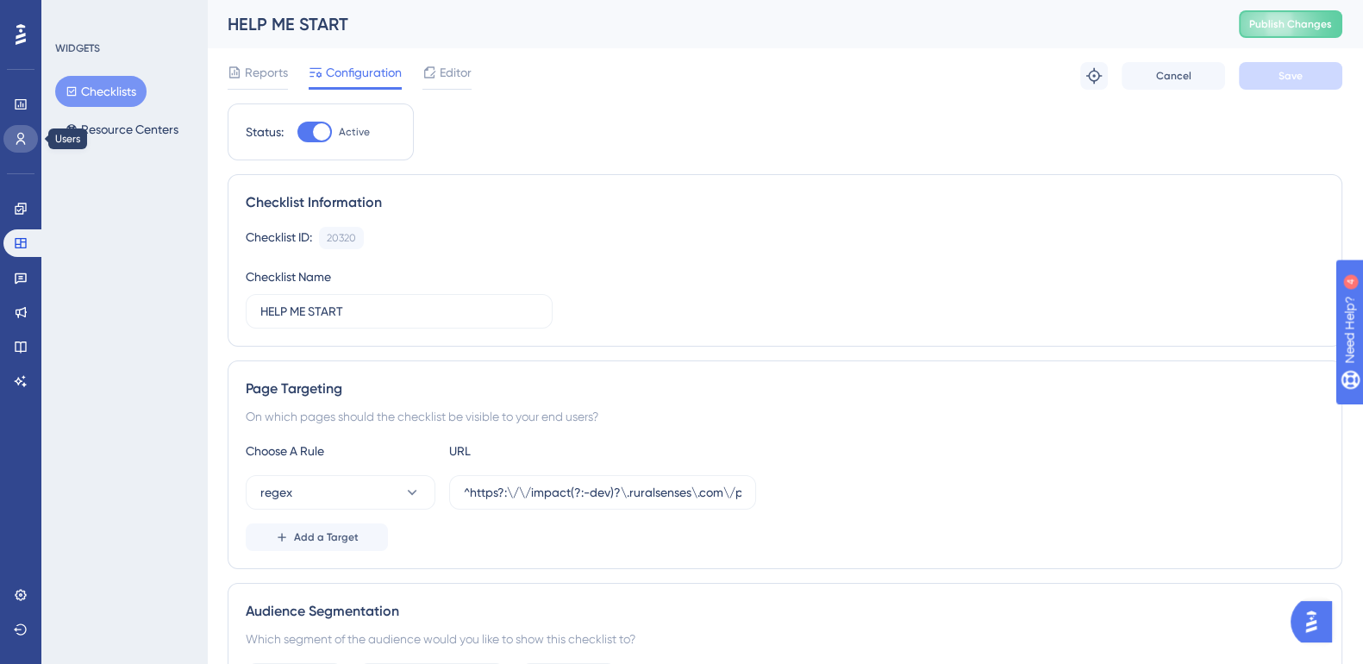
click at [15, 141] on icon at bounding box center [21, 139] width 14 height 14
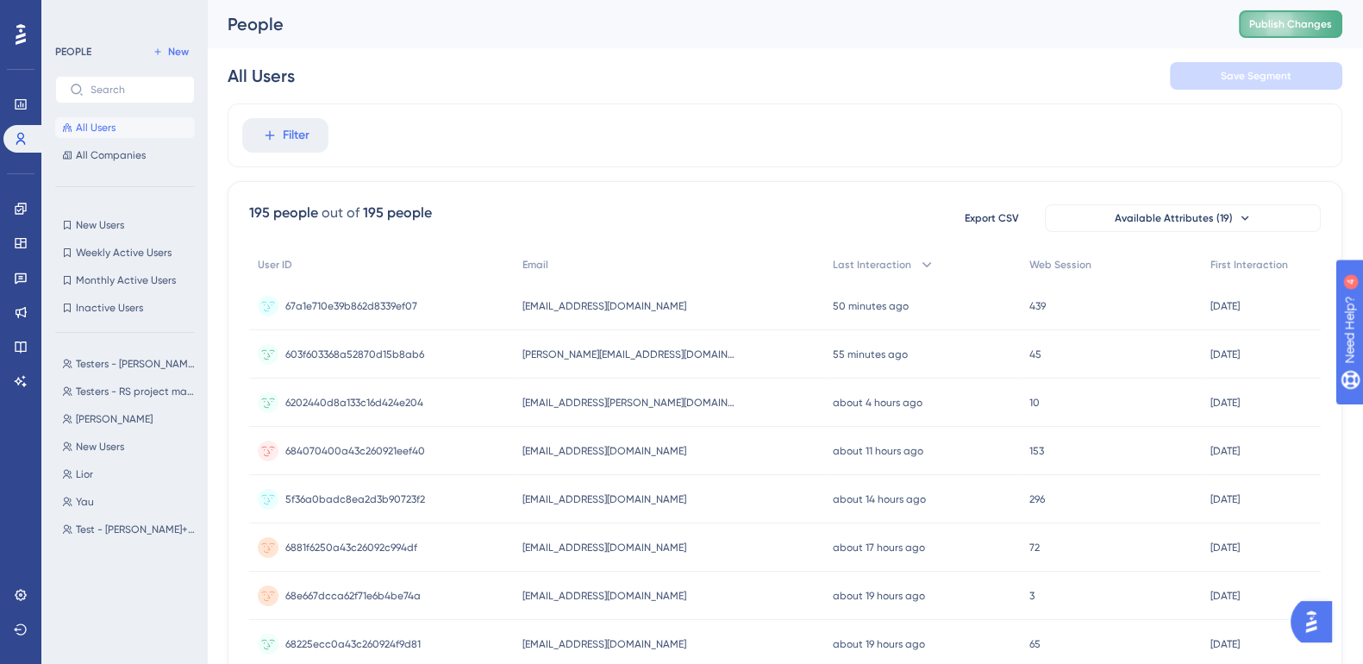
click at [1225, 28] on span "Publish Changes" at bounding box center [1290, 24] width 83 height 14
click at [174, 48] on span "New" at bounding box center [178, 52] width 21 height 14
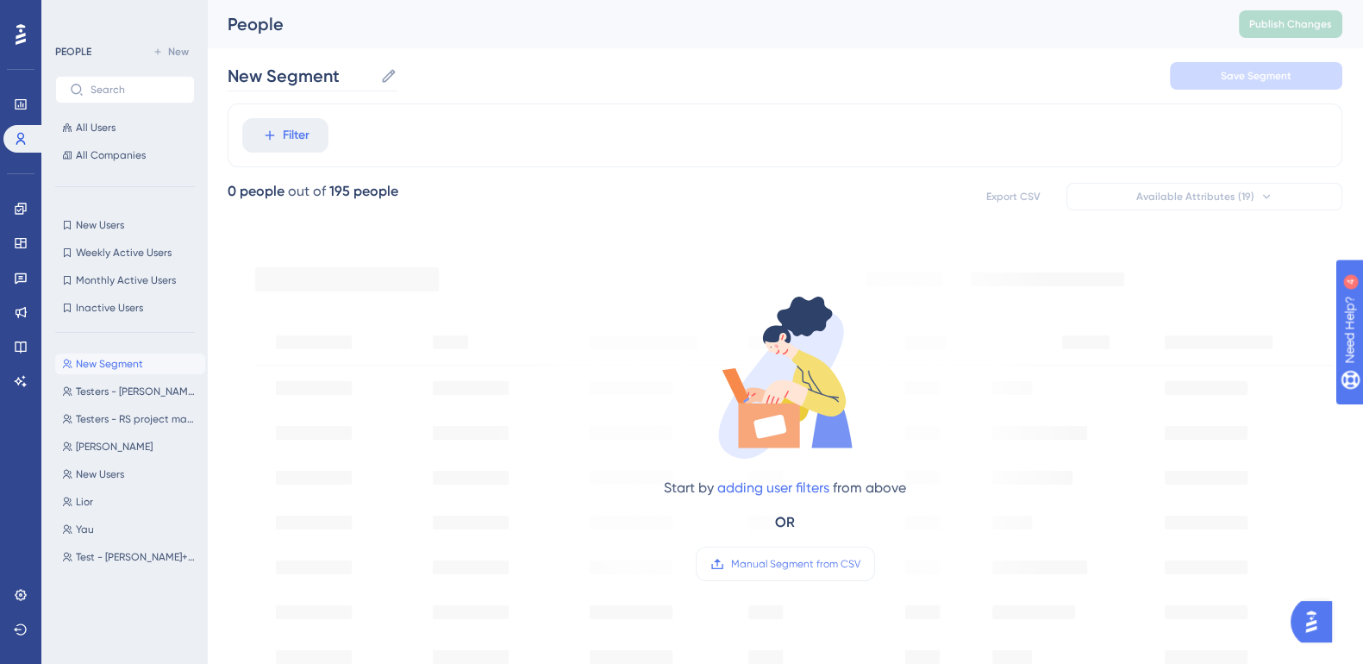
click at [387, 75] on icon at bounding box center [388, 75] width 13 height 13
click at [373, 75] on input "New Segment" at bounding box center [301, 76] width 146 height 24
drag, startPoint x: 589, startPoint y: 360, endPoint x: 984, endPoint y: 166, distance: 440.3
click at [588, 359] on div "Start by adding user filters from above OR Manual Segment from CSV" at bounding box center [785, 422] width 584 height 355
click at [270, 83] on input "New Segment" at bounding box center [301, 76] width 146 height 24
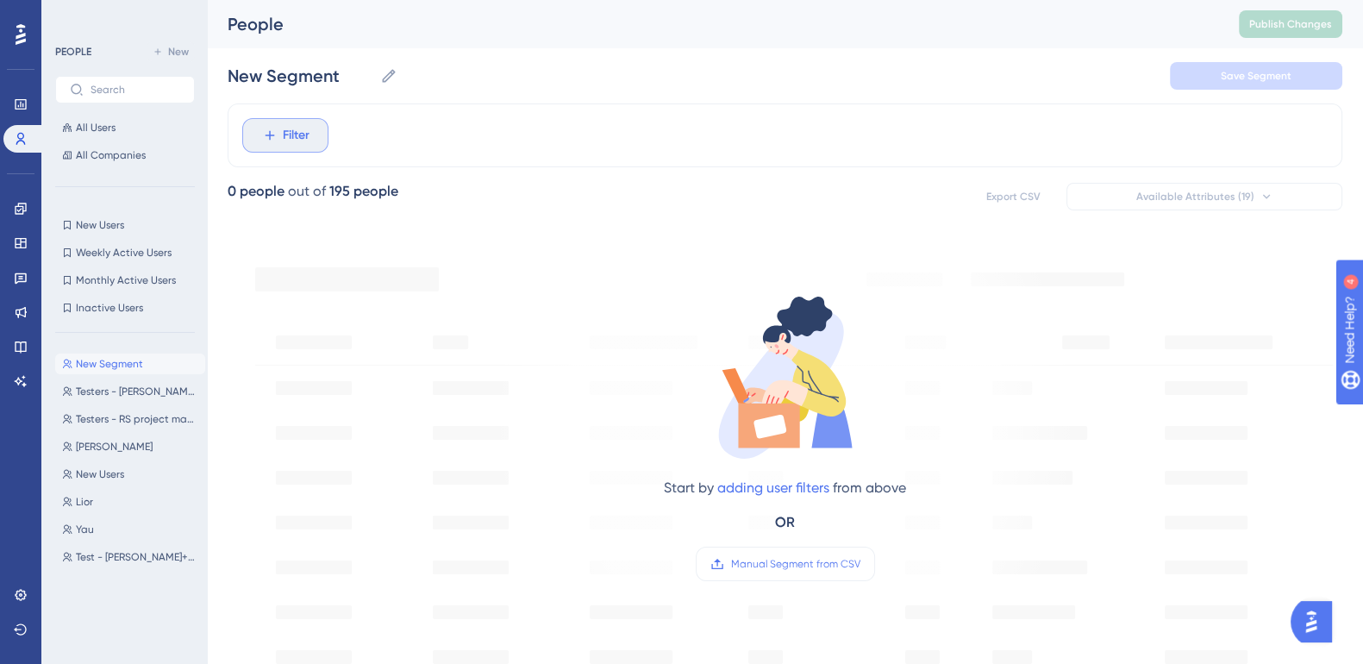
click at [284, 147] on button "Filter" at bounding box center [285, 135] width 86 height 34
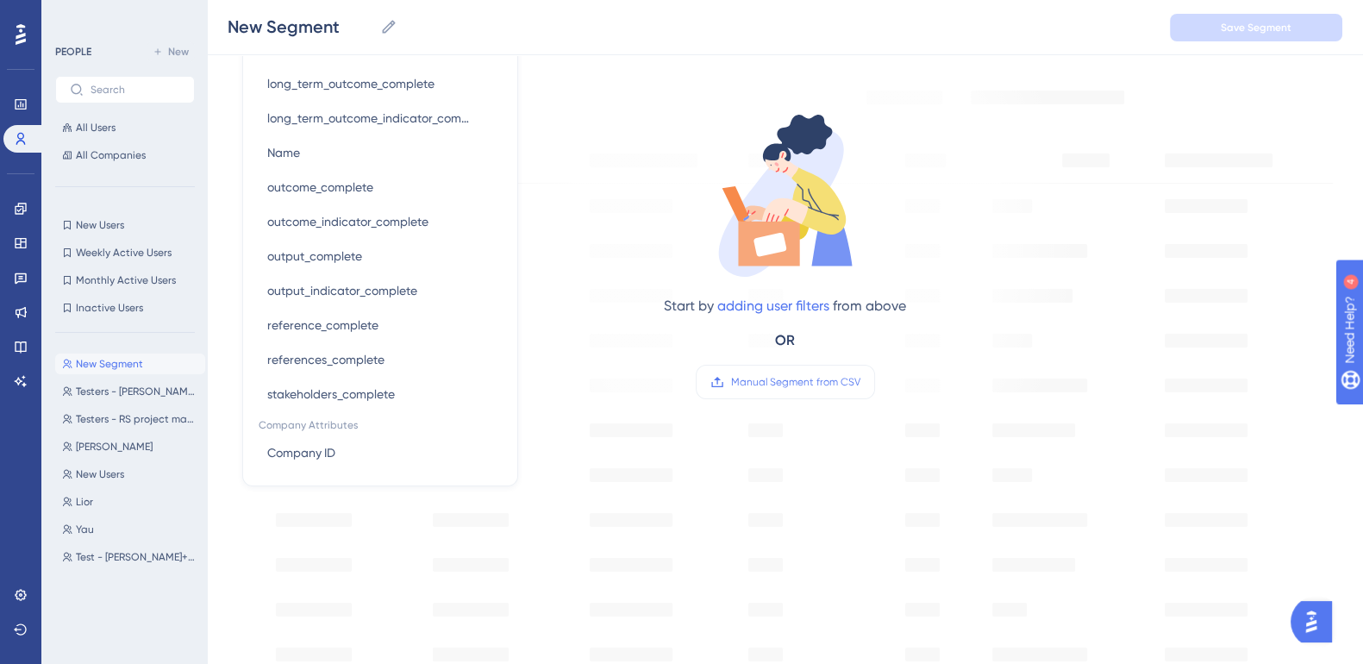
scroll to position [82, 0]
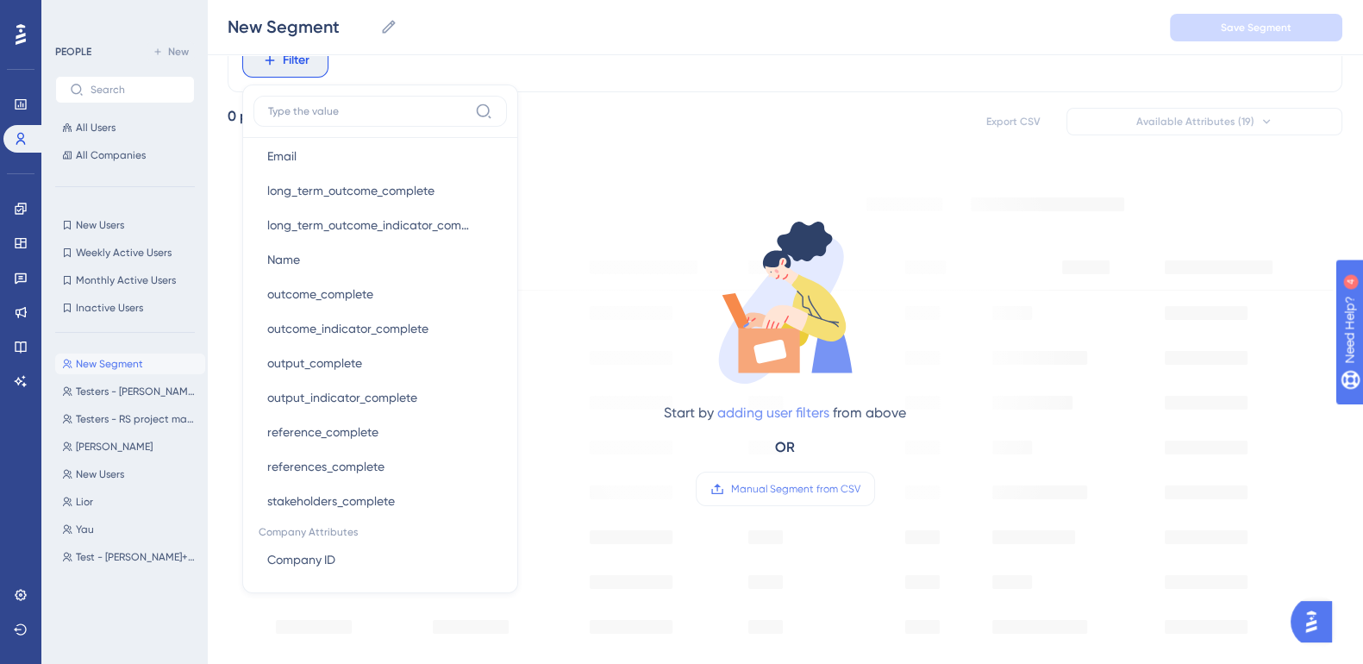
click at [753, 414] on link "adding user filters" at bounding box center [773, 412] width 112 height 16
click at [242, 43] on button "Filter" at bounding box center [285, 60] width 86 height 34
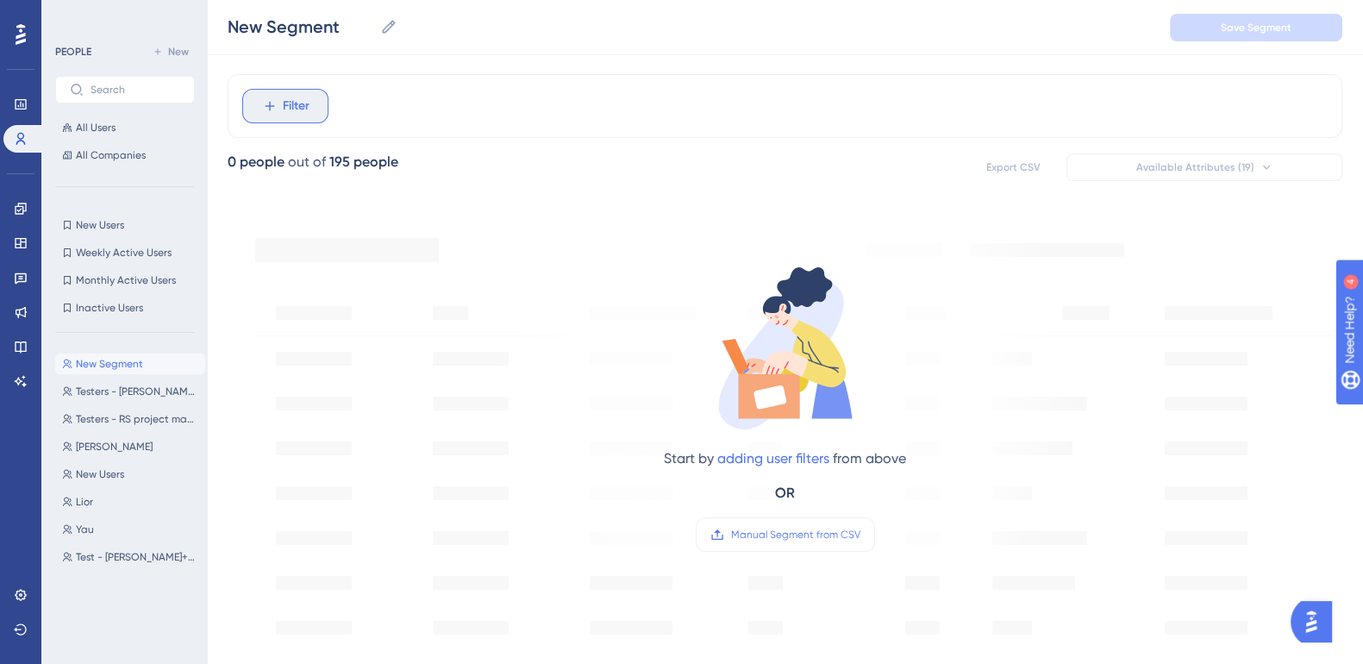
scroll to position [0, 0]
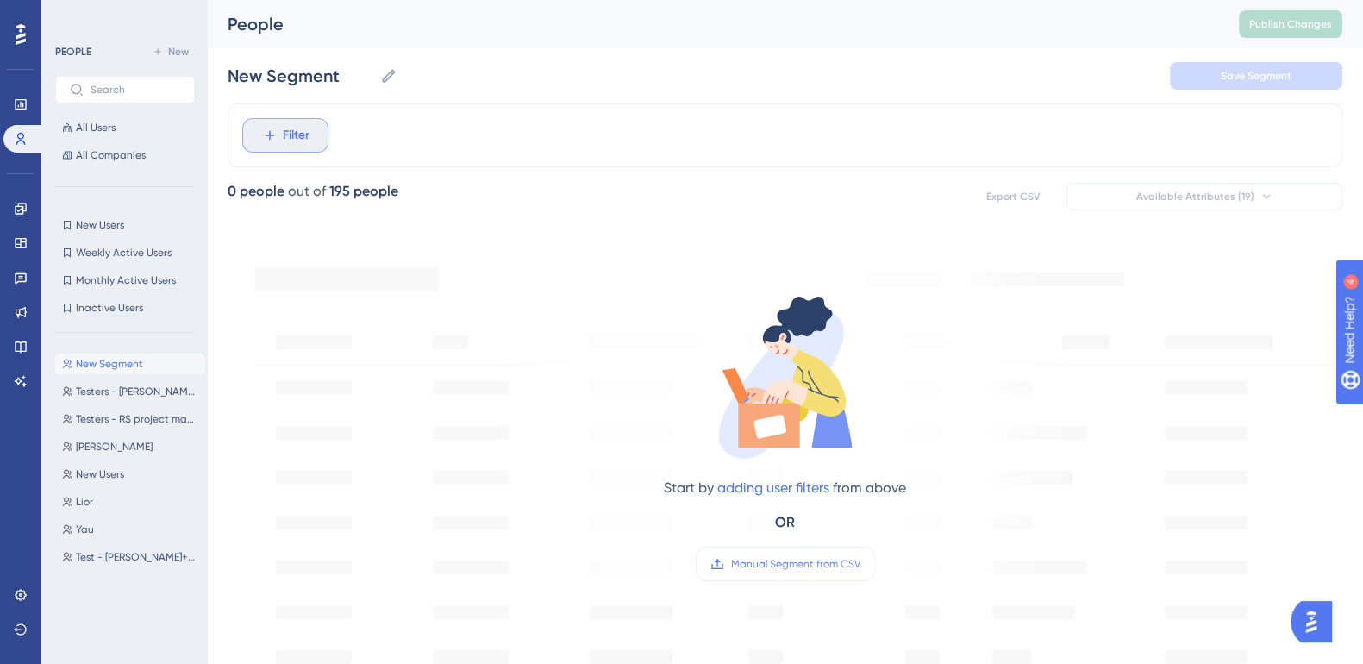
click at [303, 137] on span "Filter" at bounding box center [296, 135] width 27 height 21
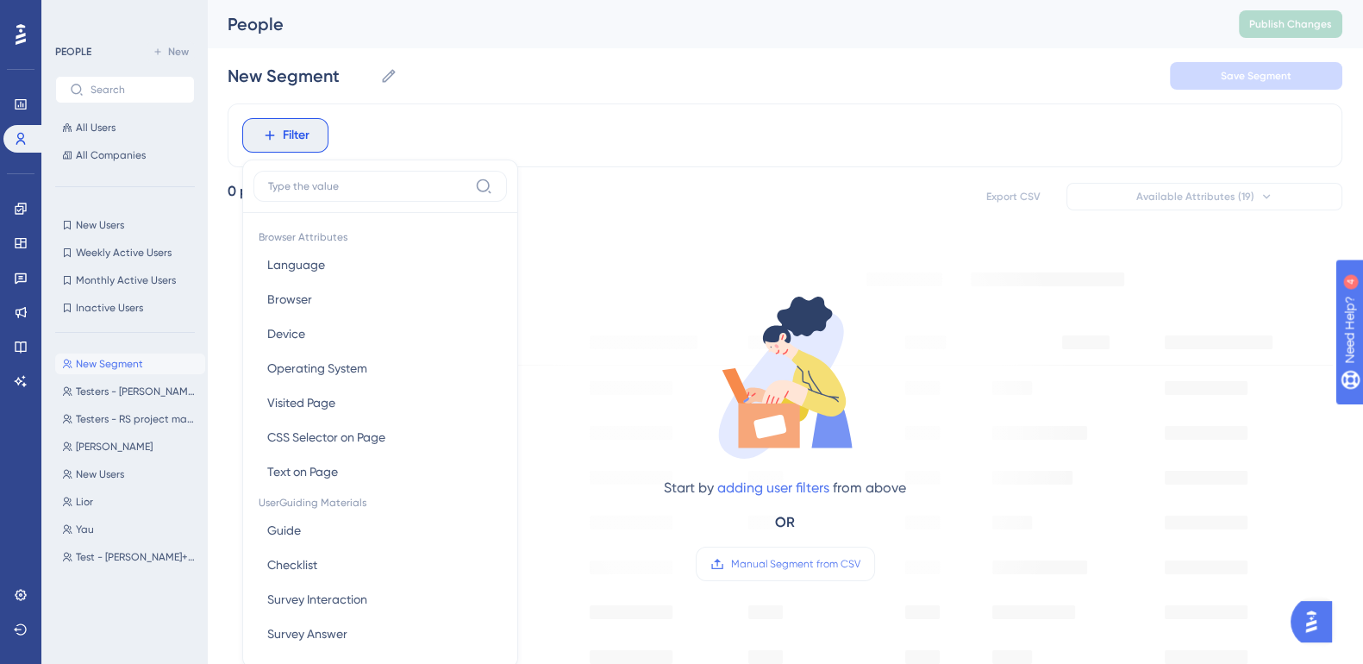
scroll to position [82, 0]
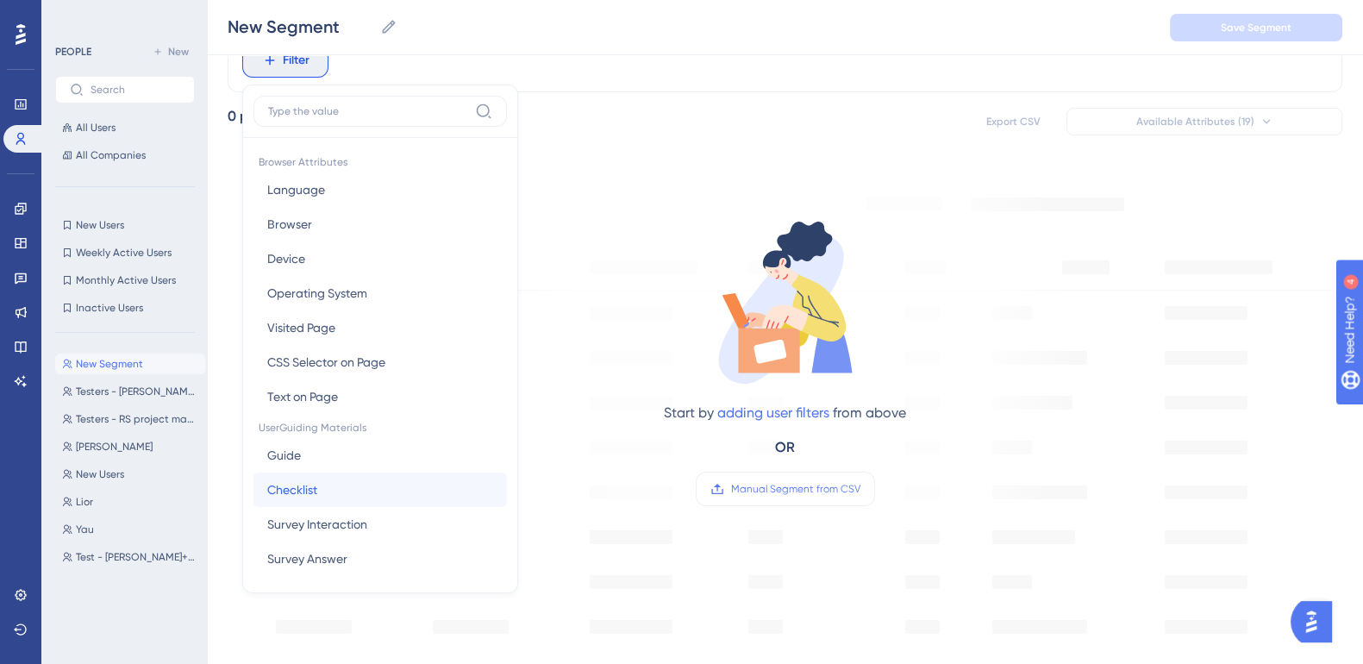
click at [336, 486] on button "Checklist Checklist" at bounding box center [379, 489] width 253 height 34
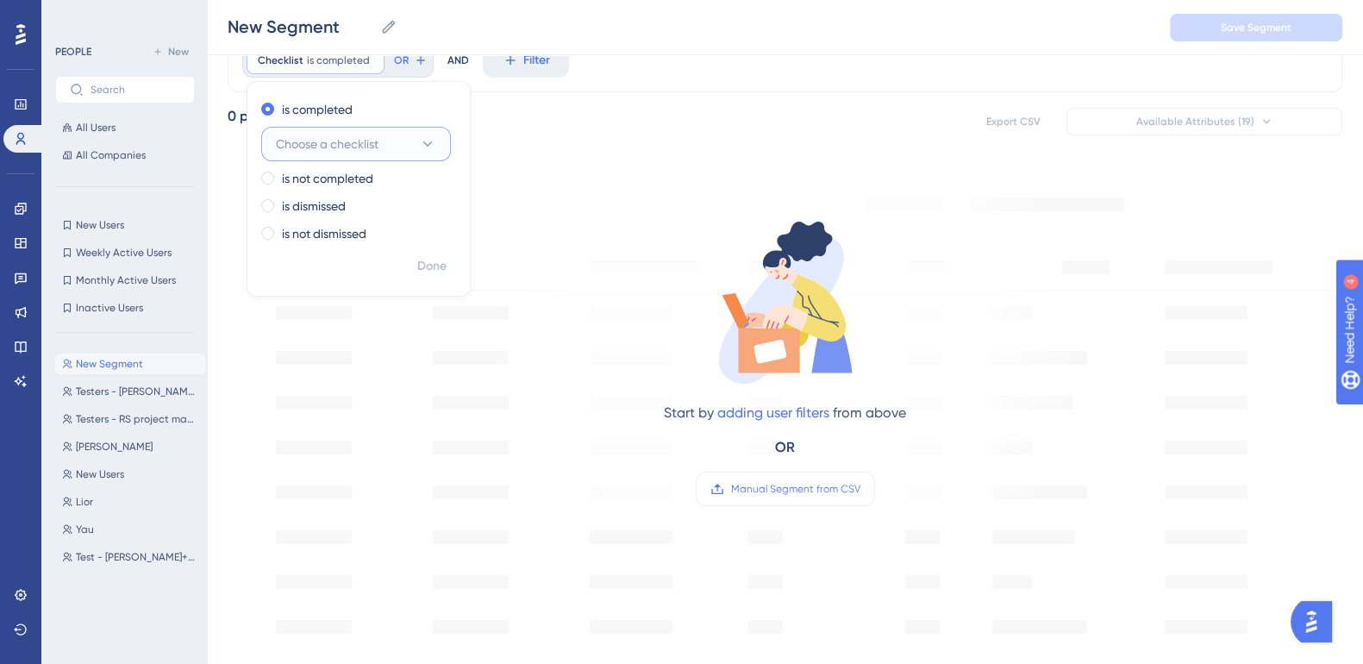
scroll to position [0, 0]
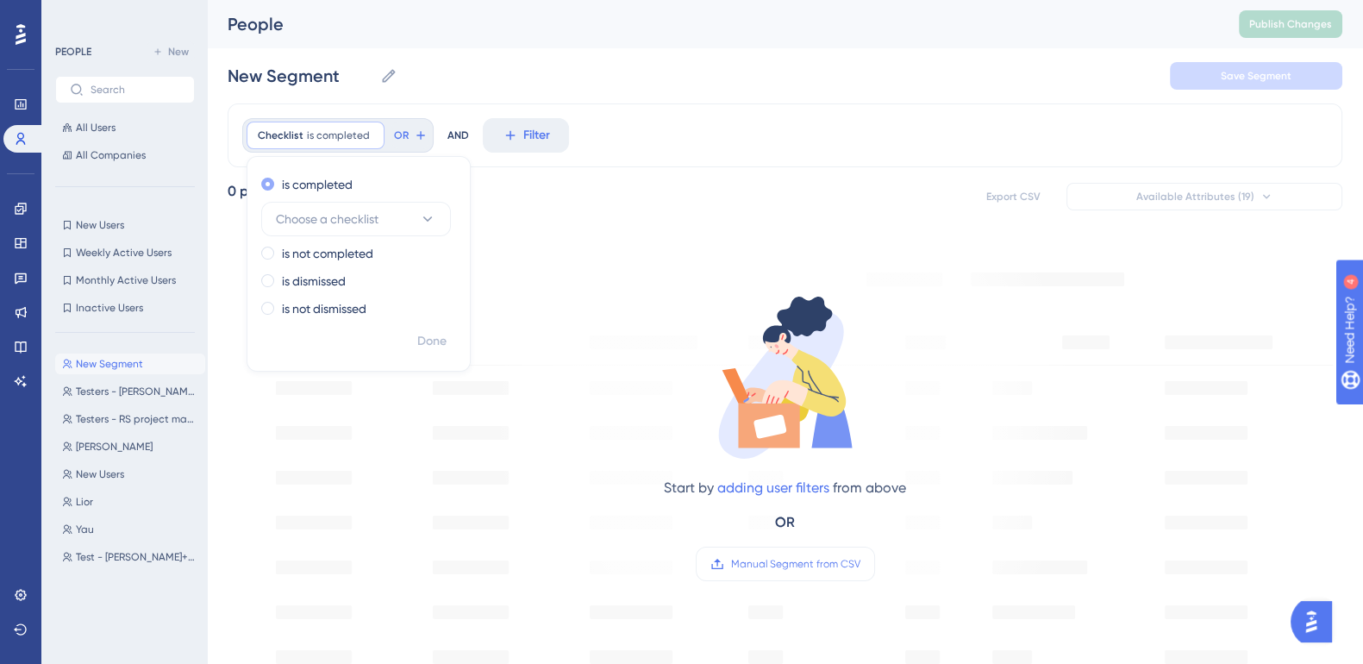
click at [272, 183] on span at bounding box center [267, 184] width 13 height 13
click at [279, 180] on input "radio" at bounding box center [279, 180] width 0 height 0
click at [348, 147] on div "Checklist is completed Remove" at bounding box center [316, 136] width 138 height 28
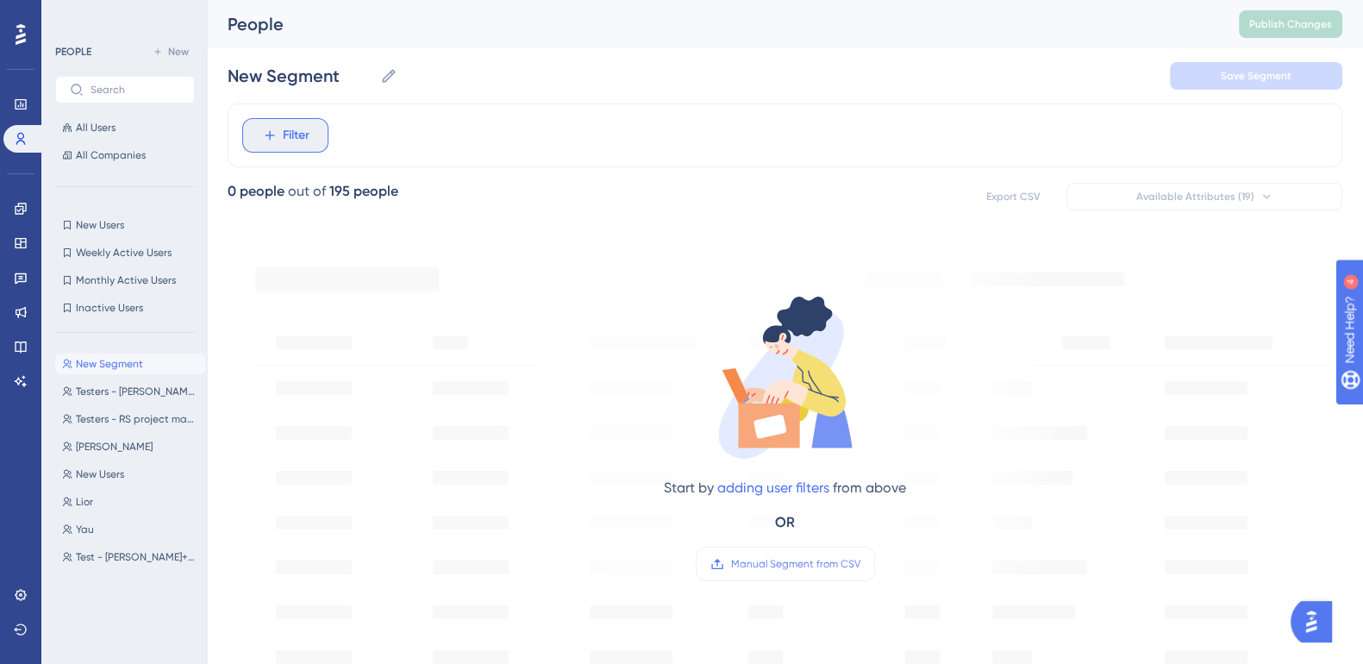
click at [297, 135] on span "Filter" at bounding box center [296, 135] width 27 height 21
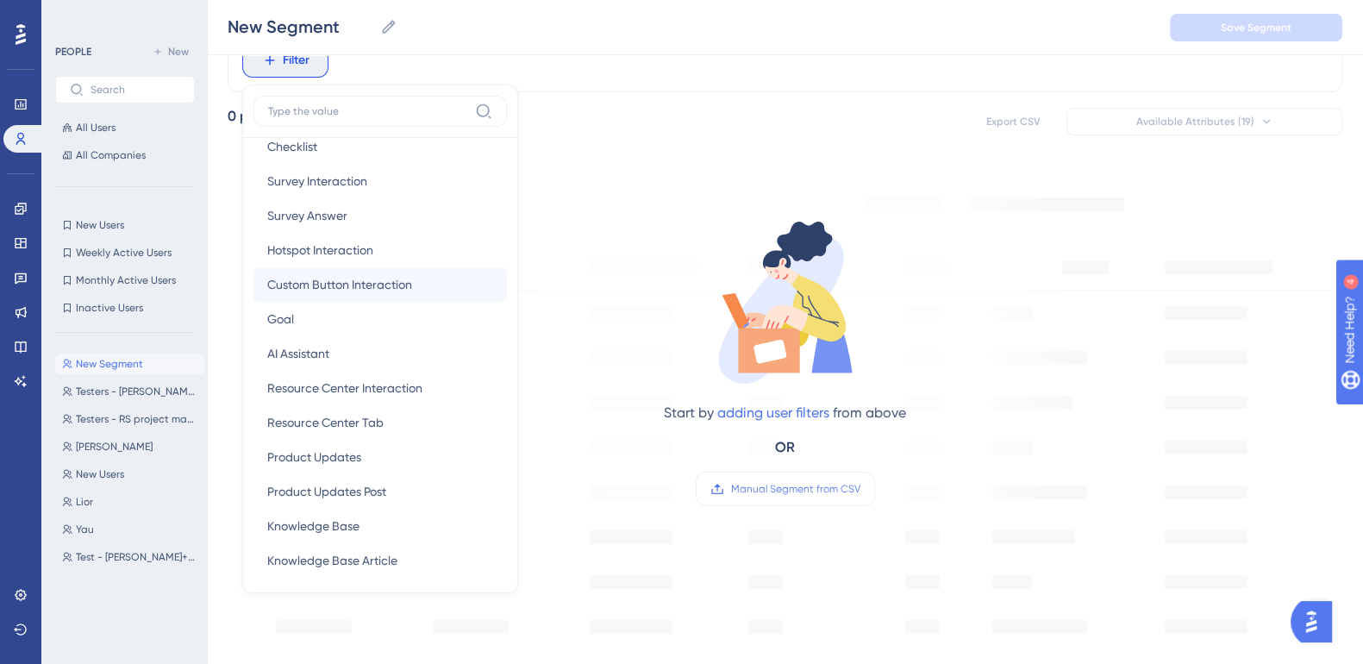
scroll to position [297, 0]
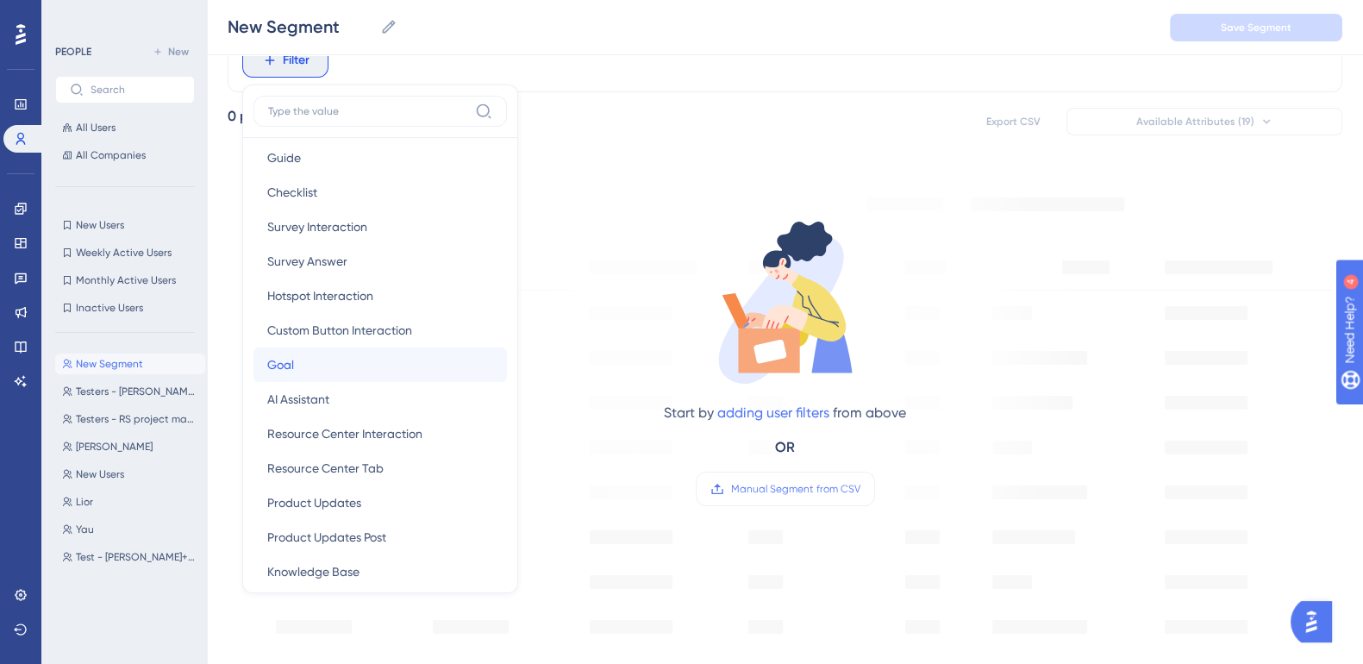
click at [289, 359] on span "Goal" at bounding box center [280, 364] width 27 height 21
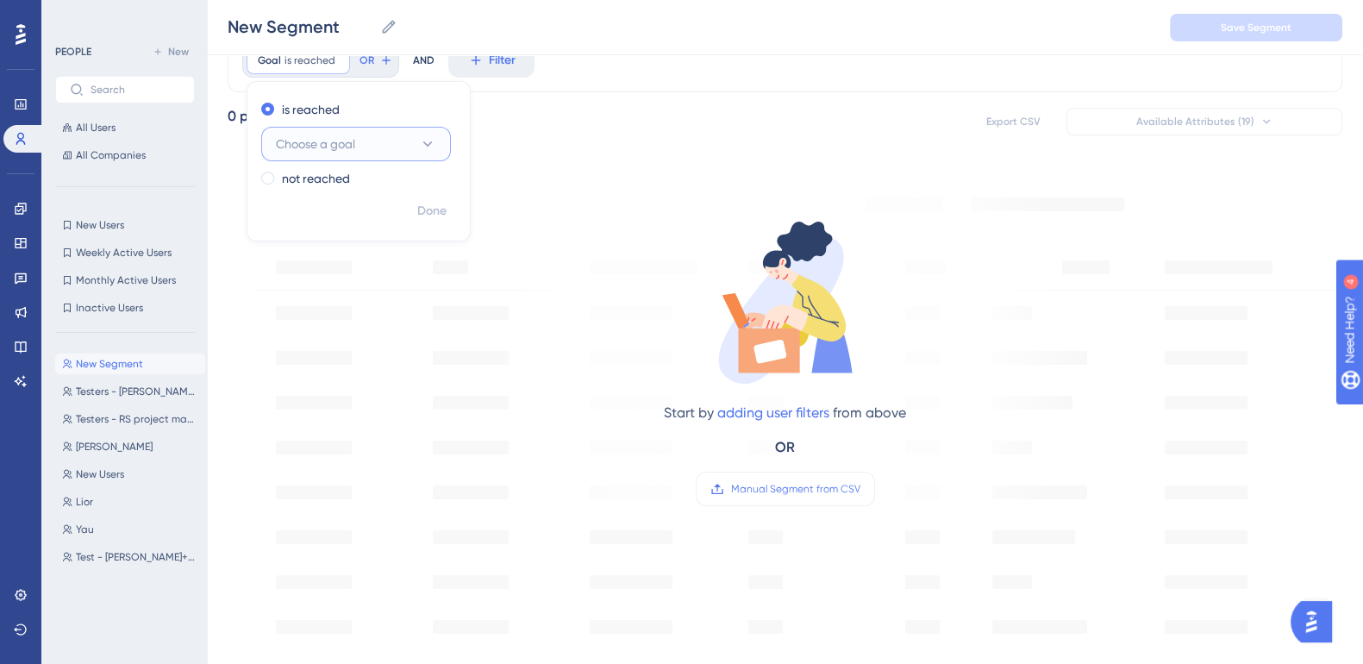
click at [384, 146] on button "Choose a goal" at bounding box center [356, 144] width 190 height 34
click at [322, 191] on input at bounding box center [344, 195] width 114 height 14
click at [366, 193] on input at bounding box center [344, 195] width 114 height 14
click at [414, 197] on icon at bounding box center [416, 194] width 17 height 17
click at [401, 197] on input at bounding box center [344, 195] width 114 height 14
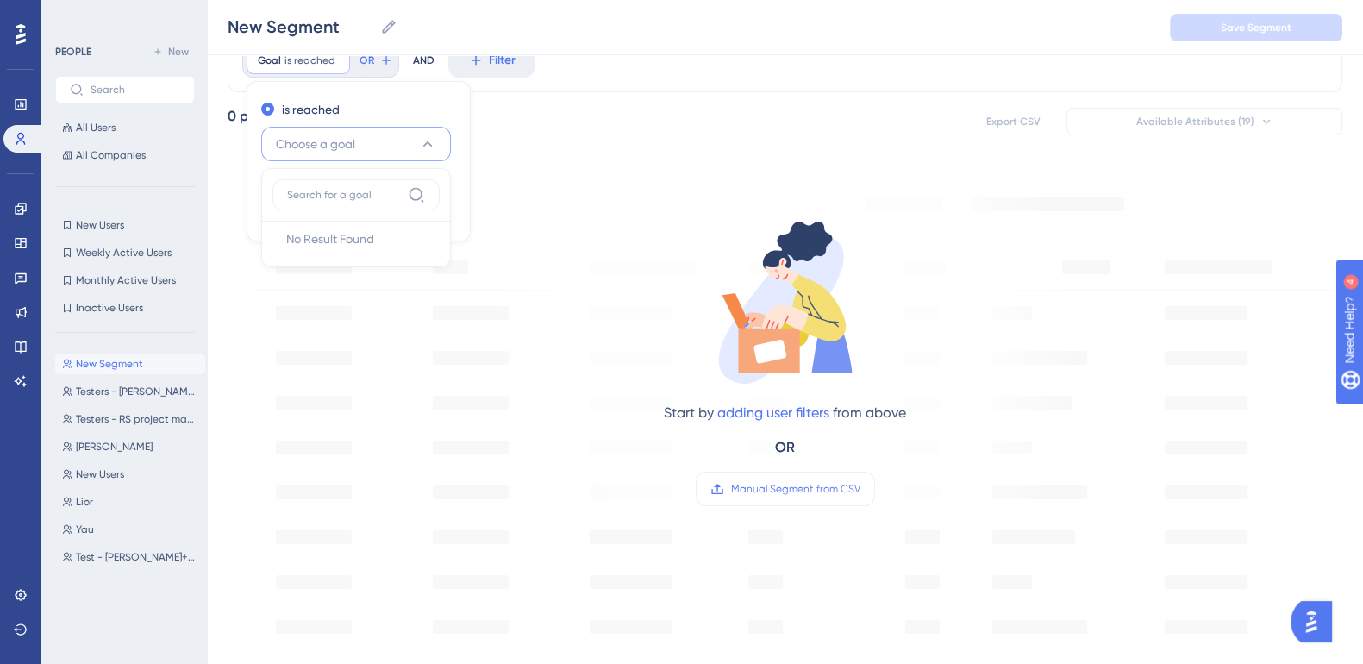
click at [392, 142] on button "Choose a goal" at bounding box center [356, 144] width 190 height 34
click at [391, 142] on button "Choose a goal" at bounding box center [356, 144] width 190 height 34
click at [291, 183] on label "not reached" at bounding box center [316, 178] width 68 height 21
click at [291, 183] on button "Choose a goal" at bounding box center [356, 171] width 190 height 34
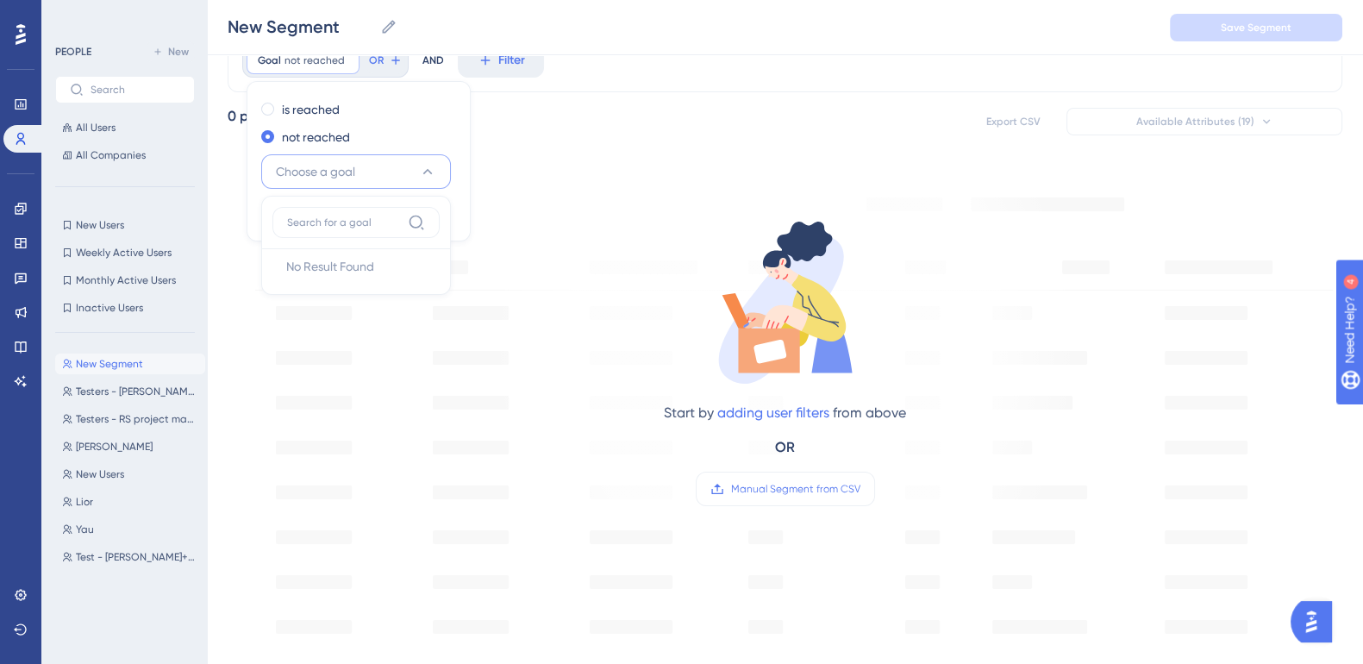
click at [289, 178] on span "Choose a goal" at bounding box center [315, 171] width 79 height 21
click at [268, 146] on div "not reached" at bounding box center [355, 137] width 188 height 21
click at [259, 110] on div "is reached not reached Choose a goal" at bounding box center [358, 146] width 222 height 100
click at [264, 103] on span at bounding box center [267, 109] width 13 height 13
click at [279, 105] on input "radio" at bounding box center [279, 105] width 0 height 0
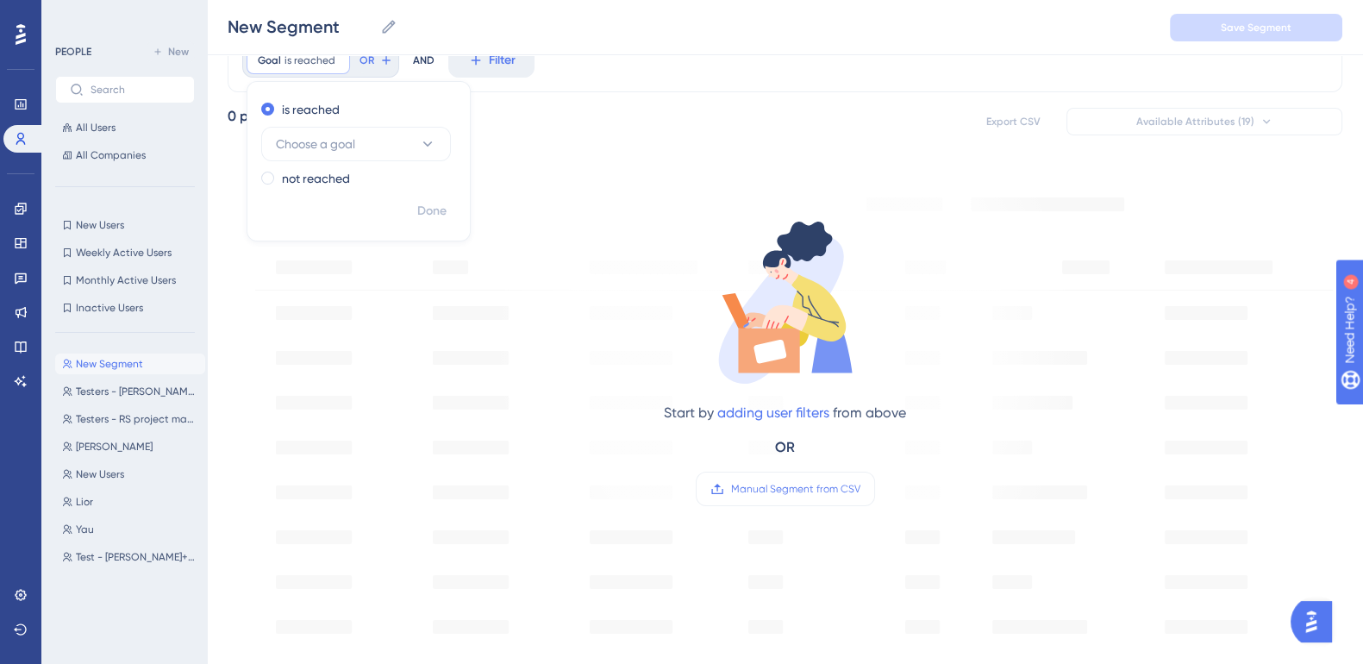
click at [551, 241] on div "Start by adding user filters from above OR Manual Segment from CSV" at bounding box center [785, 347] width 584 height 355
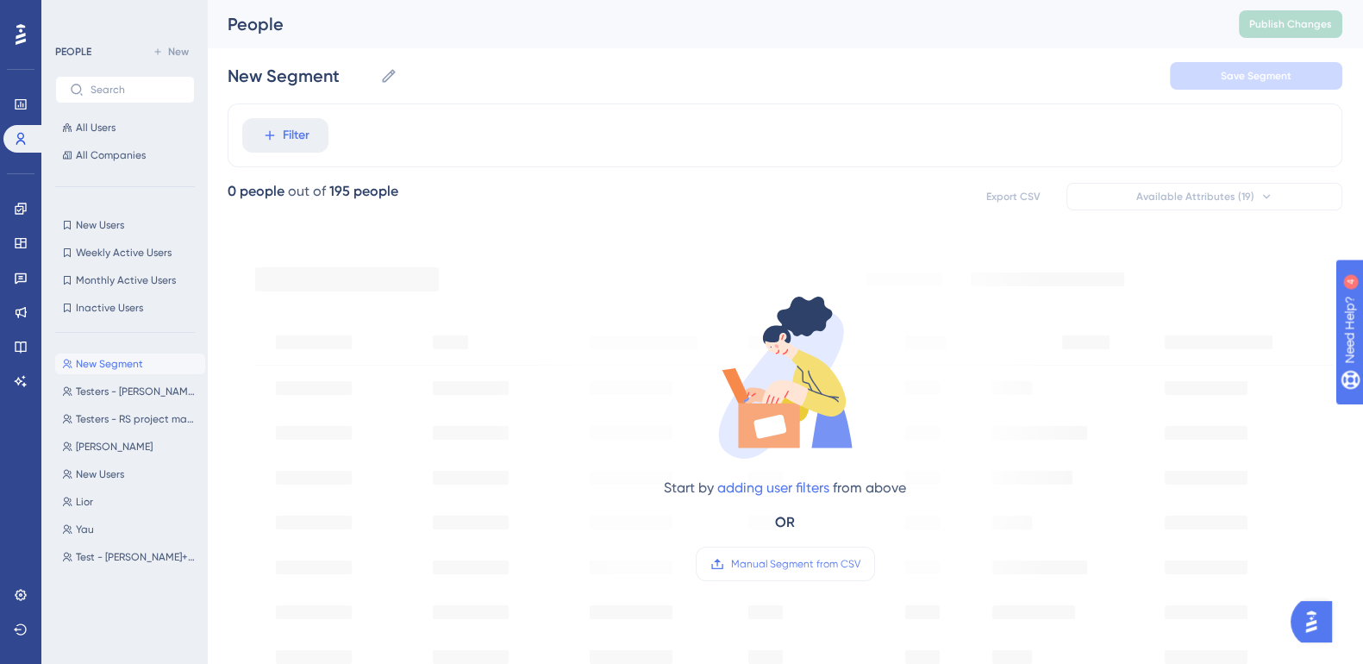
click at [1225, 603] on img "Open AI Assistant Launcher" at bounding box center [1311, 621] width 31 height 31
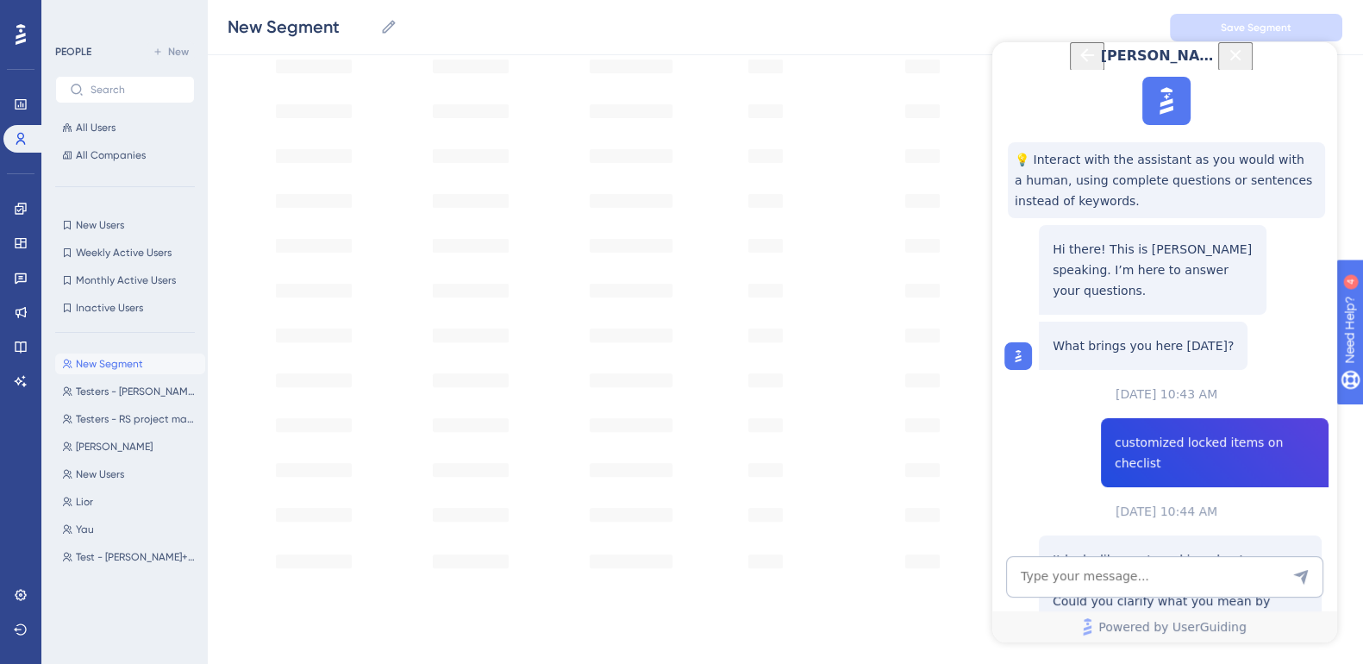
scroll to position [694, 0]
drag, startPoint x: 1053, startPoint y: 399, endPoint x: 1144, endPoint y: 406, distance: 90.8
drag, startPoint x: 1143, startPoint y: 404, endPoint x: 1194, endPoint y: 381, distance: 55.9
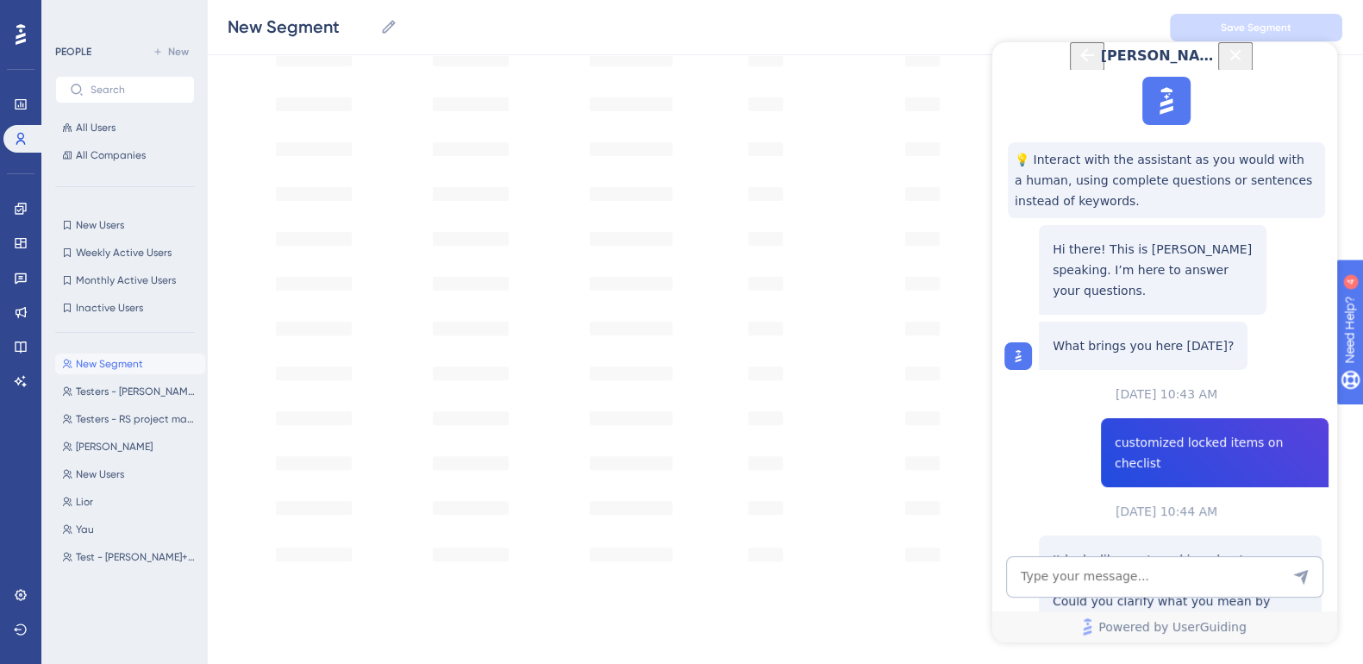
copy p "item’s completion event"
click at [1097, 584] on textarea "AI Assistant Text Input" at bounding box center [1164, 576] width 317 height 41
paste textarea "item’s completion event"
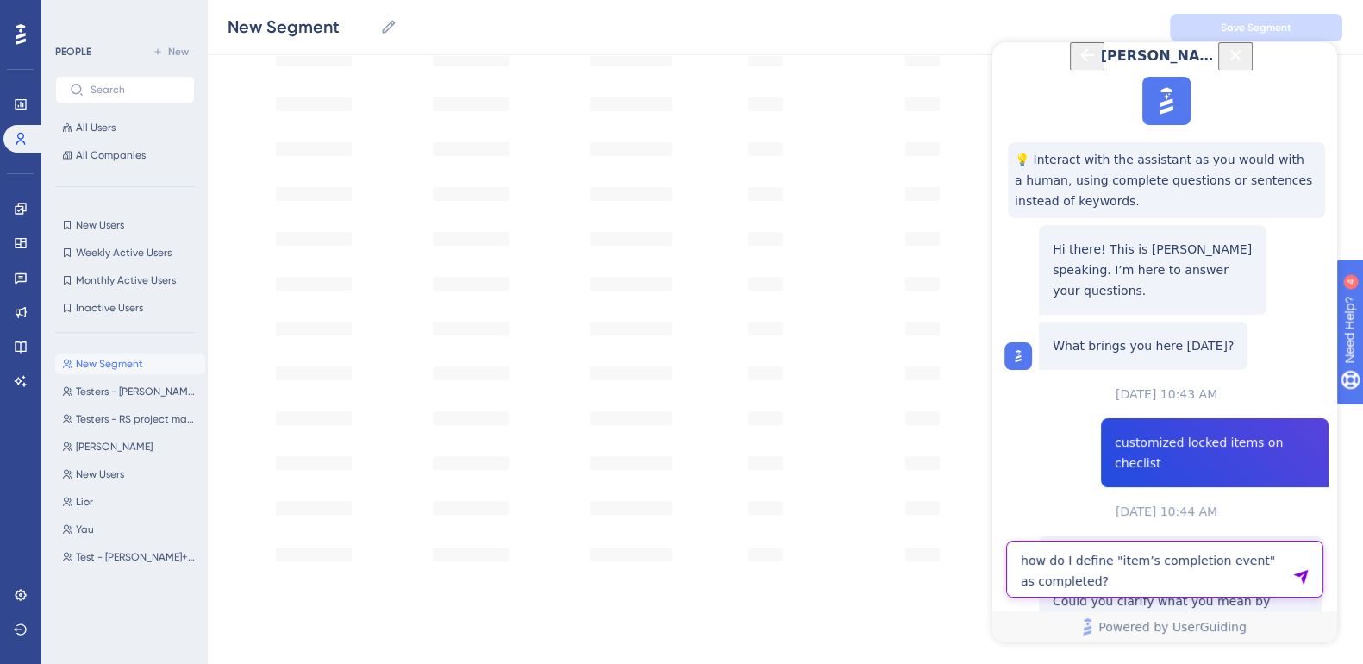
type textarea "how do I define "item’s completion event" as completed?"
click at [1092, 582] on textarea "how do I define "item’s completion event" as completed?" at bounding box center [1164, 576] width 317 height 41
type textarea "I don't understand. I need a represantative"
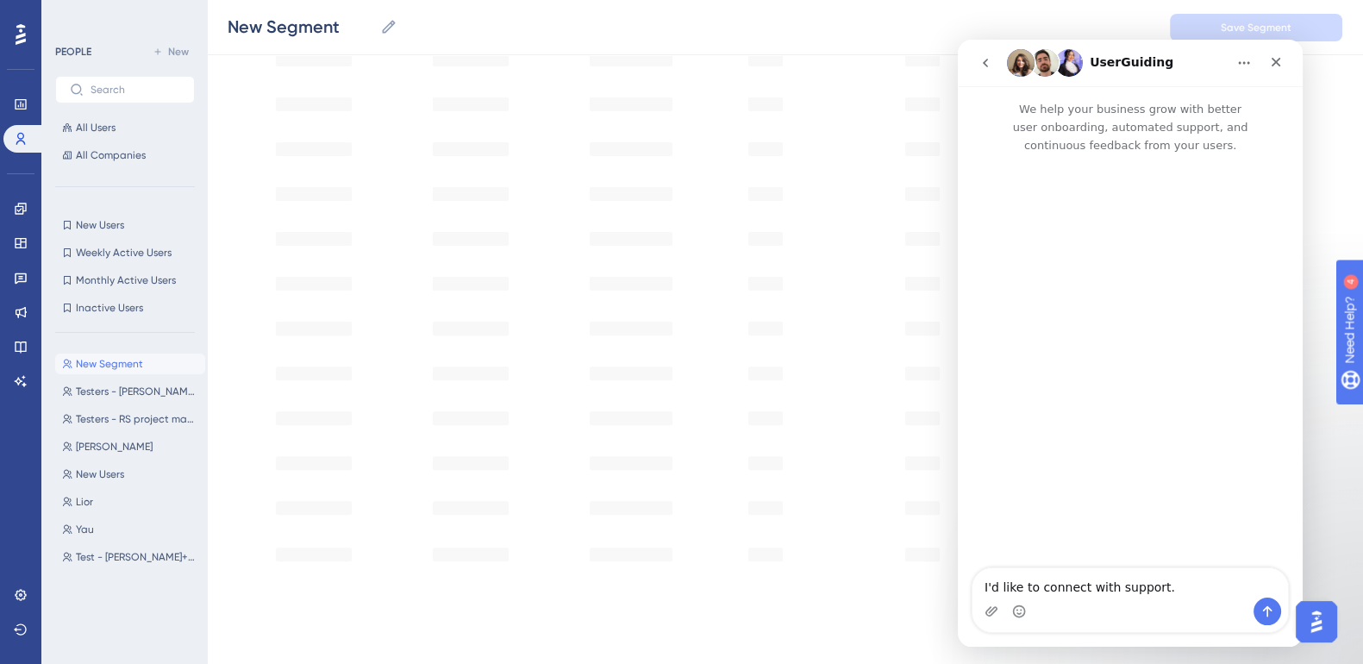
scroll to position [0, 0]
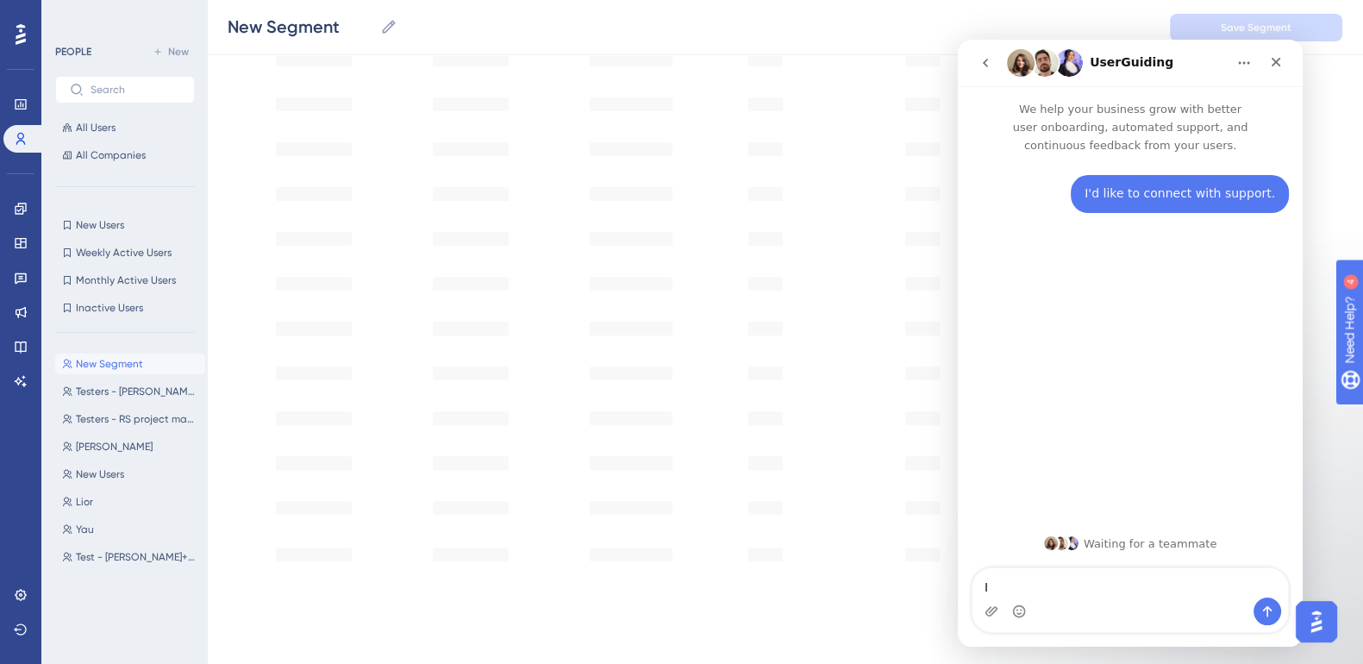
type textarea "I"
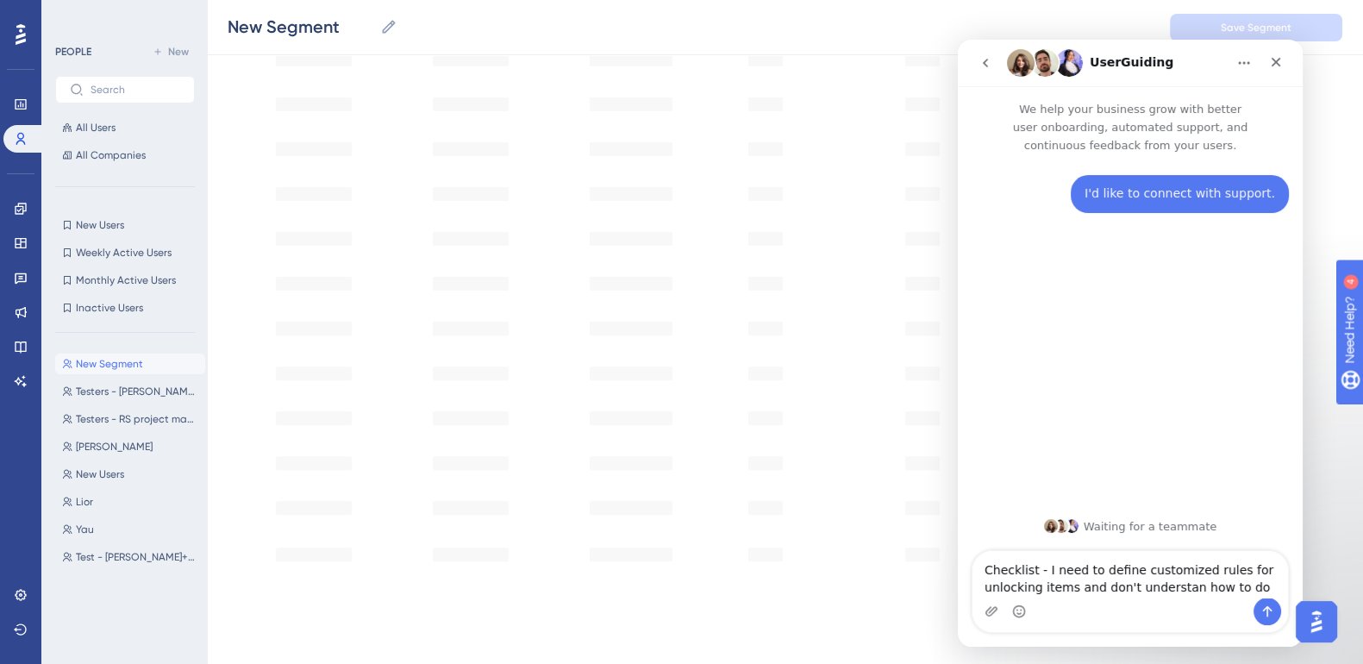
type textarea "Checklist - I need to define customized rules for unlocking items and don't und…"
